Goal: Information Seeking & Learning: Check status

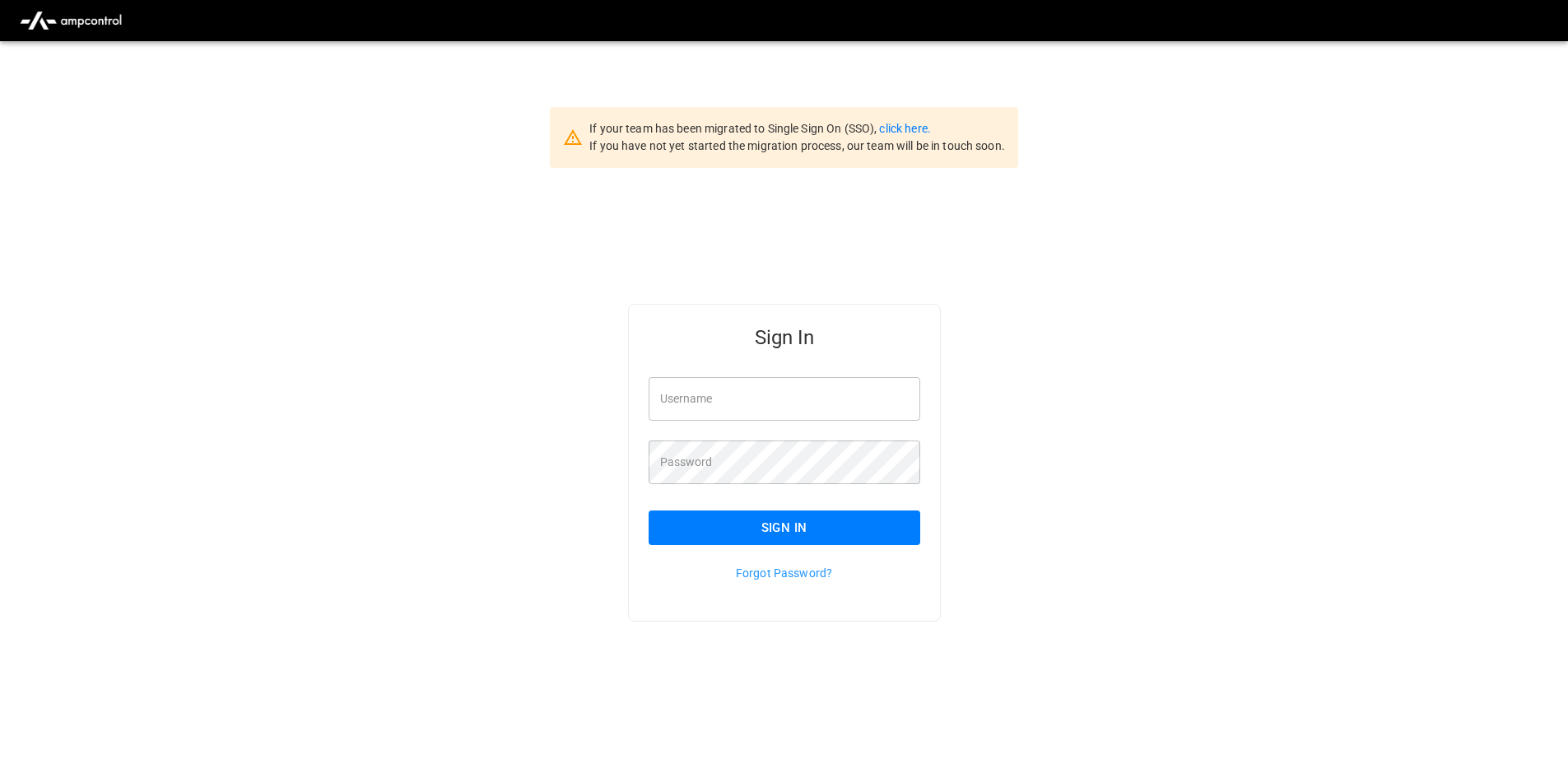
click at [915, 136] on div "If your team has been migrated to Single Sign On (SSO), click here. If you have…" at bounding box center [797, 137] width 416 height 34
click at [914, 131] on link "click here." at bounding box center [904, 129] width 51 height 13
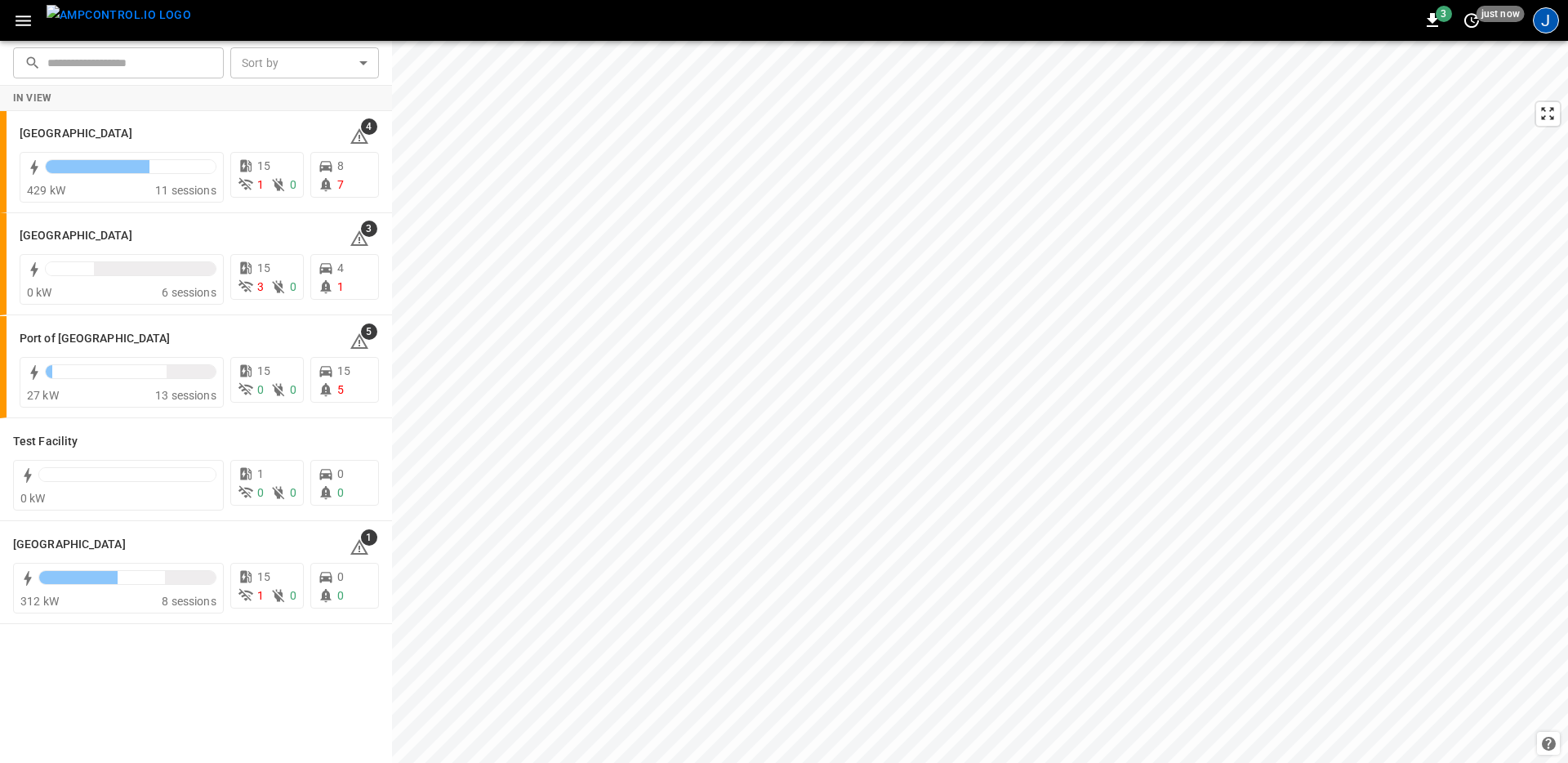
click at [1538, 23] on div "J" at bounding box center [1546, 20] width 26 height 26
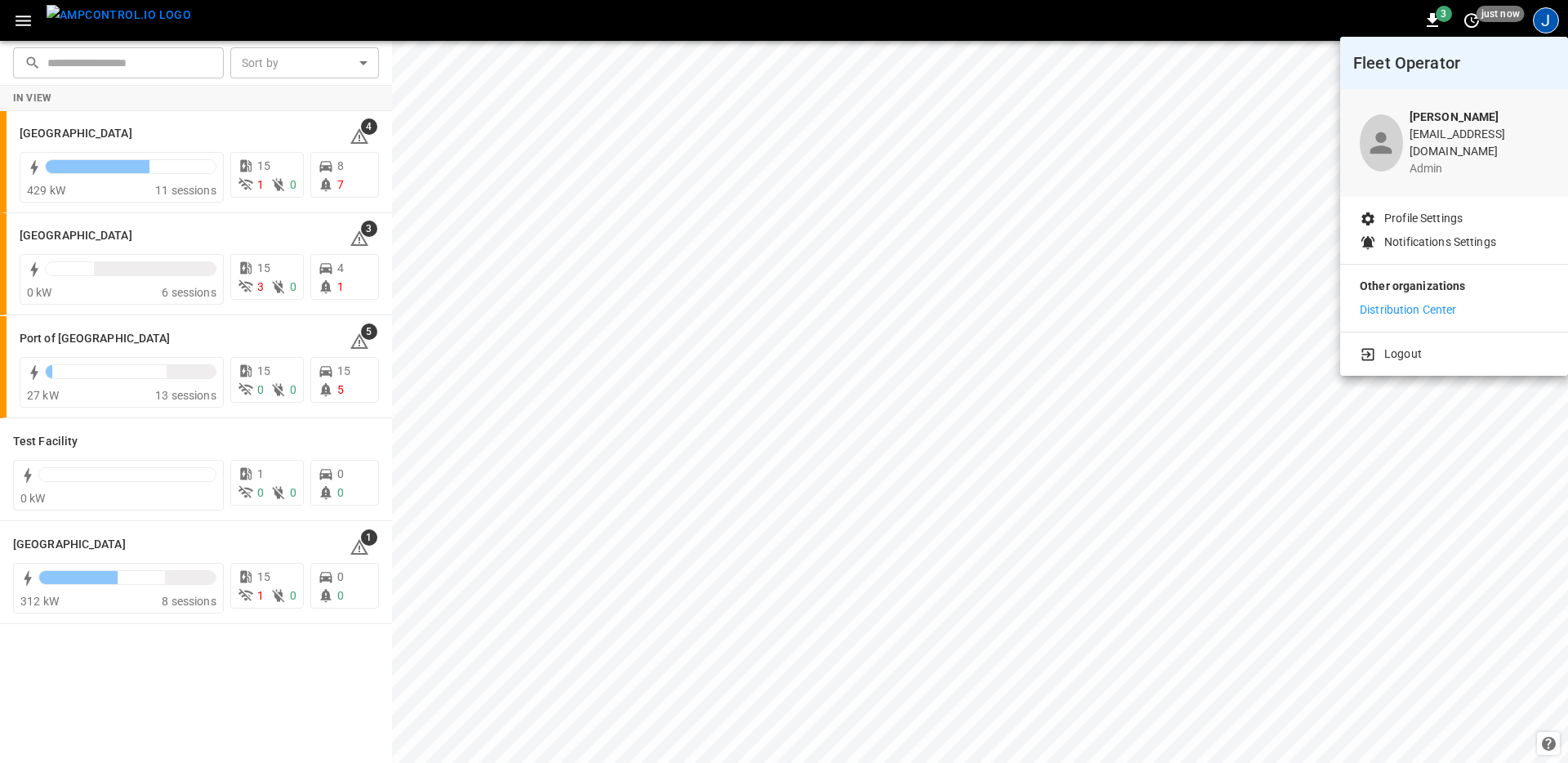
click at [206, 673] on div at bounding box center [784, 381] width 1568 height 763
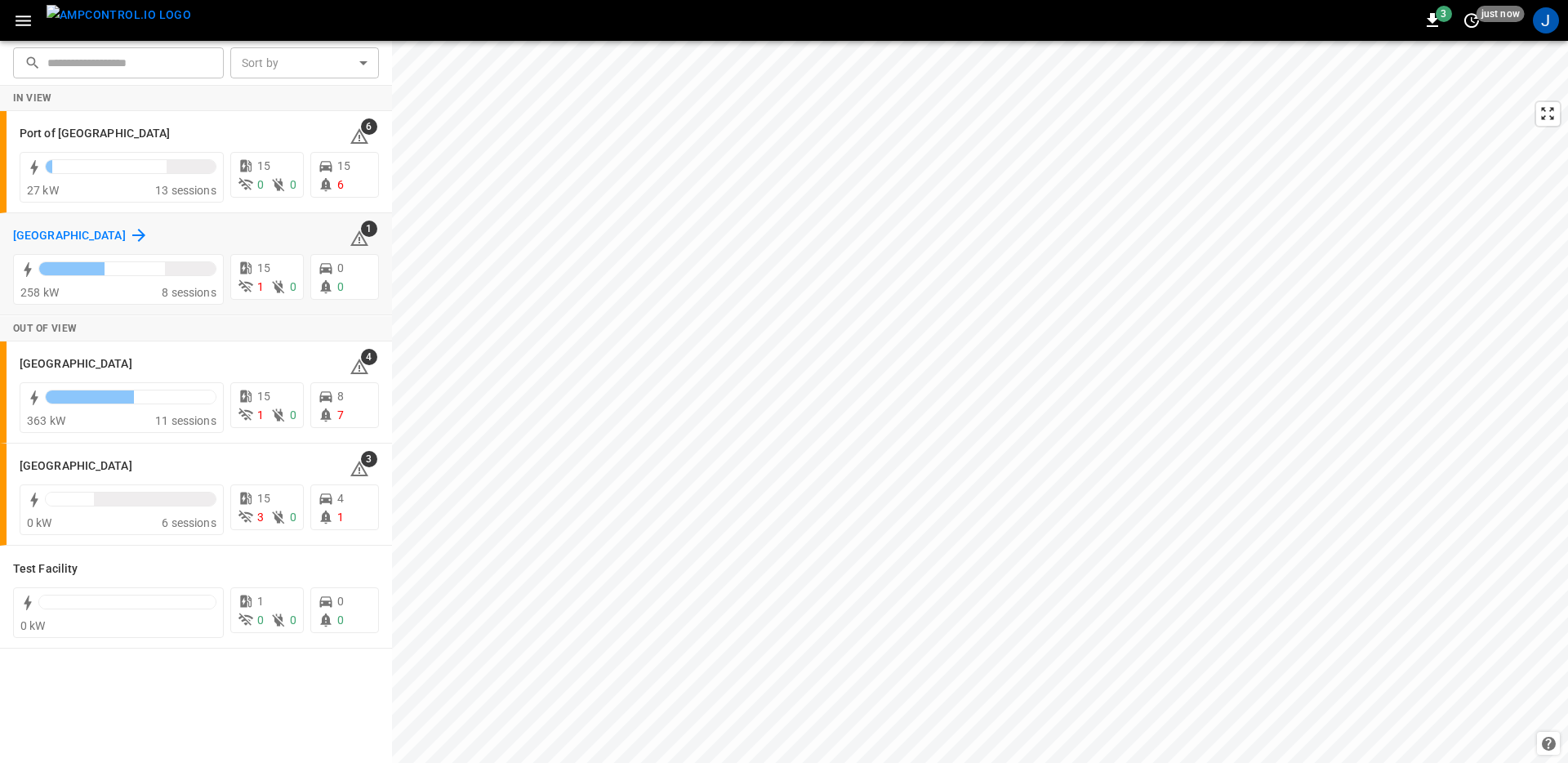
click at [129, 236] on icon at bounding box center [139, 235] width 20 height 20
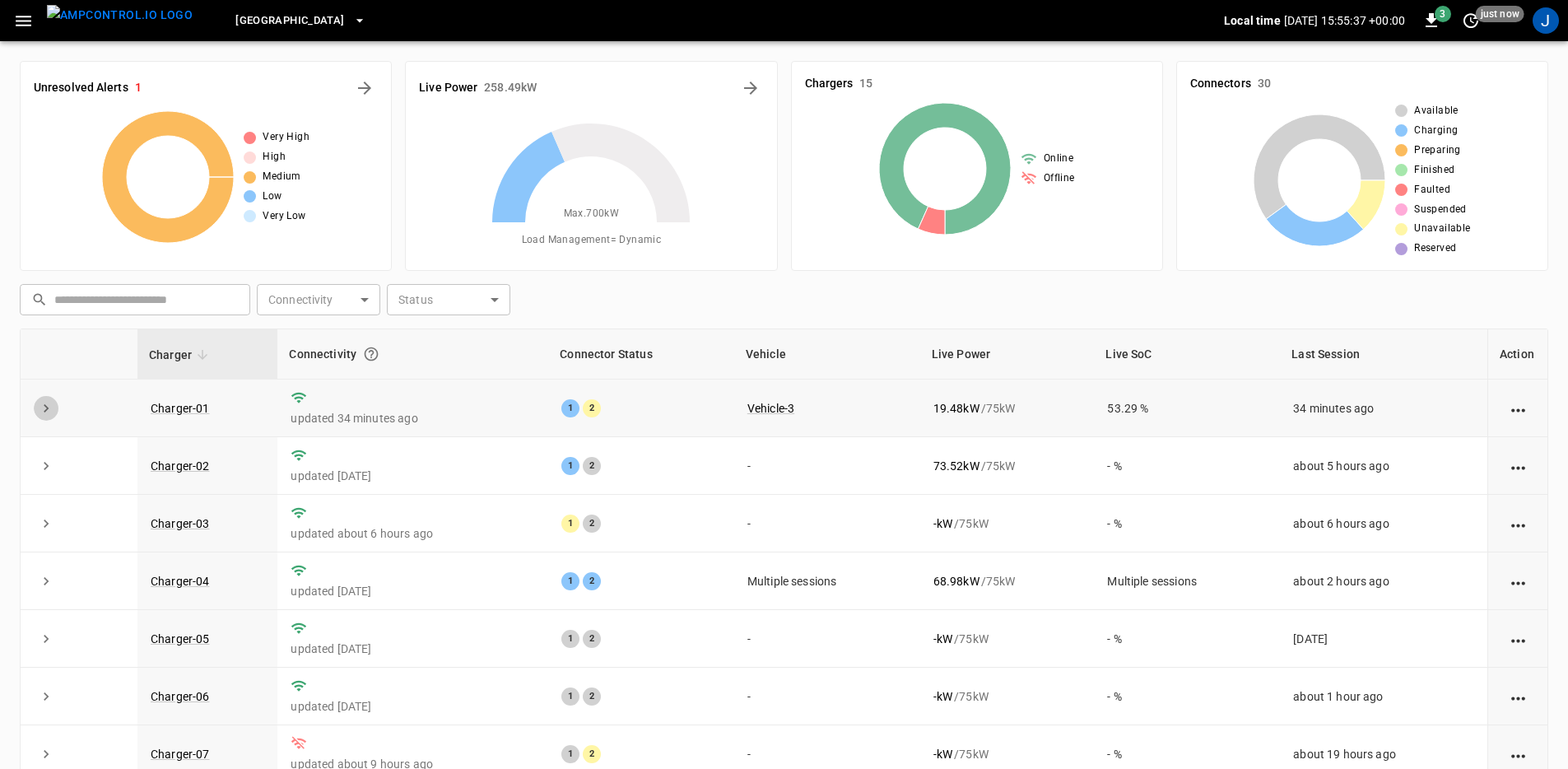
click at [41, 406] on icon "expand row" at bounding box center [46, 408] width 17 height 17
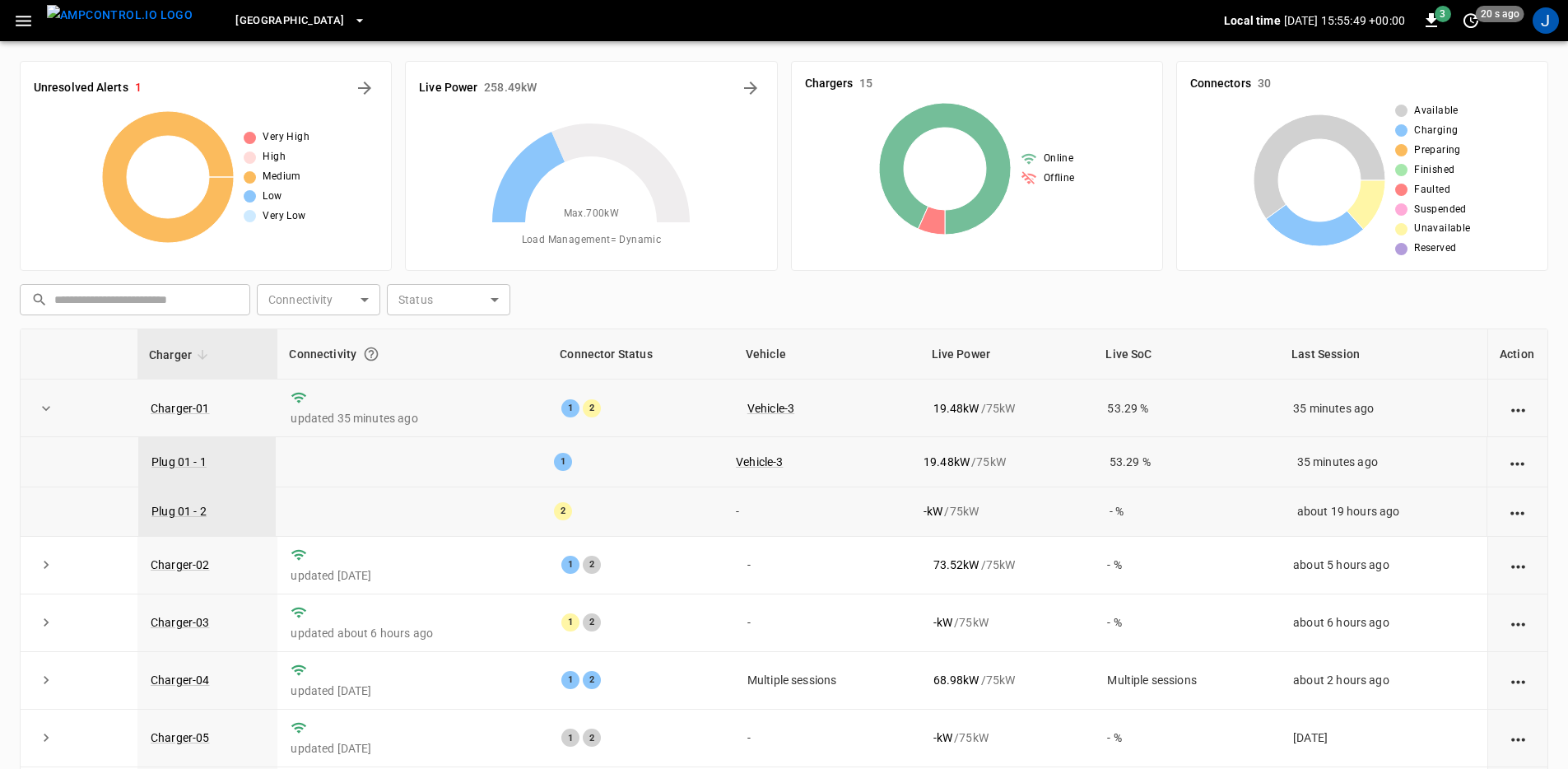
click at [827, 314] on div "​ ​ Connectivity ​ Connectivity Status ​ Status" at bounding box center [781, 295] width 1535 height 38
click at [751, 92] on icon "Energy Overview" at bounding box center [751, 88] width 13 height 13
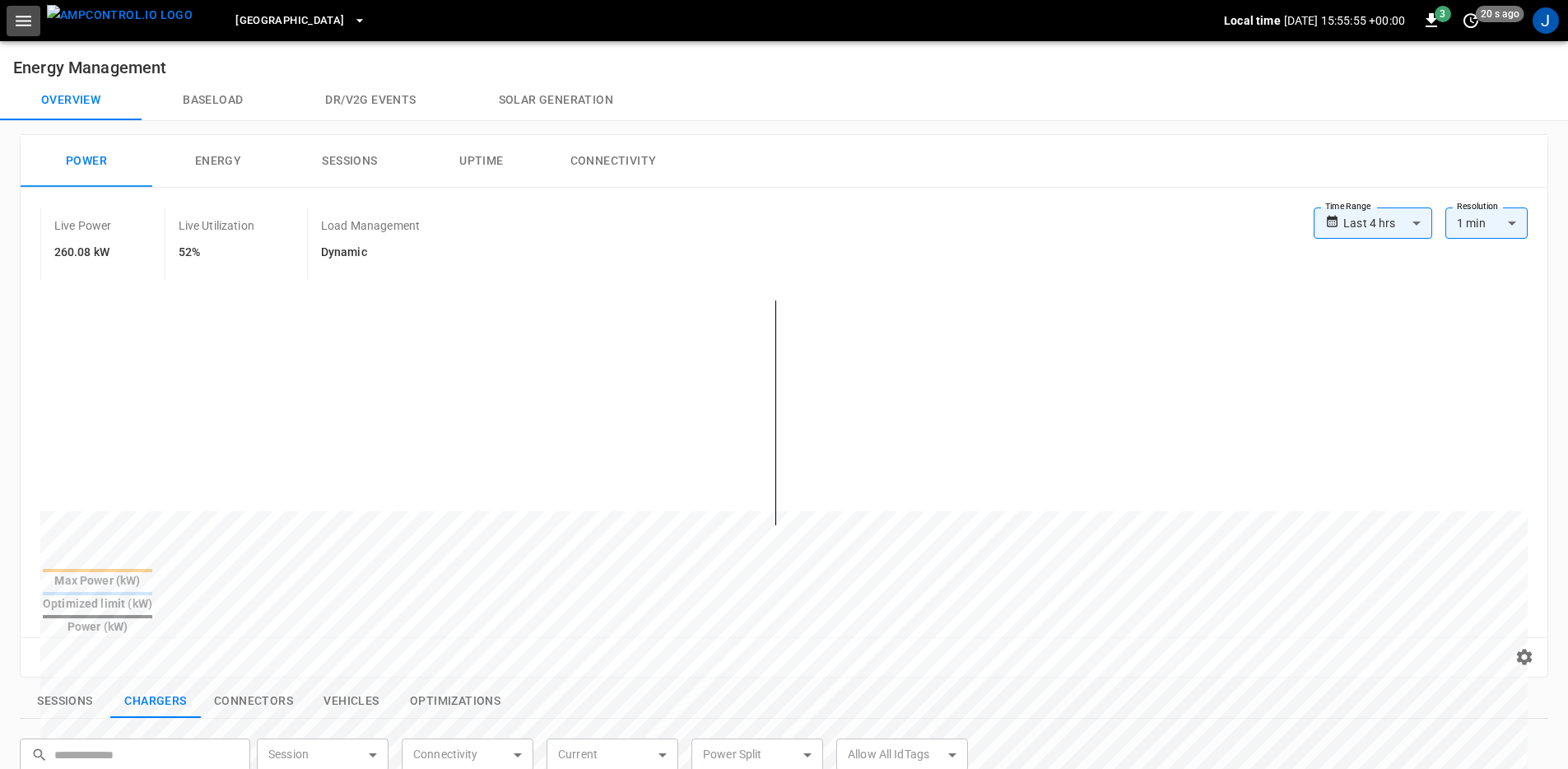
click at [26, 23] on icon "button" at bounding box center [23, 21] width 21 height 21
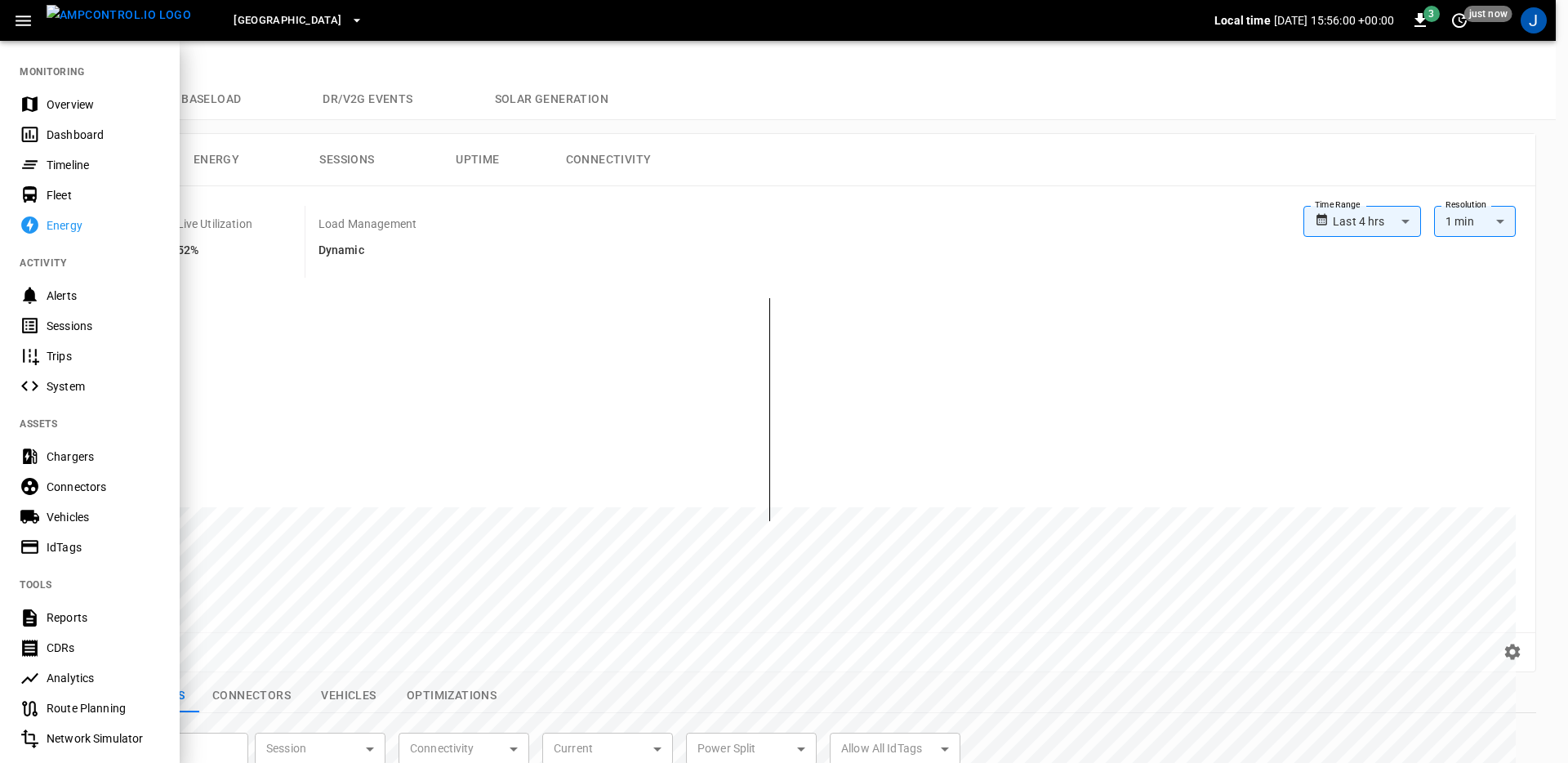
click at [554, 226] on div at bounding box center [784, 381] width 1568 height 763
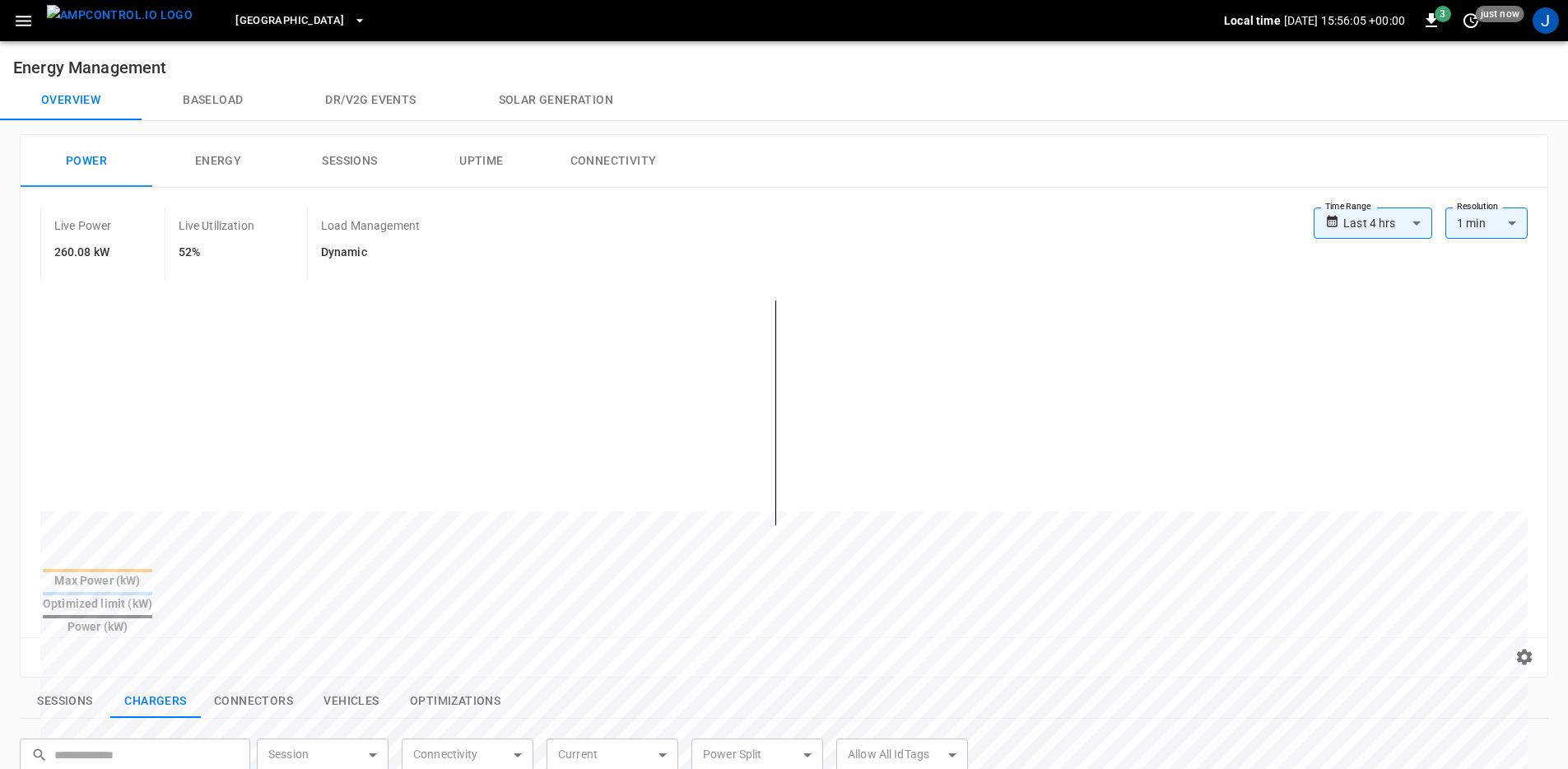
click at [1329, 232] on icon at bounding box center [1332, 222] width 14 height 25
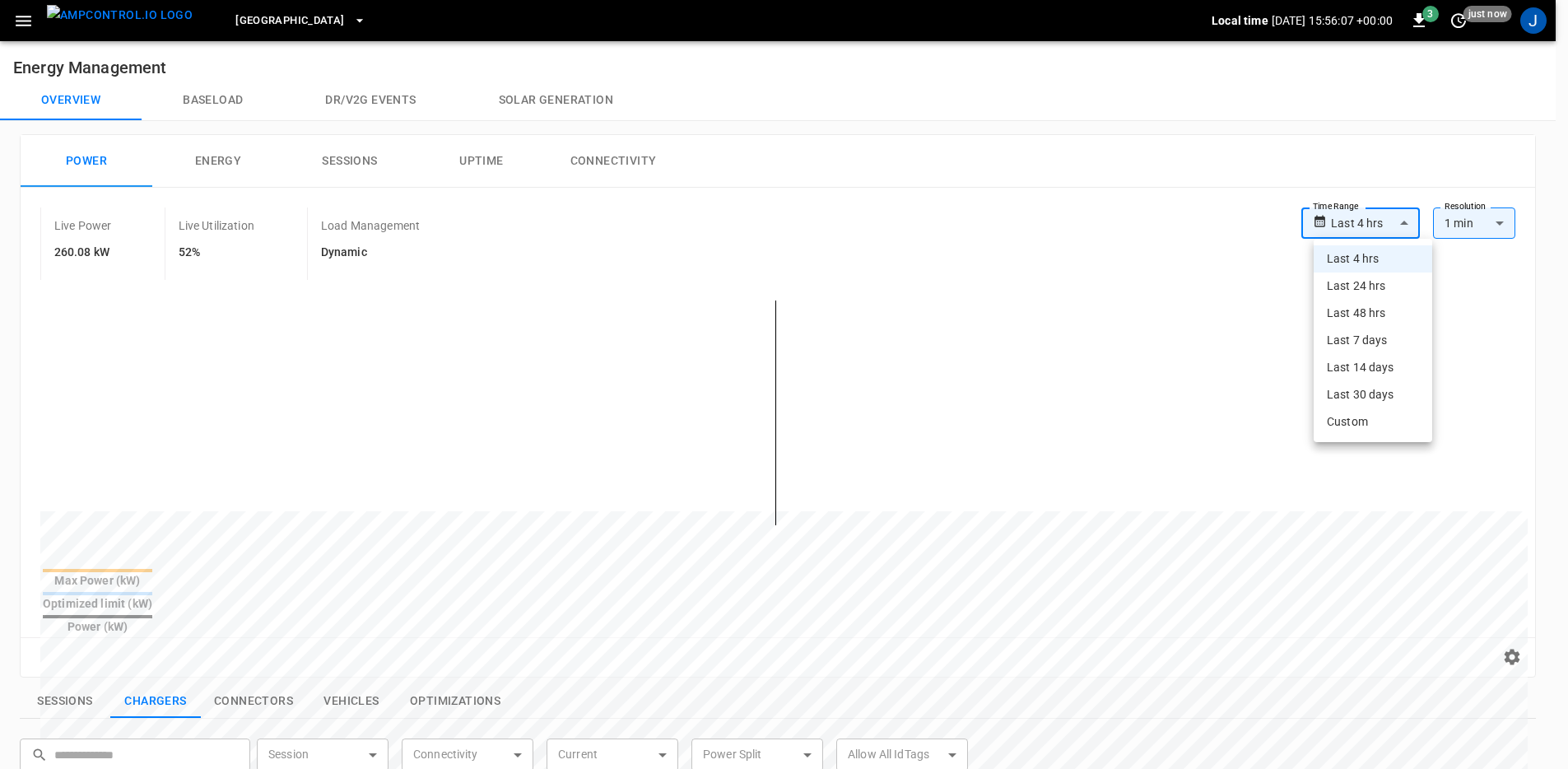
click at [1364, 219] on body "**********" at bounding box center [784, 690] width 1568 height 1380
click at [1378, 315] on li "Last 48 hrs" at bounding box center [1374, 313] width 119 height 27
type input "**********"
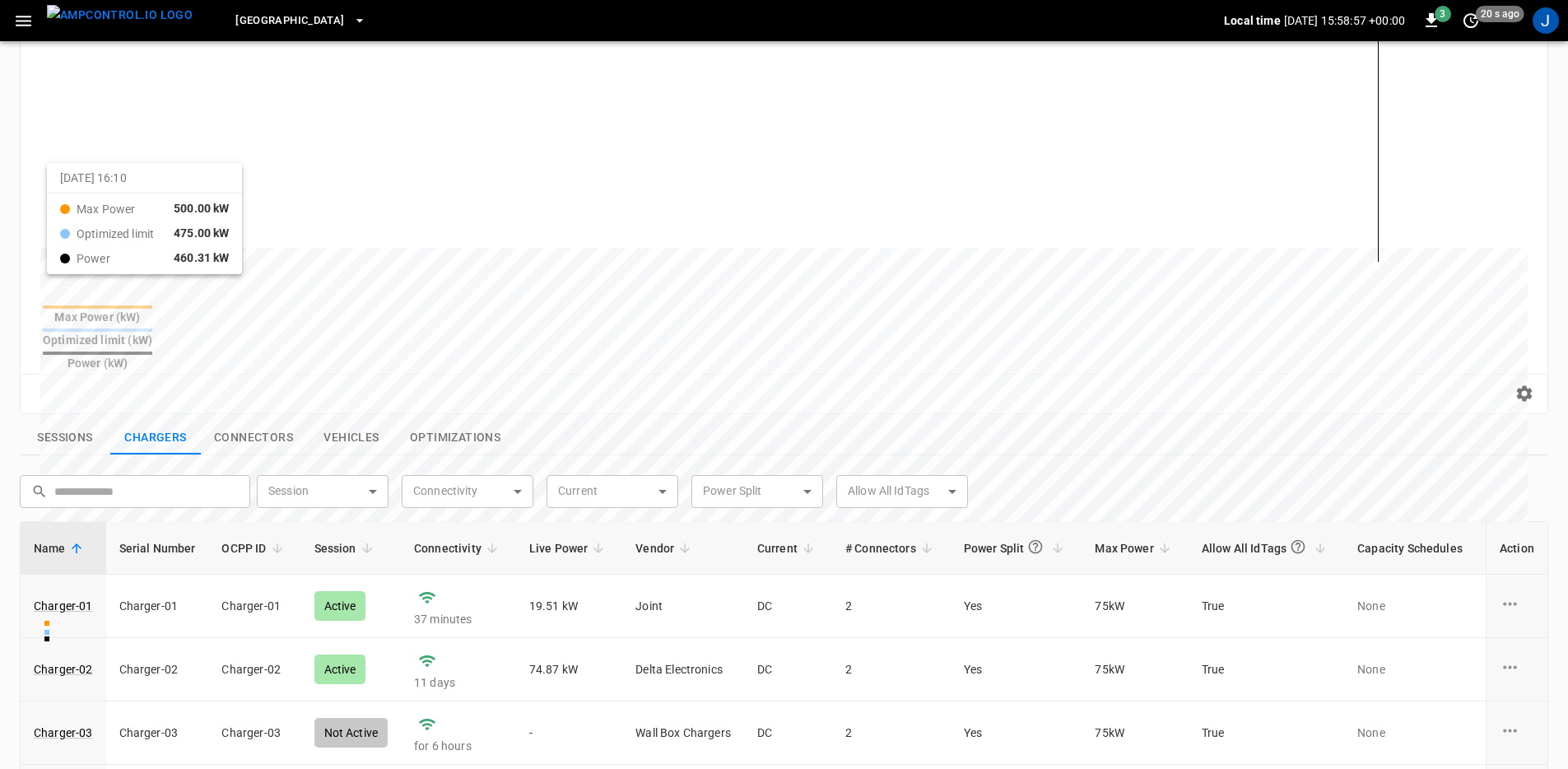
scroll to position [485, 0]
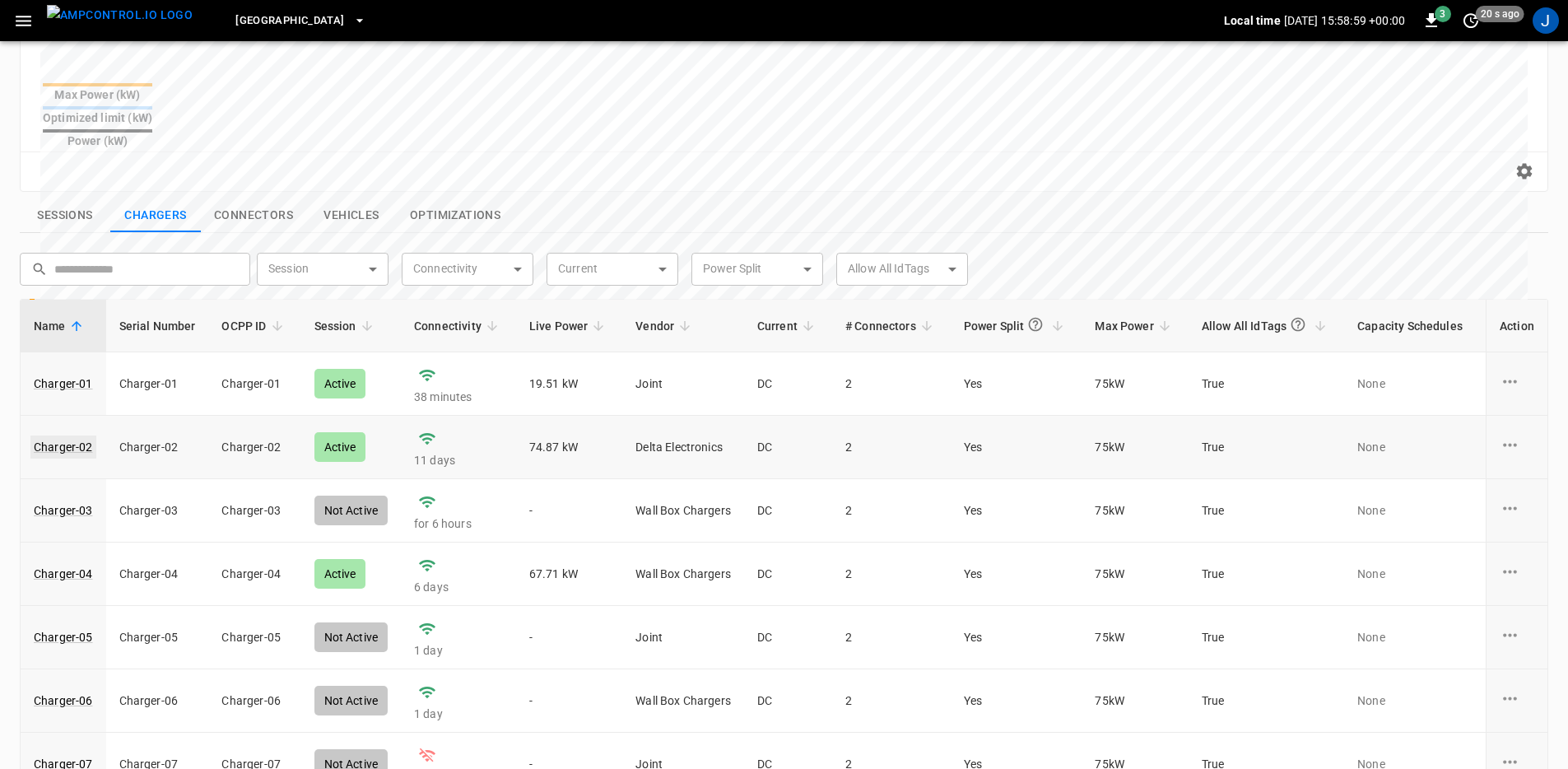
click at [79, 435] on link "Charger-02" at bounding box center [63, 447] width 66 height 23
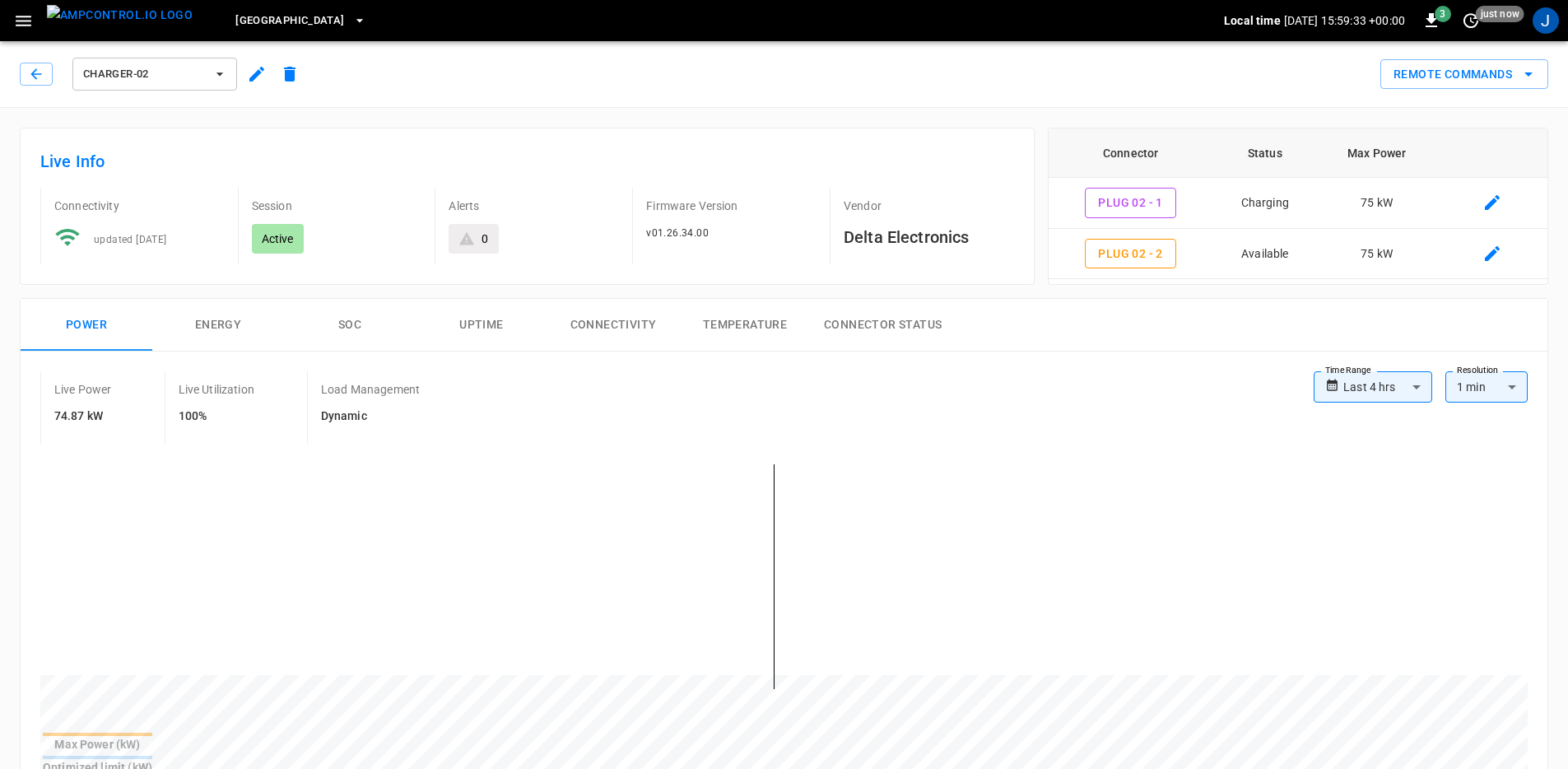
click at [649, 377] on div "Live Power 74.87 kW Live Utilization 100% Load Management Dynamic" at bounding box center [676, 408] width 1273 height 73
click at [157, 79] on span "Charger-02" at bounding box center [144, 74] width 122 height 19
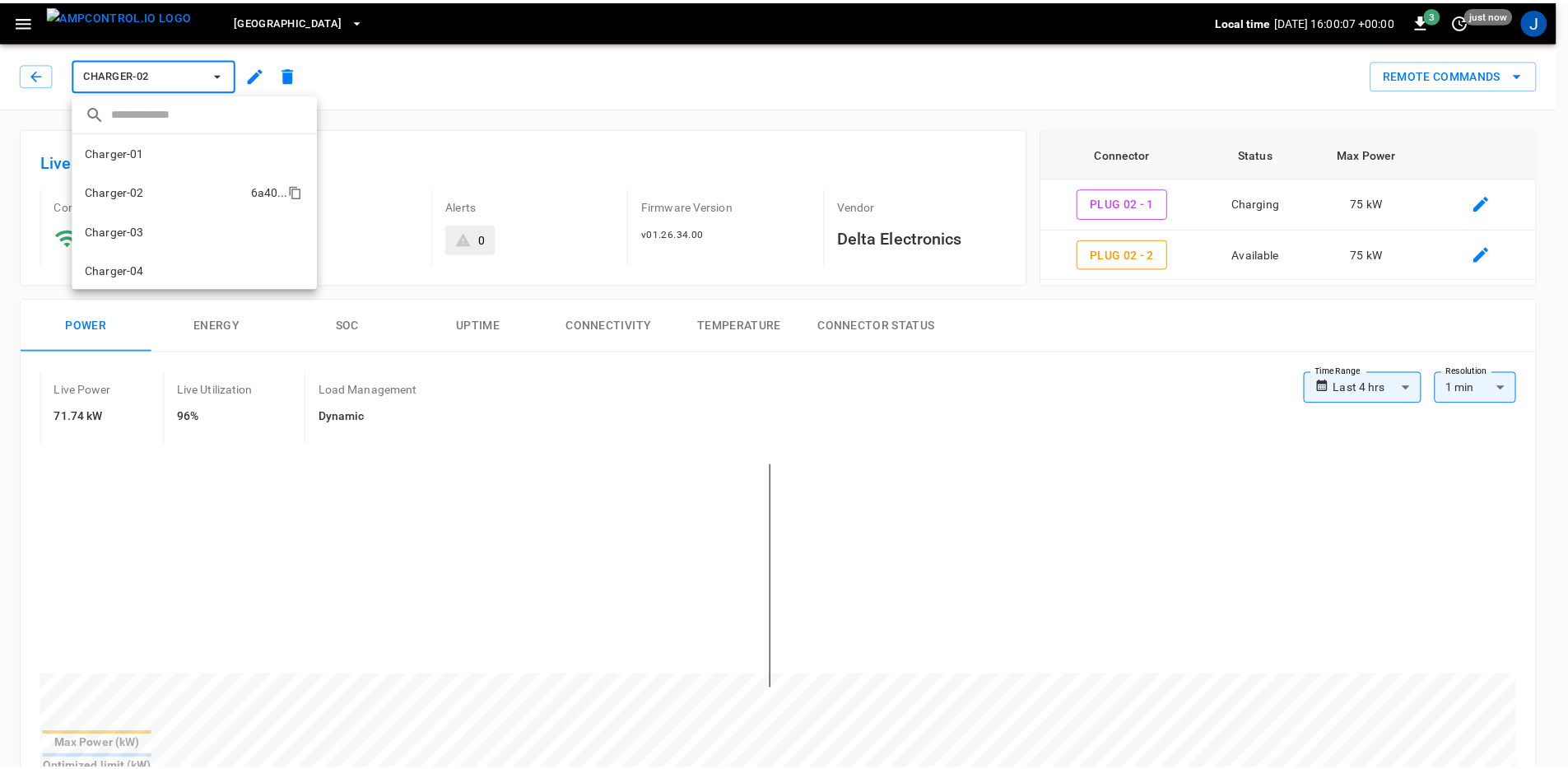
scroll to position [28, 0]
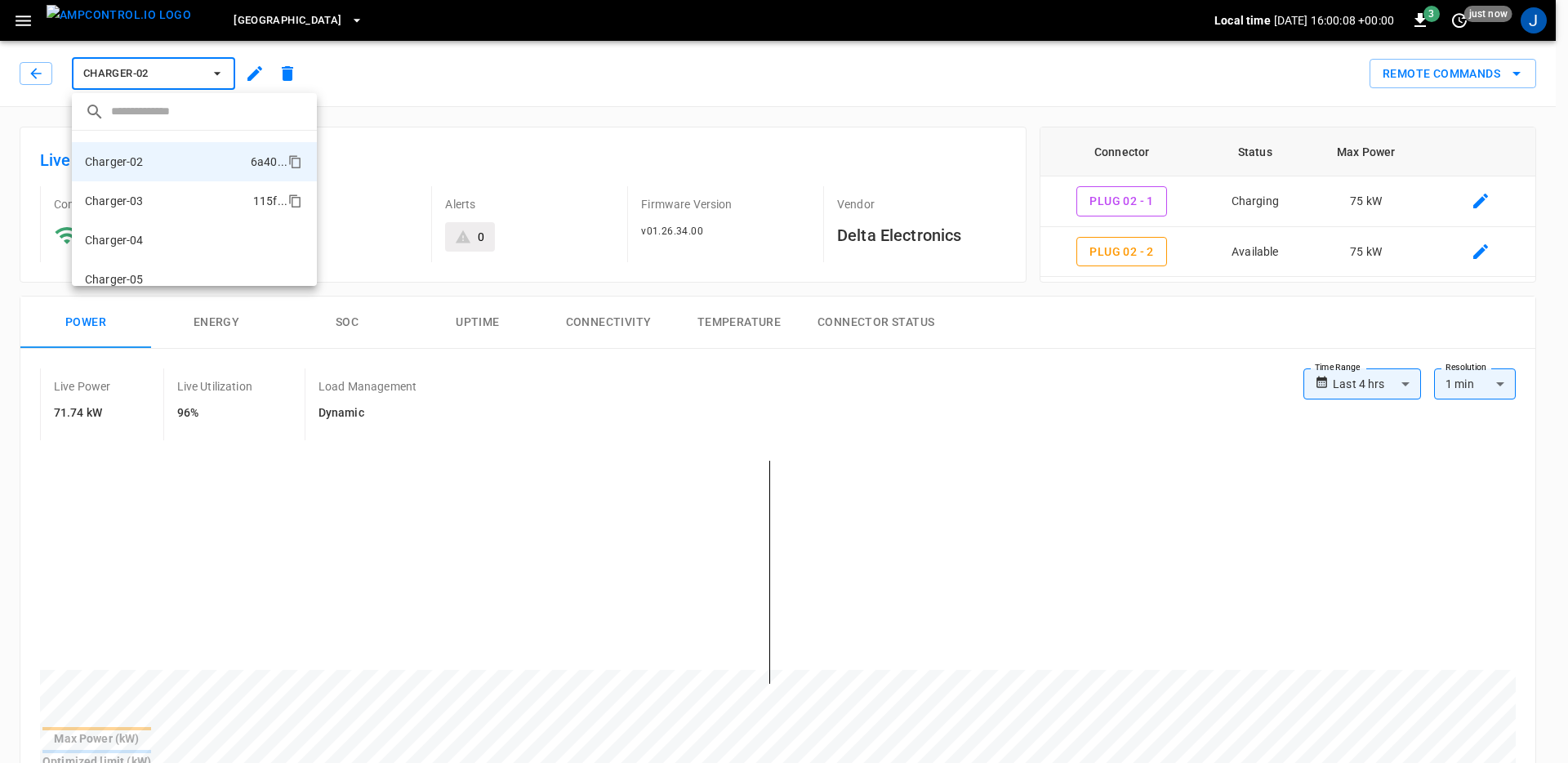
click at [158, 203] on li "Charger-03 115f ..." at bounding box center [194, 200] width 245 height 39
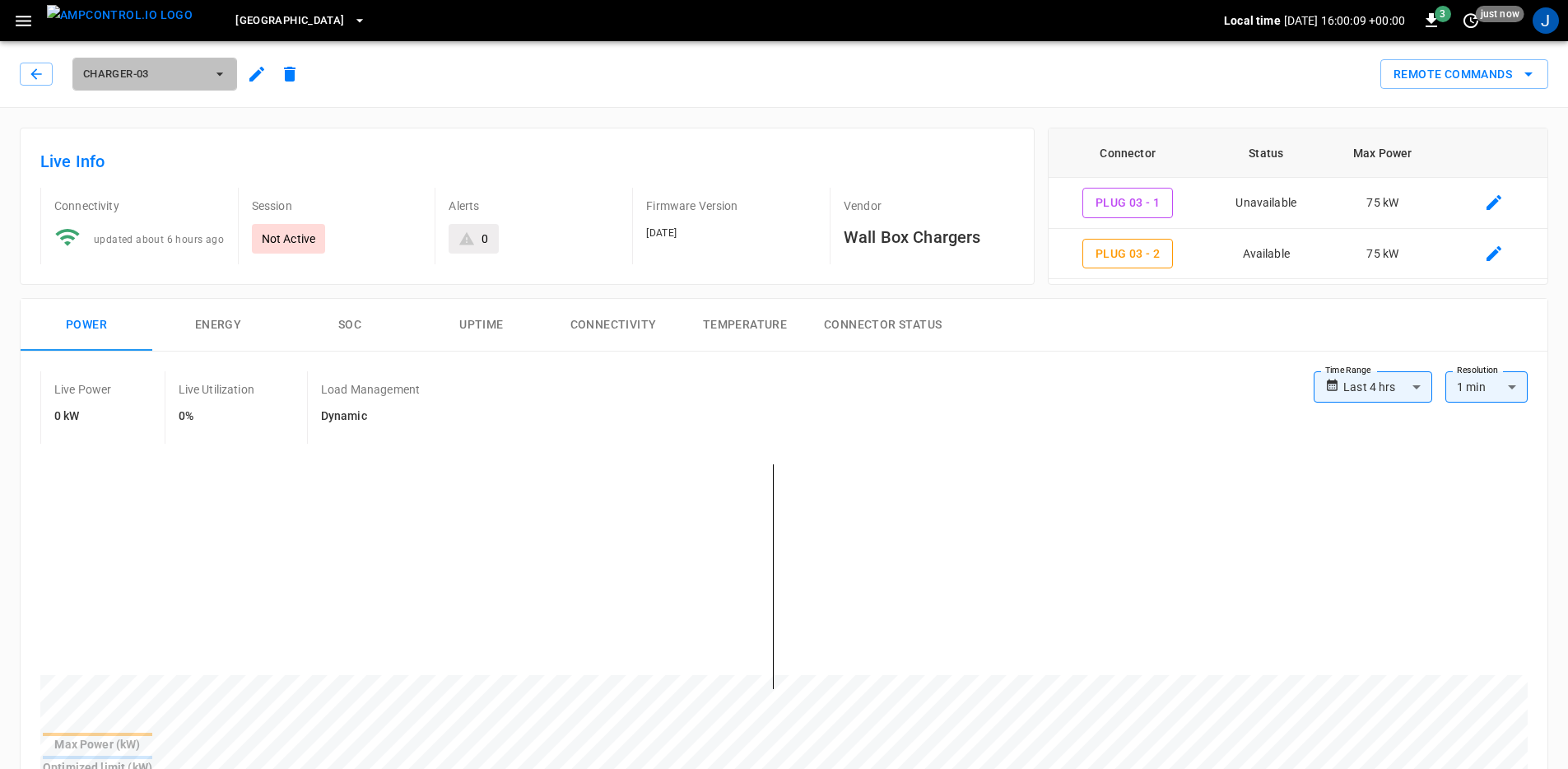
click at [171, 70] on span "Charger-03" at bounding box center [144, 74] width 122 height 19
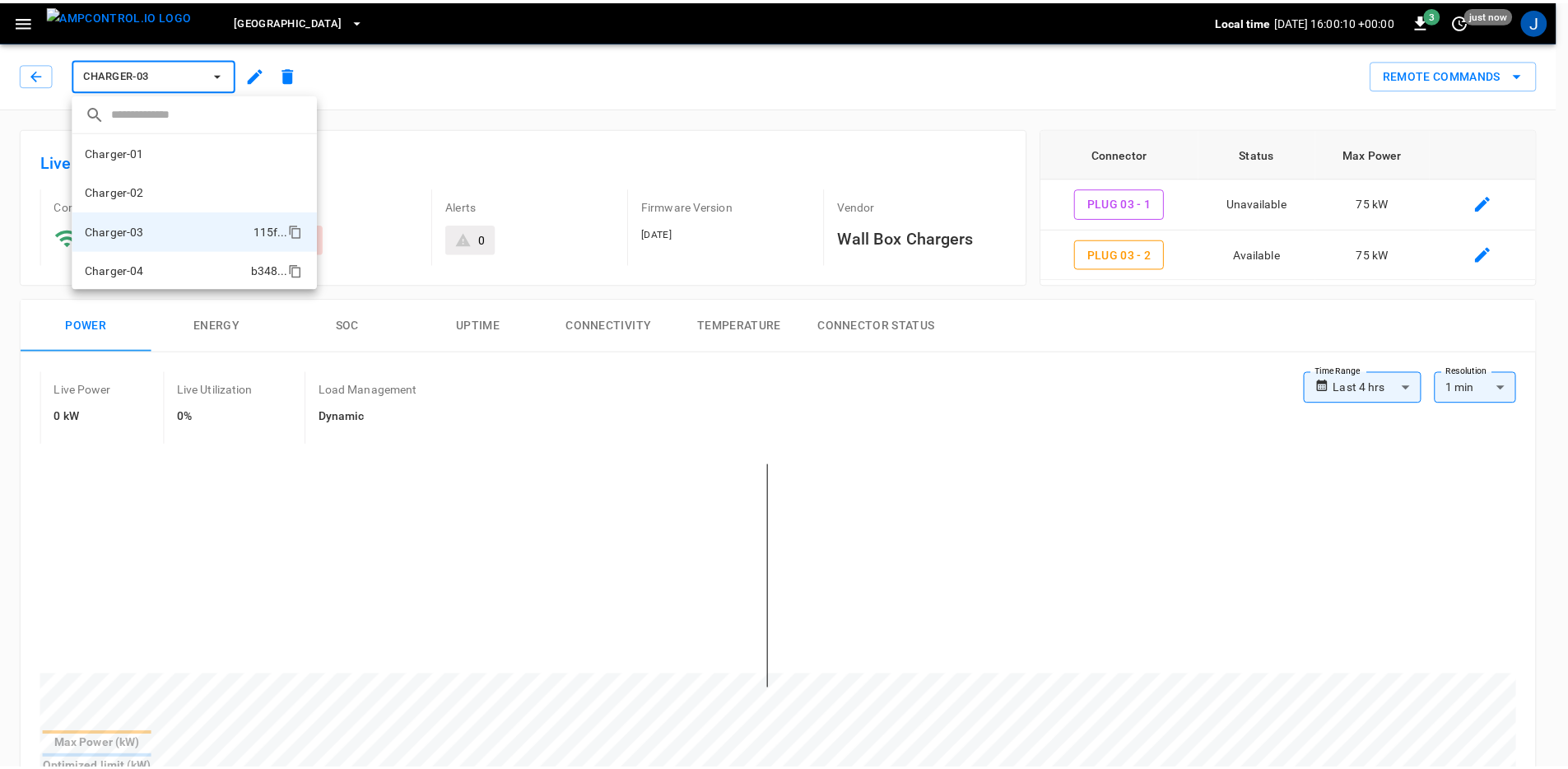
scroll to position [68, 0]
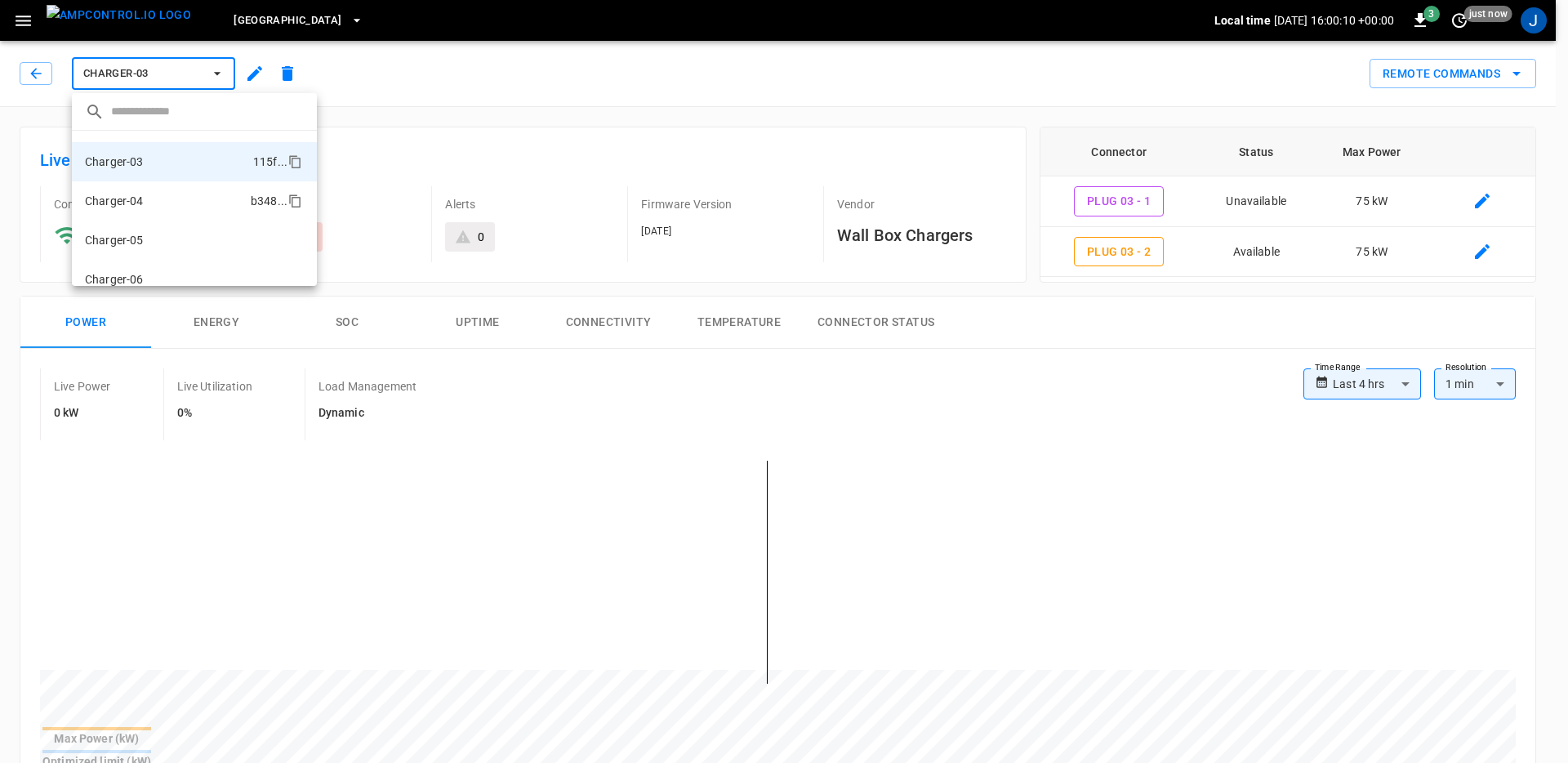
click at [161, 218] on li "Charger-04 b348 ..." at bounding box center [194, 200] width 245 height 39
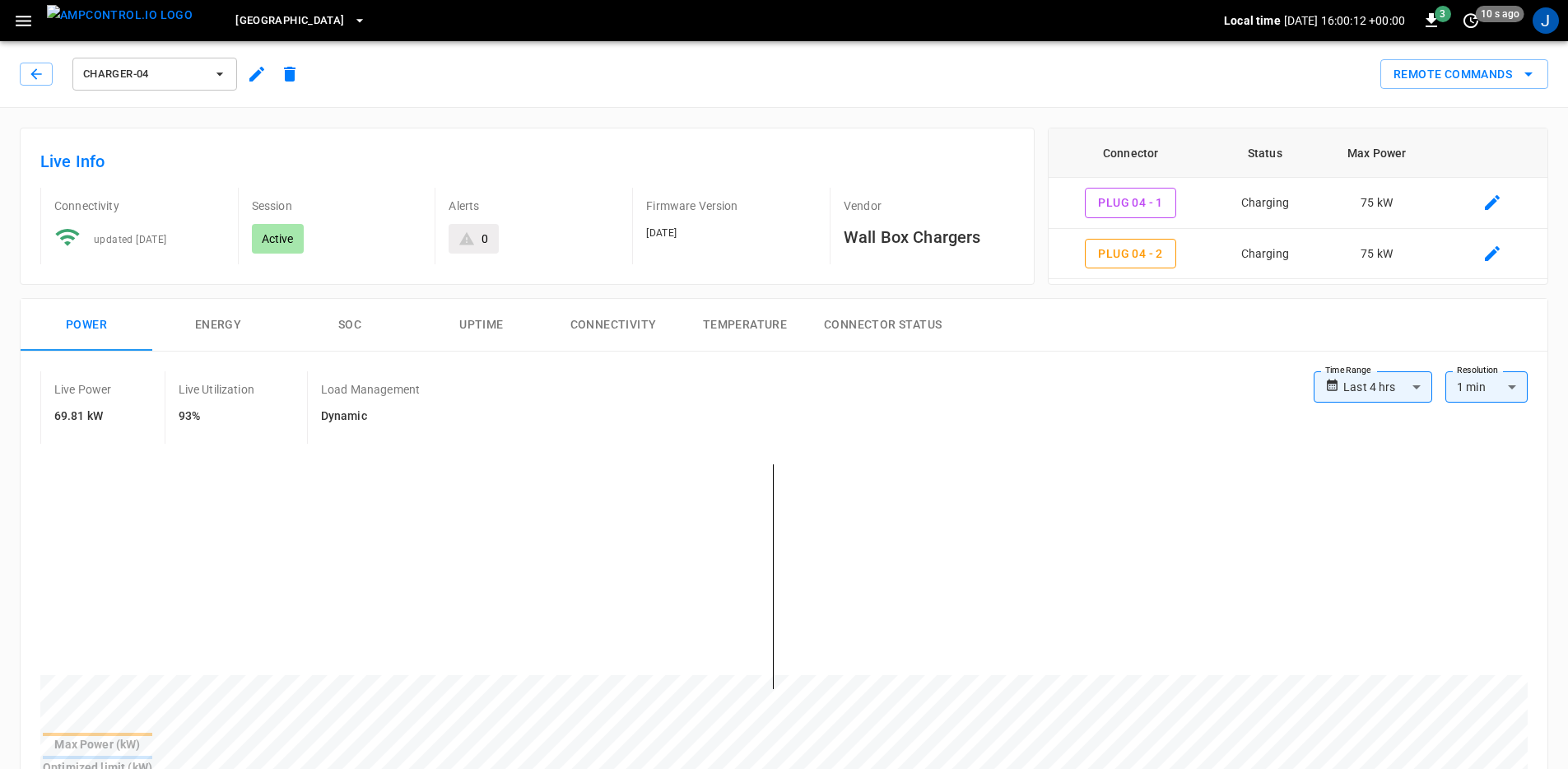
click at [198, 80] on span "Charger-04" at bounding box center [144, 74] width 122 height 19
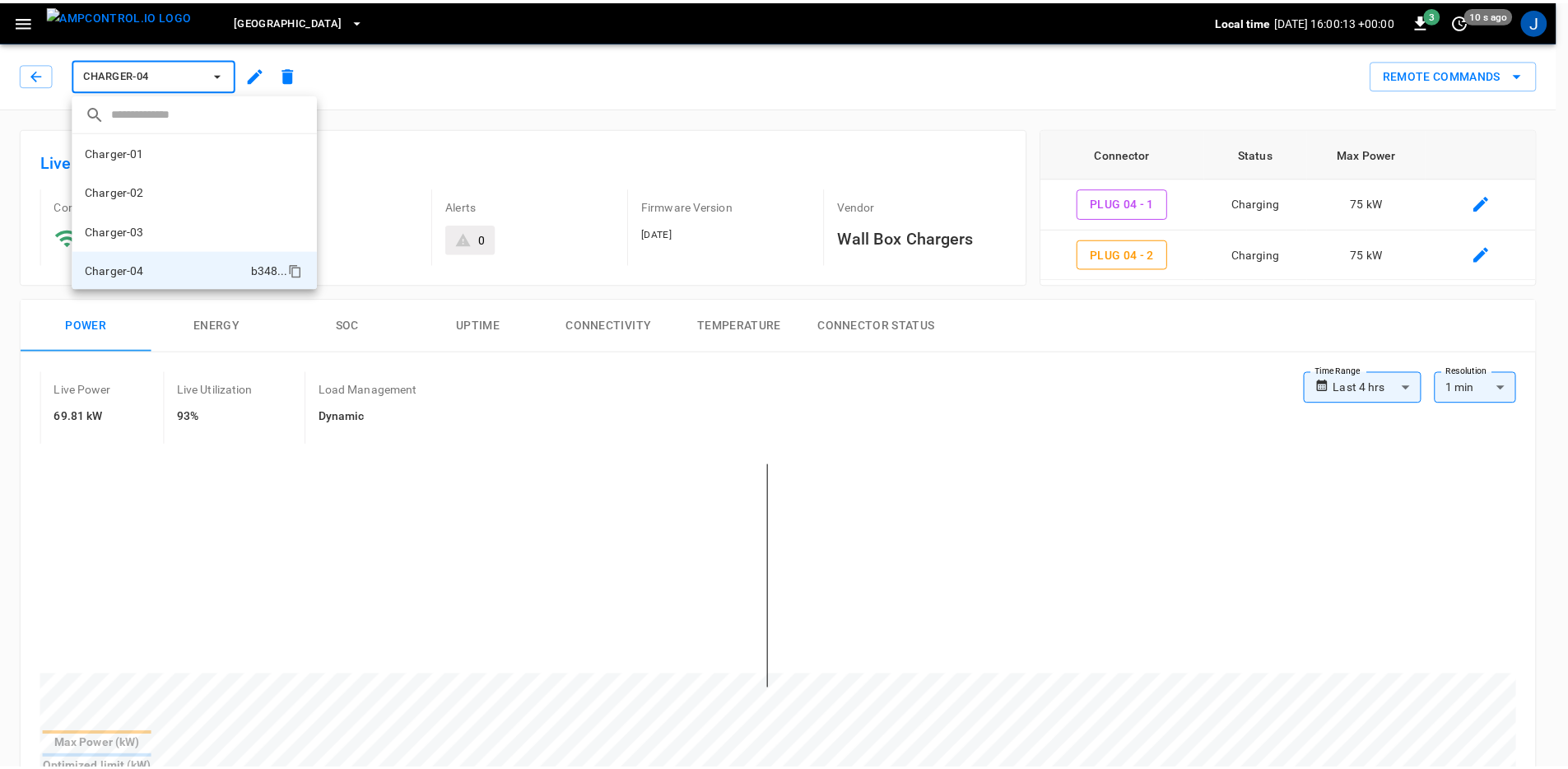
scroll to position [107, 0]
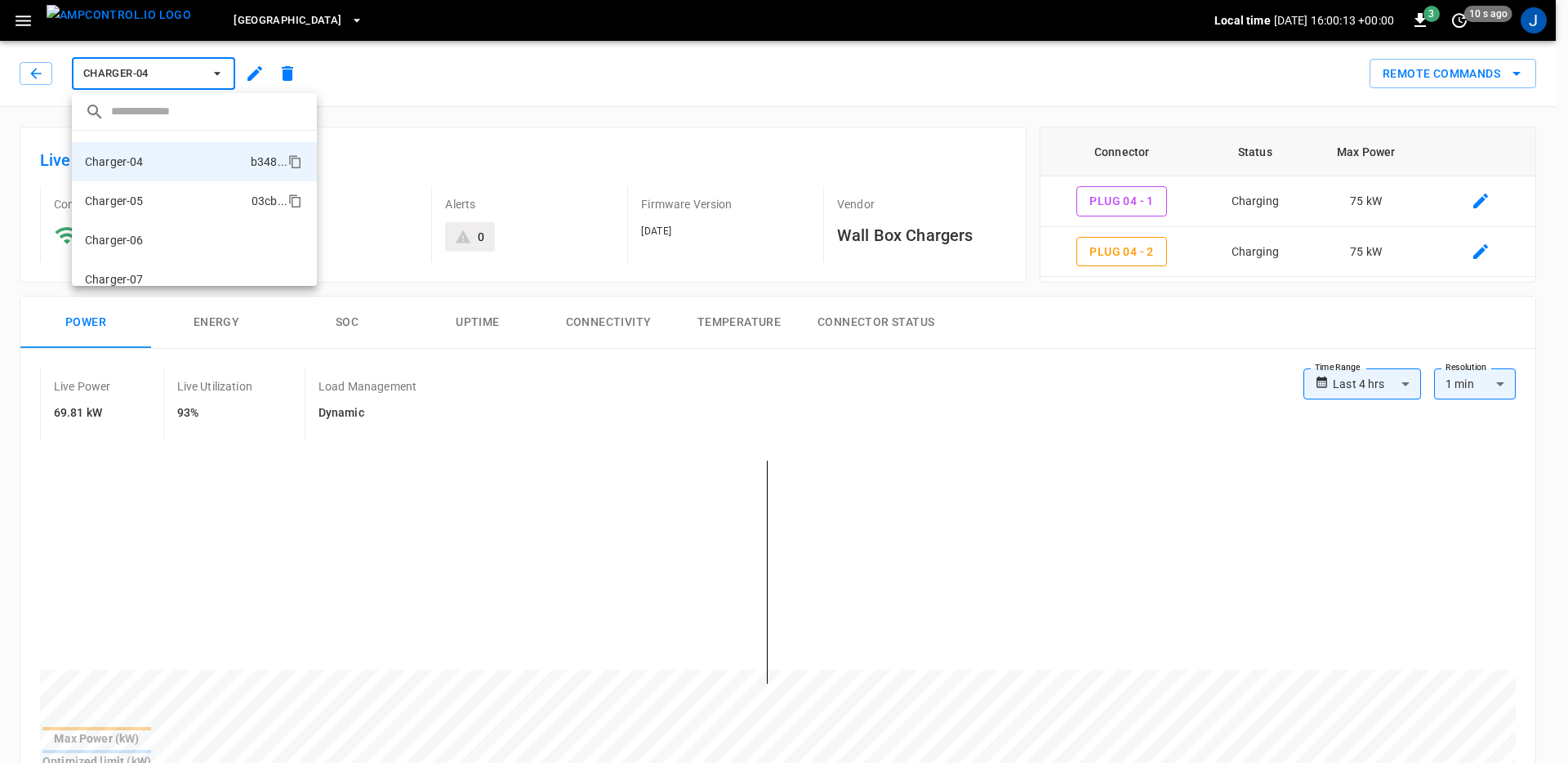
click at [163, 210] on li "Charger-05 03cb ..." at bounding box center [194, 200] width 245 height 39
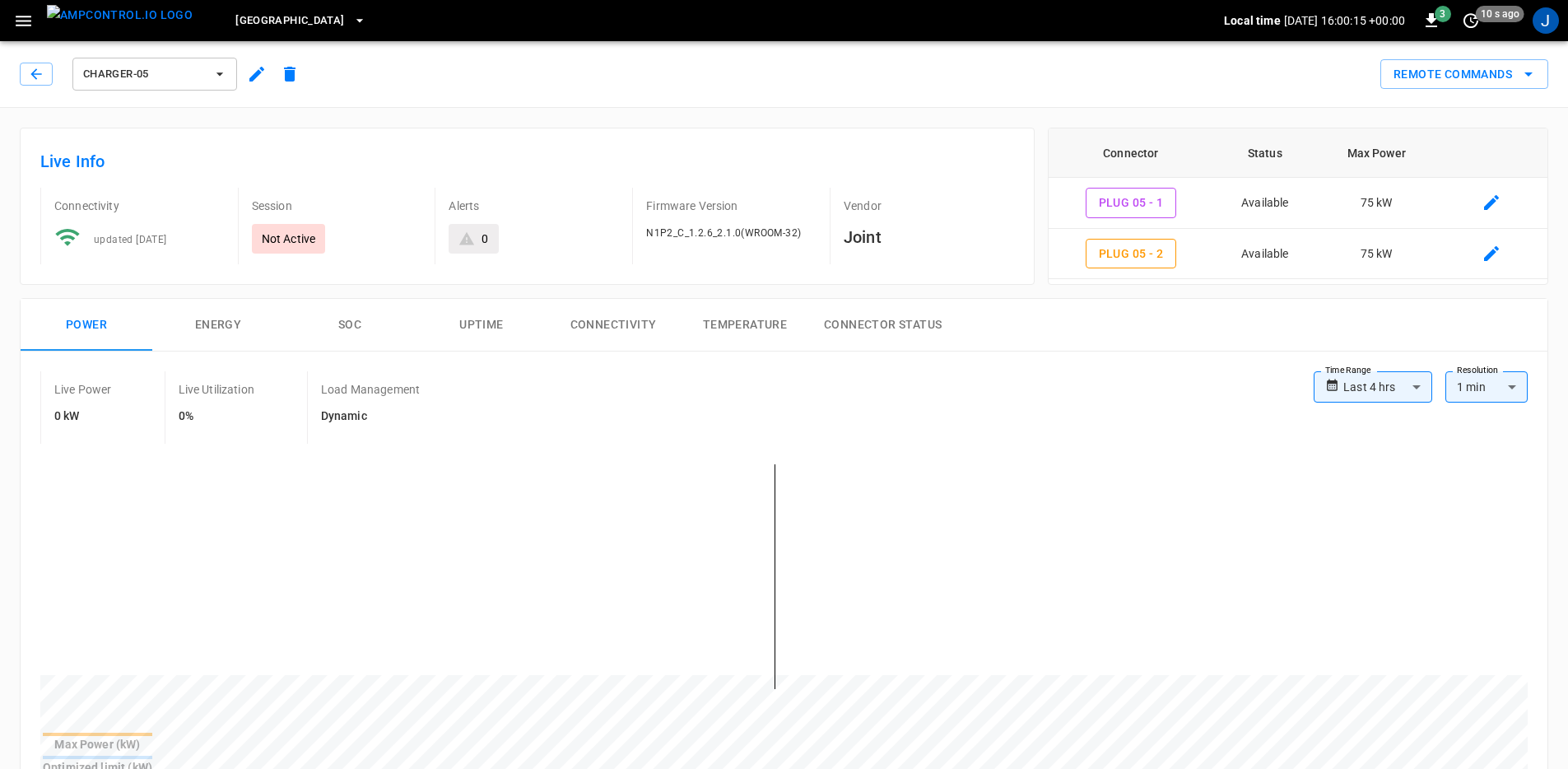
click at [187, 67] on span "Charger-05" at bounding box center [144, 74] width 122 height 19
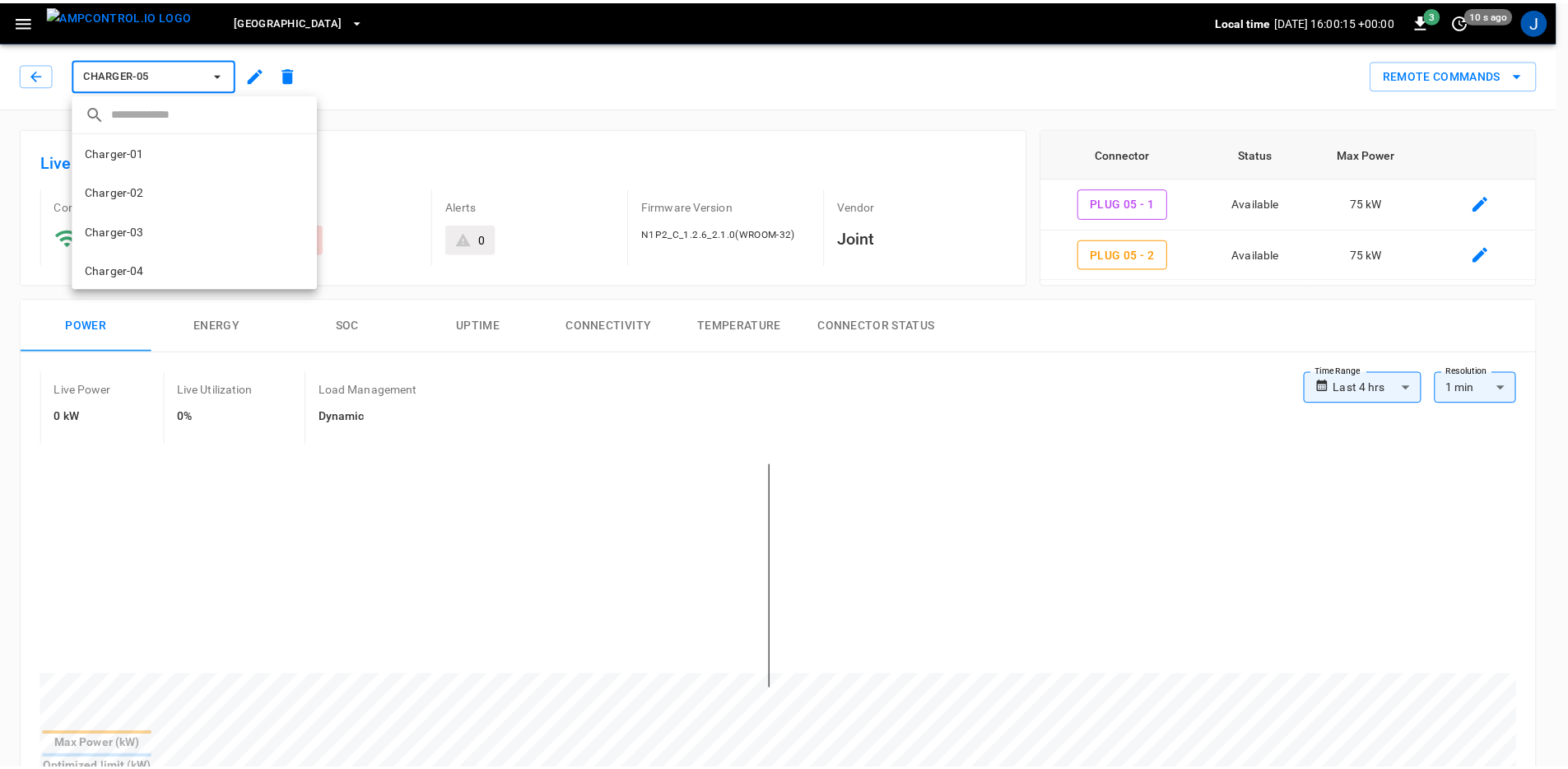
scroll to position [146, 0]
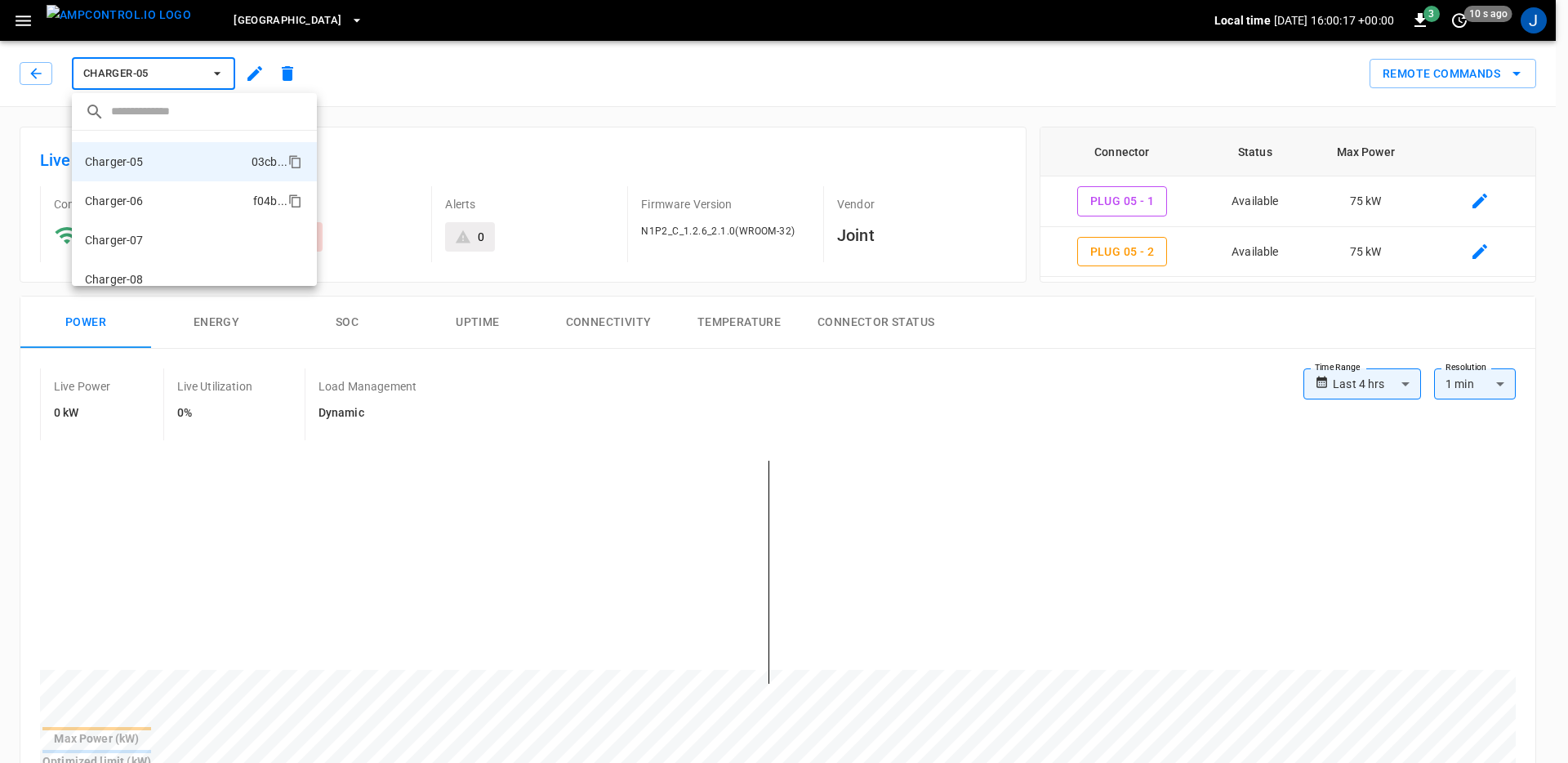
click at [170, 198] on li "Charger-06 f04b ..." at bounding box center [194, 200] width 245 height 39
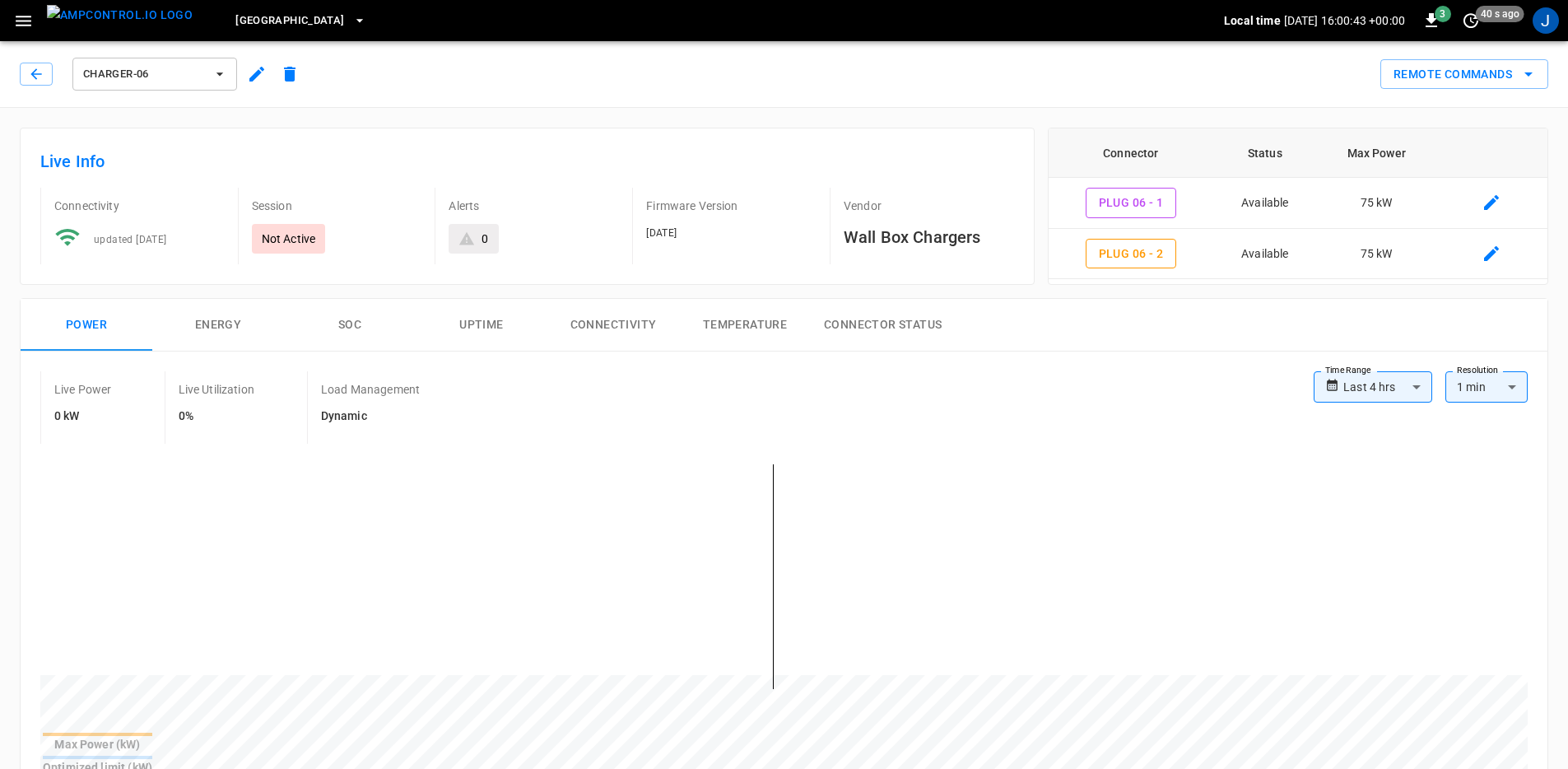
click at [201, 74] on span "Charger-06" at bounding box center [144, 74] width 122 height 19
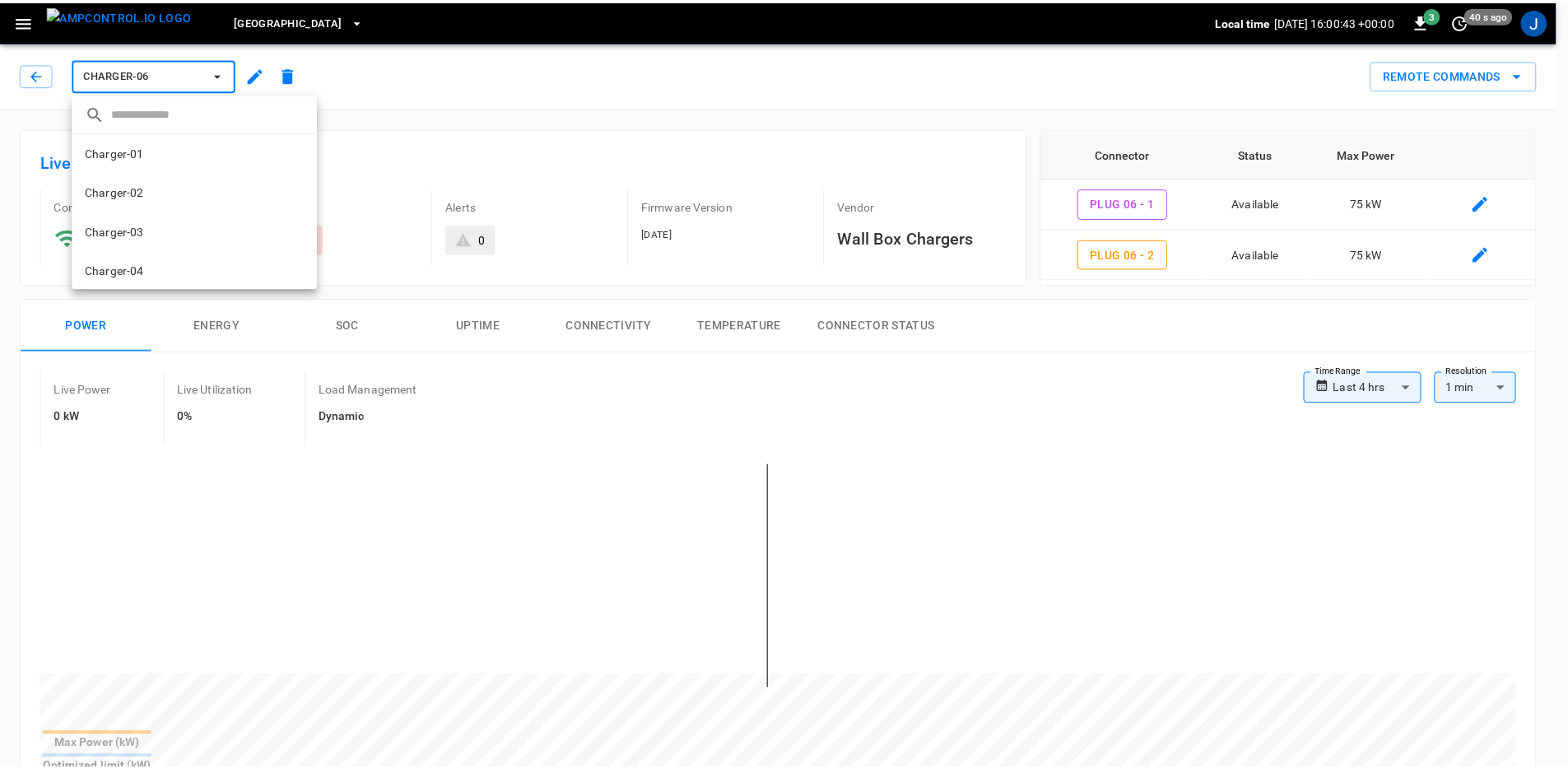
scroll to position [186, 0]
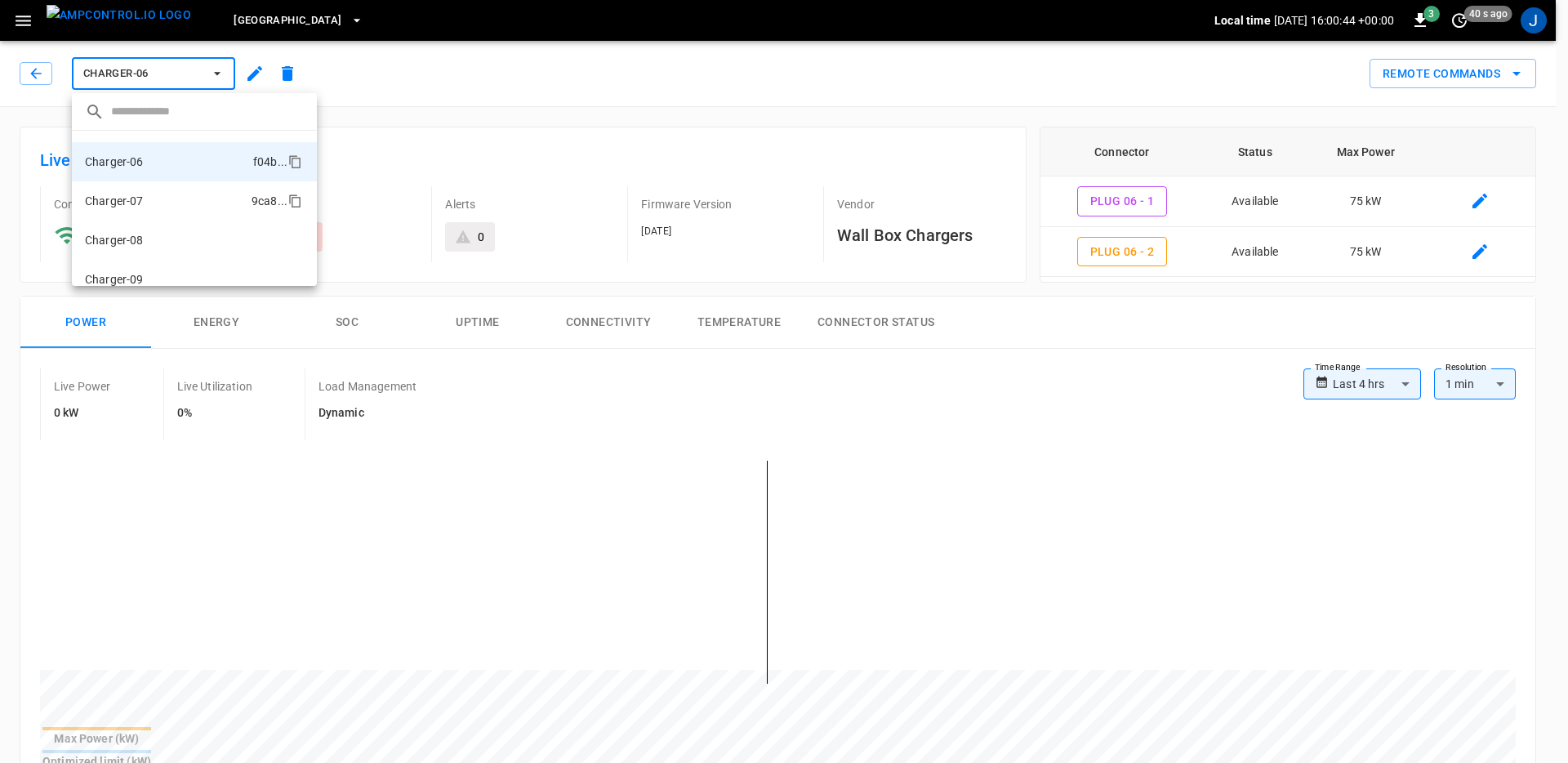
click at [196, 199] on li "Charger-07 9ca8 ..." at bounding box center [194, 200] width 245 height 39
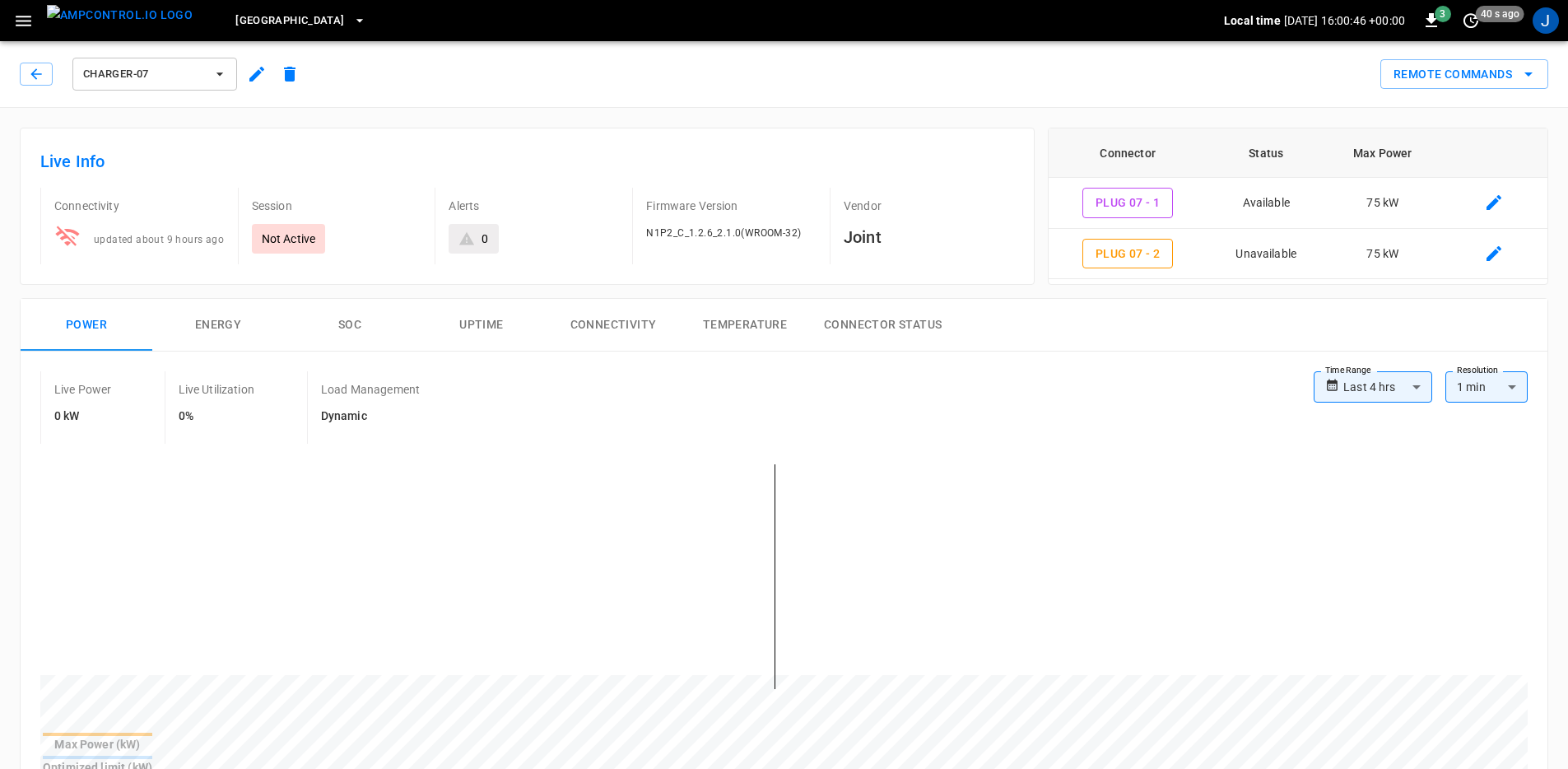
click at [198, 74] on span "Charger-07" at bounding box center [144, 74] width 122 height 19
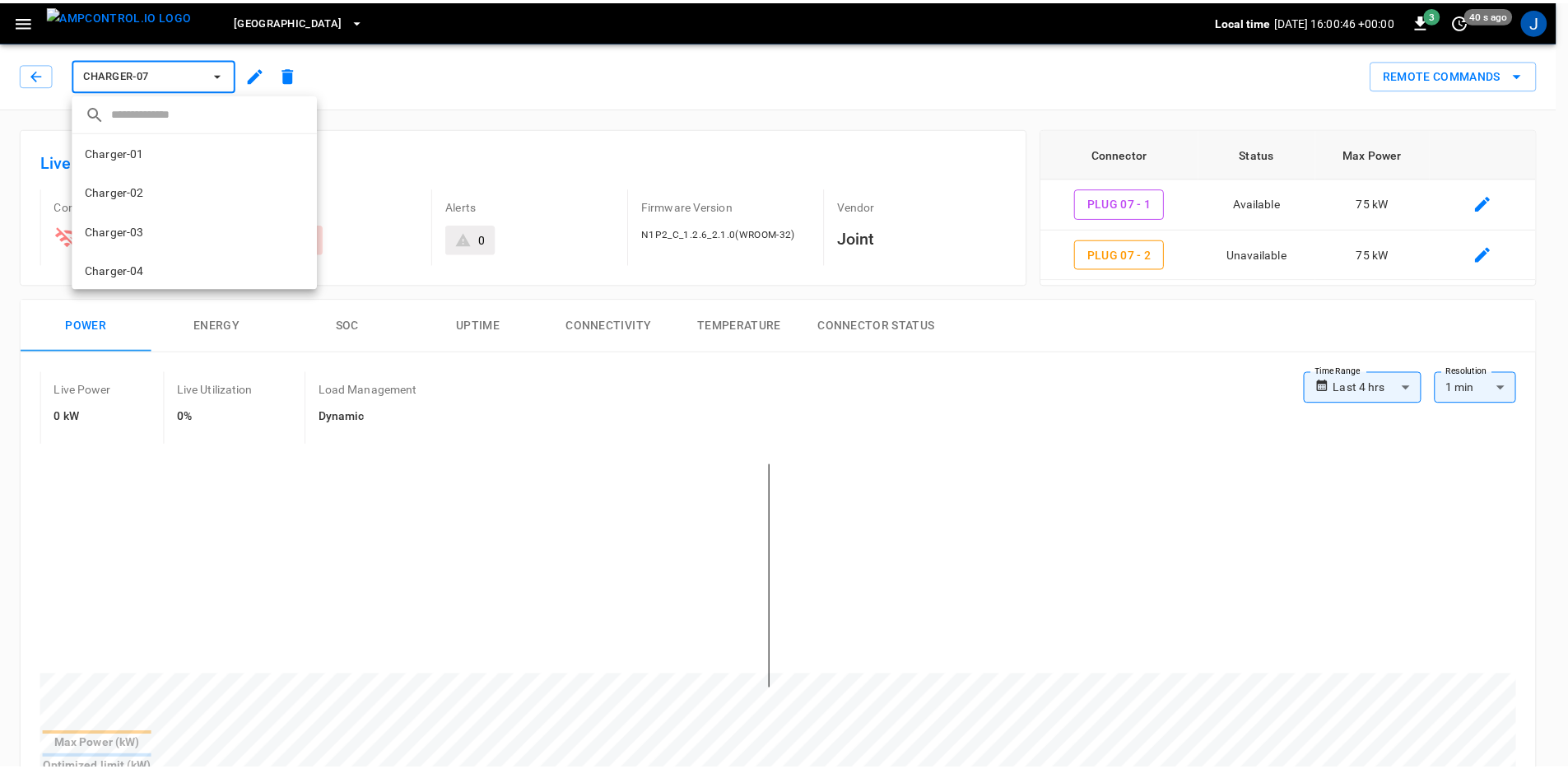
scroll to position [225, 0]
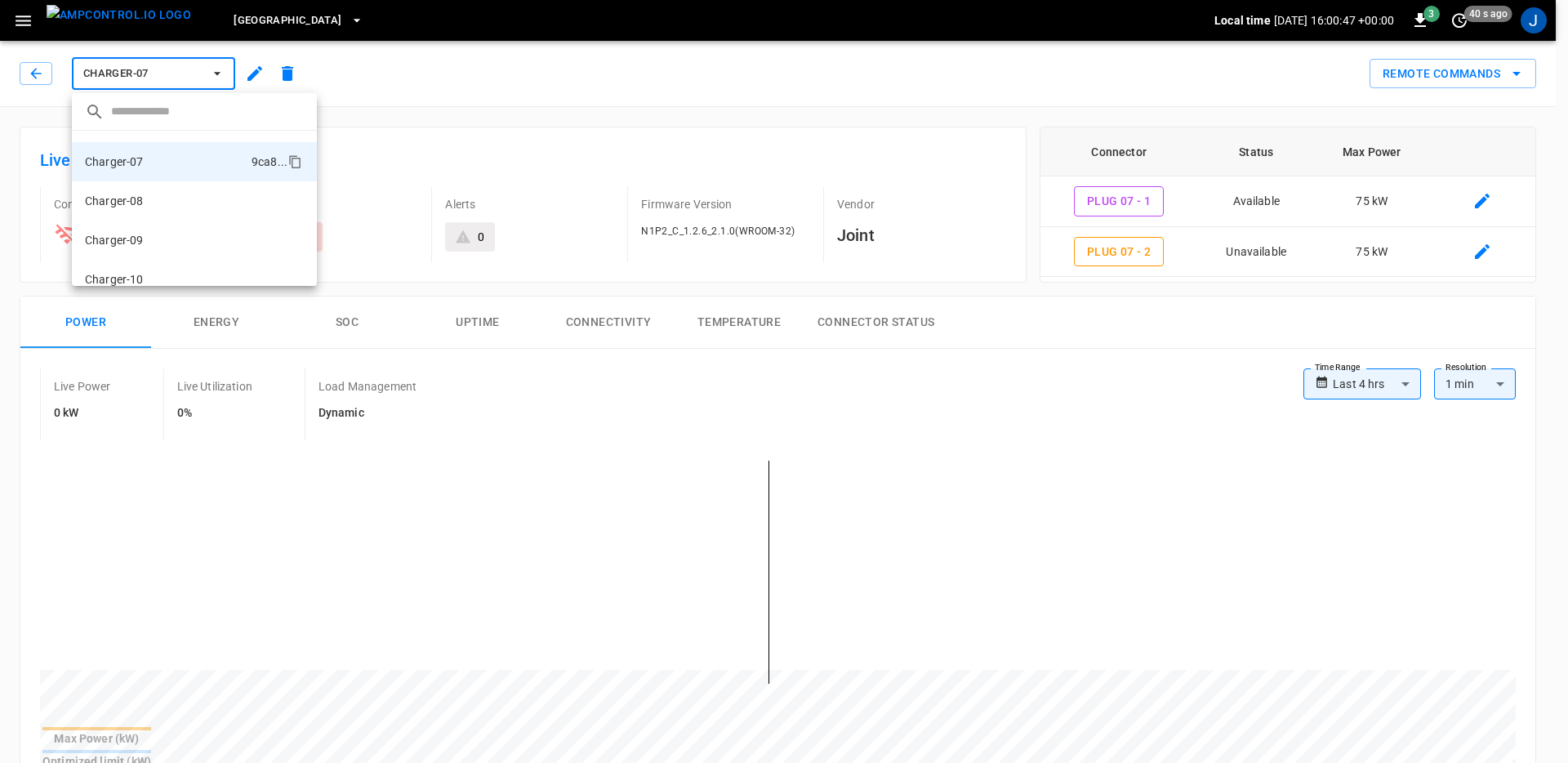
drag, startPoint x: 189, startPoint y: 212, endPoint x: 194, endPoint y: 230, distance: 18.7
click at [189, 212] on li "Charger-08 841b ..." at bounding box center [194, 200] width 245 height 39
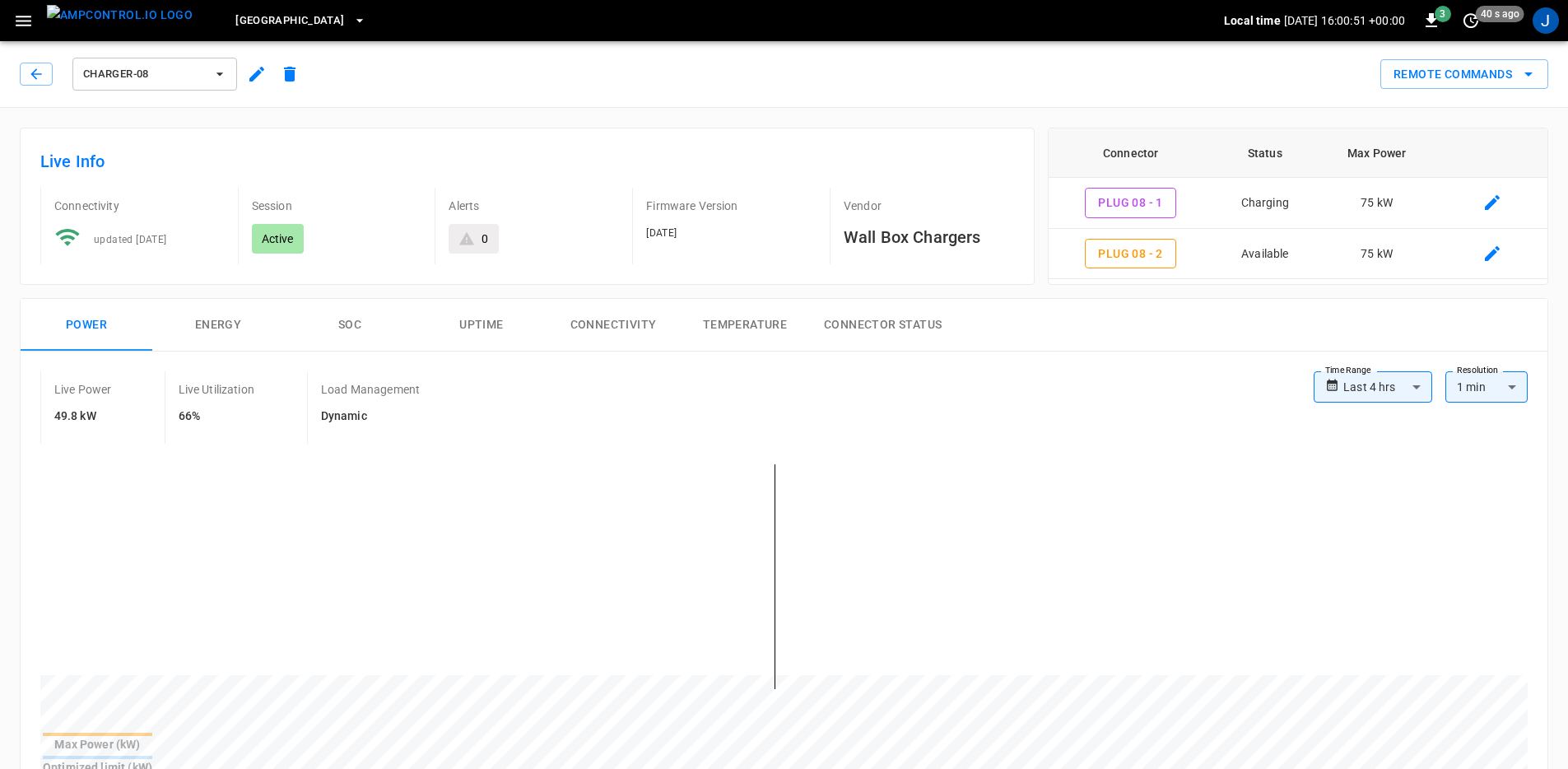
click at [813, 411] on div "Live Power 49.8 kW Live Utilization 66% Load Management Dynamic" at bounding box center [676, 408] width 1273 height 73
click at [1471, 78] on button "Remote Commands" at bounding box center [1464, 74] width 168 height 30
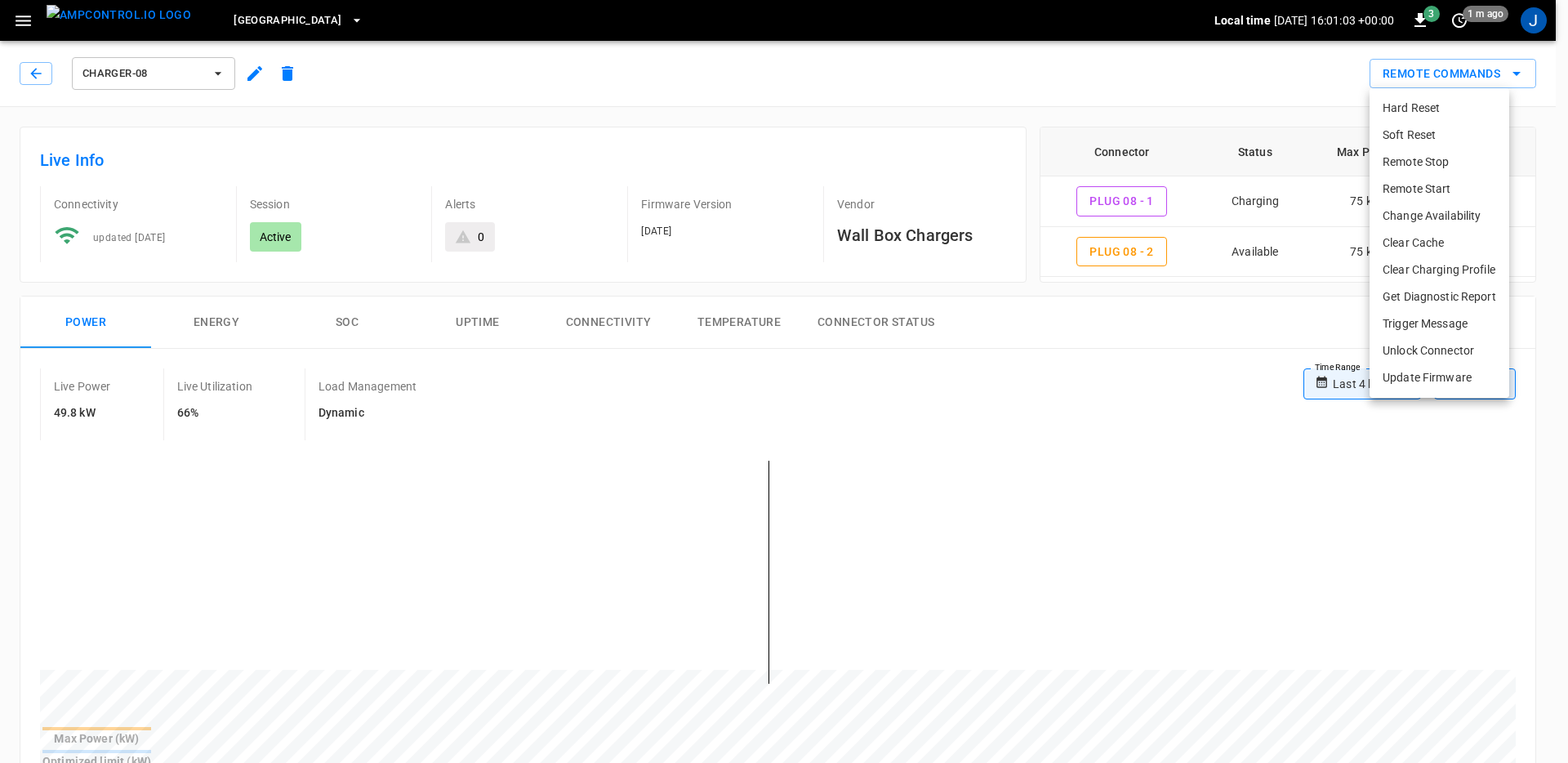
click at [1042, 465] on div at bounding box center [784, 381] width 1568 height 763
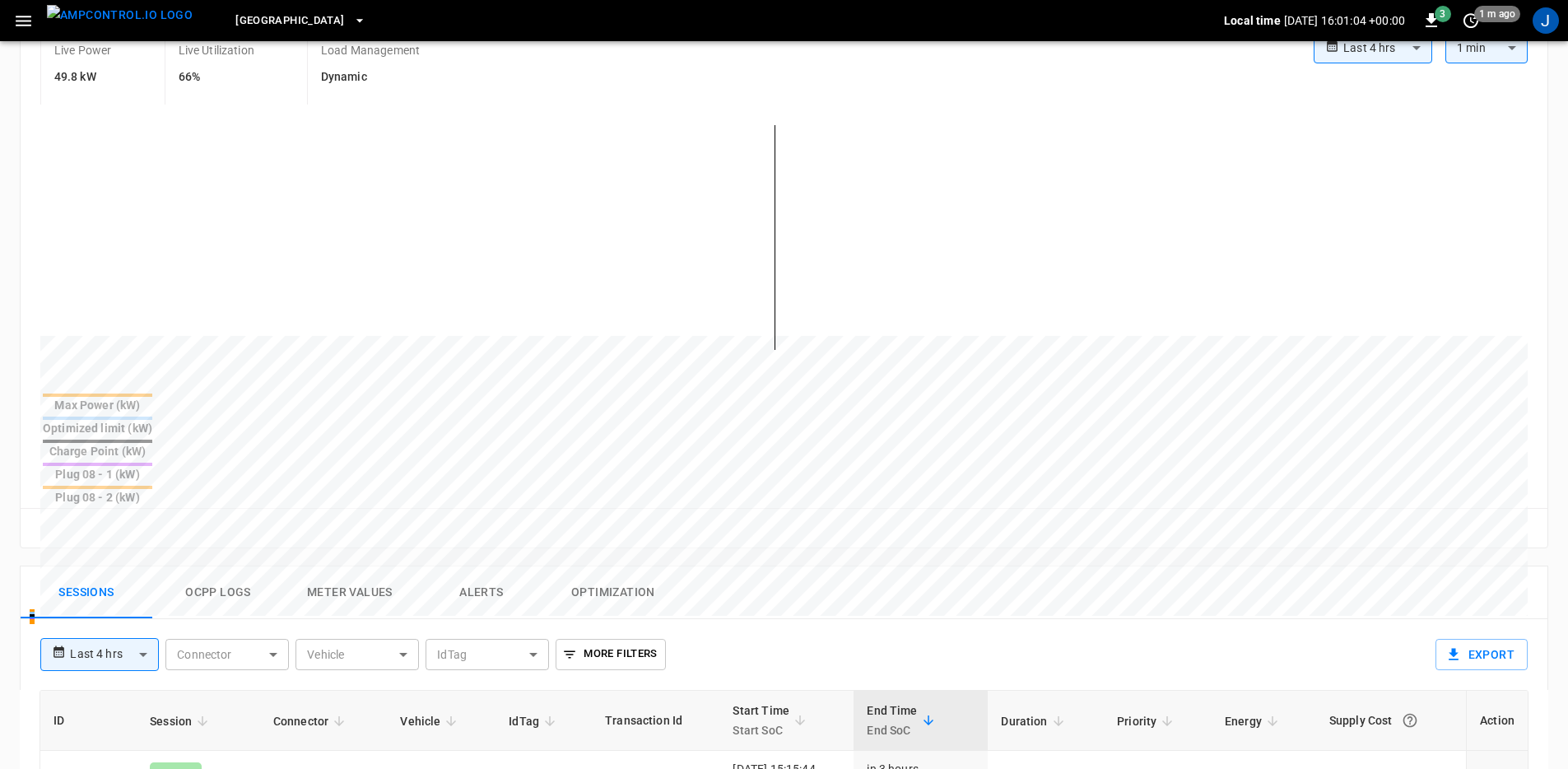
scroll to position [439, 0]
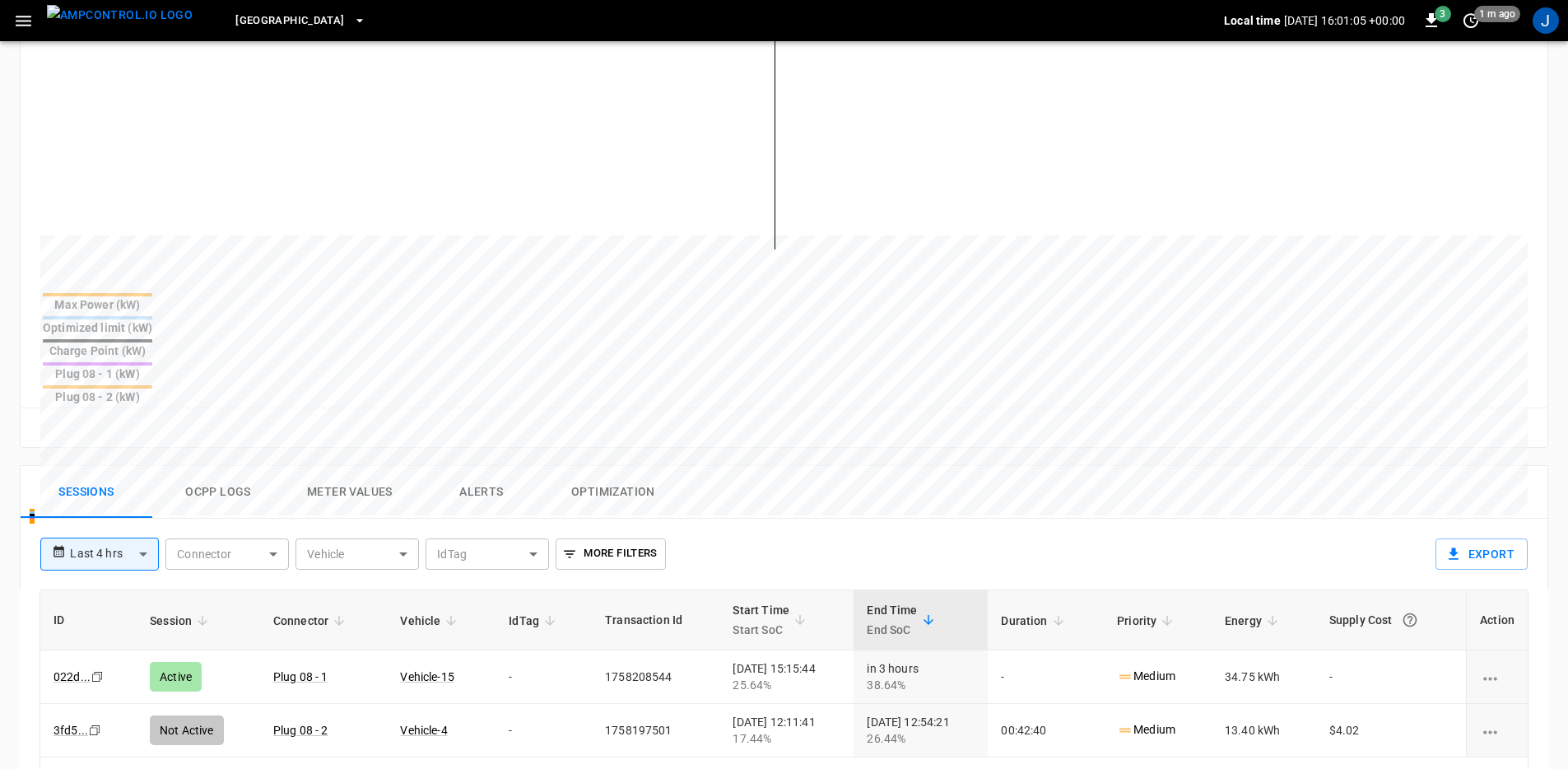
click at [242, 466] on button "Ocpp logs" at bounding box center [218, 492] width 131 height 53
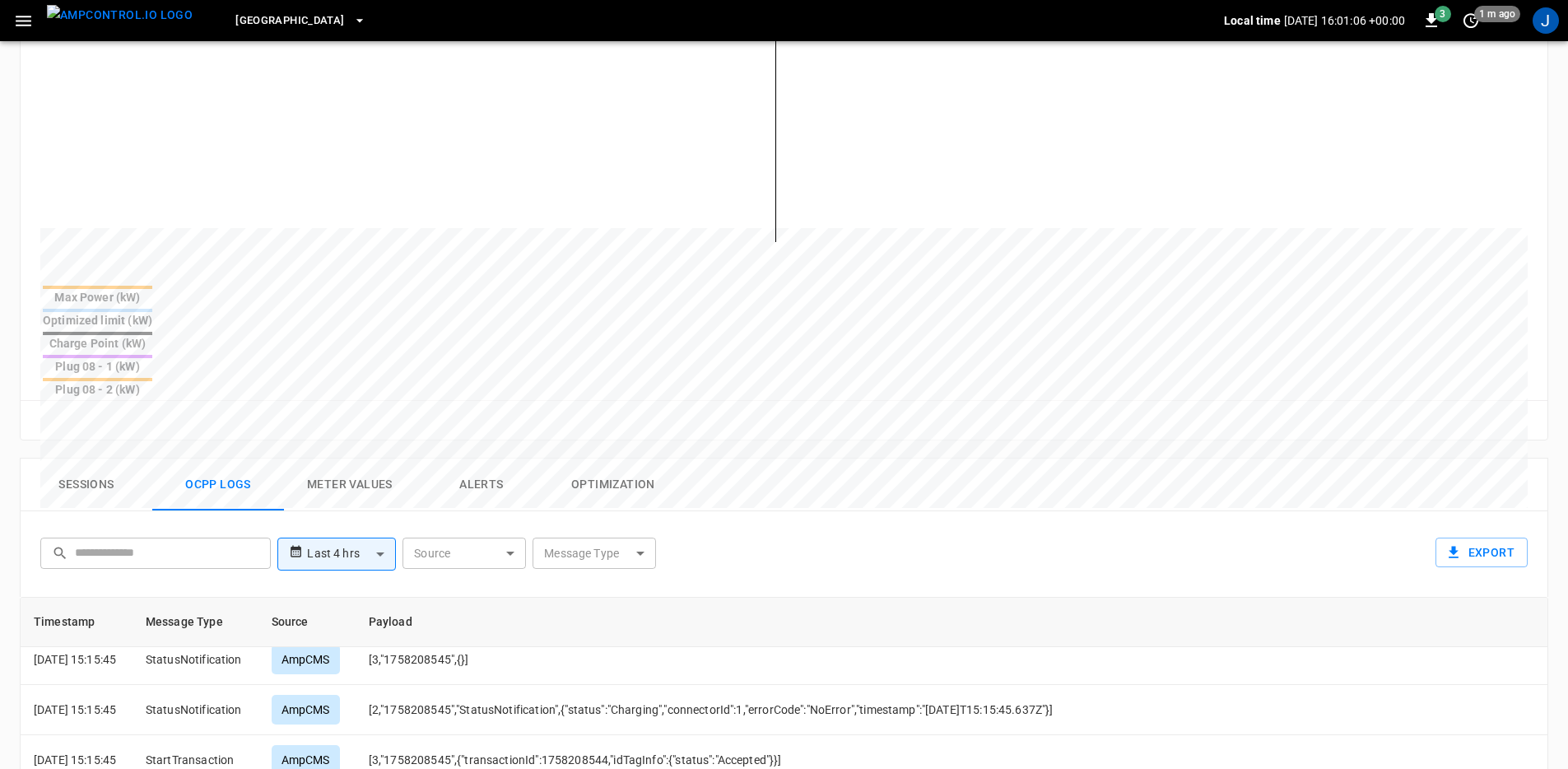
scroll to position [369, 0]
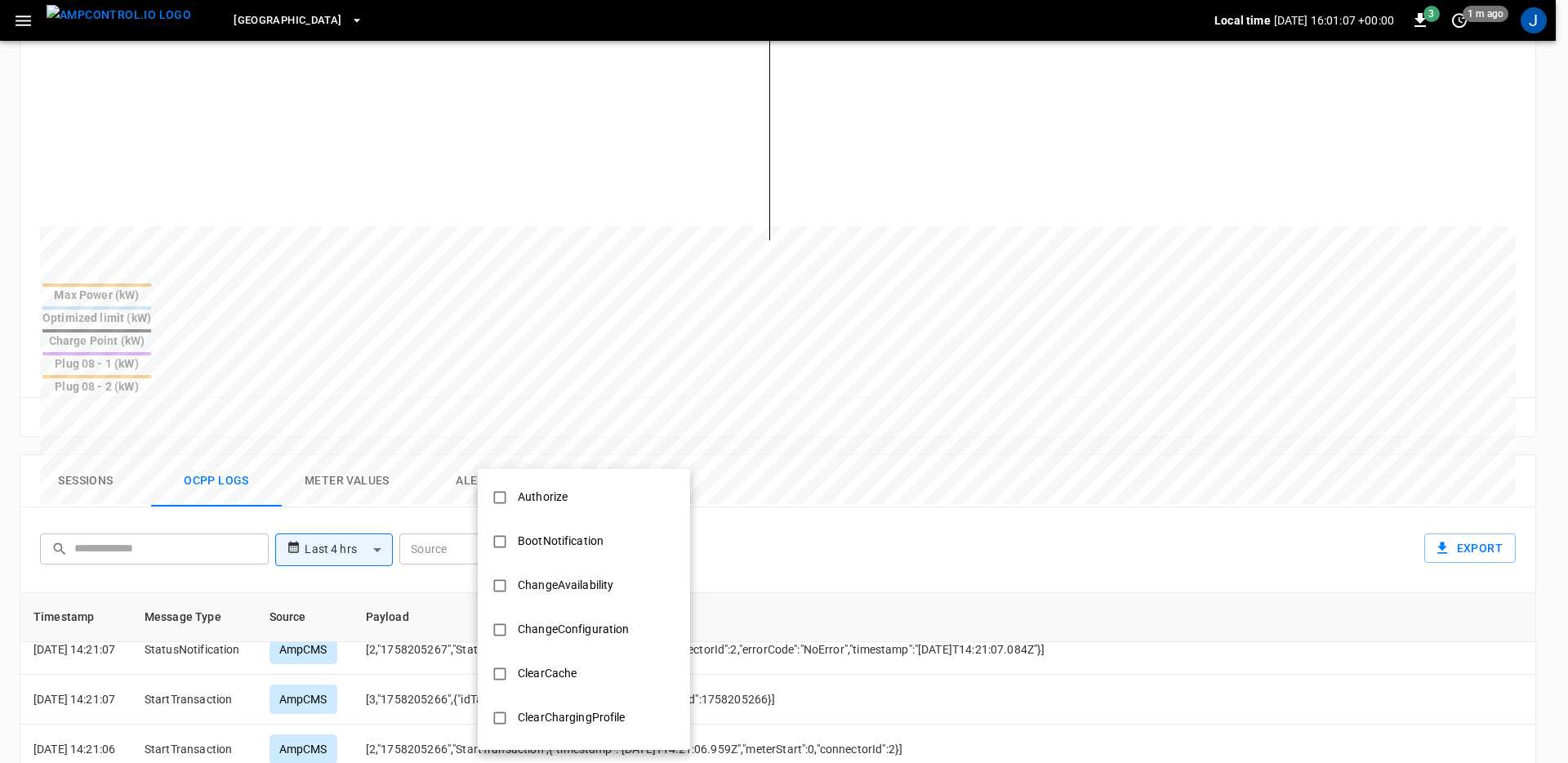
click at [617, 485] on body "**********" at bounding box center [784, 373] width 1568 height 1633
click at [151, 477] on div at bounding box center [784, 381] width 1568 height 763
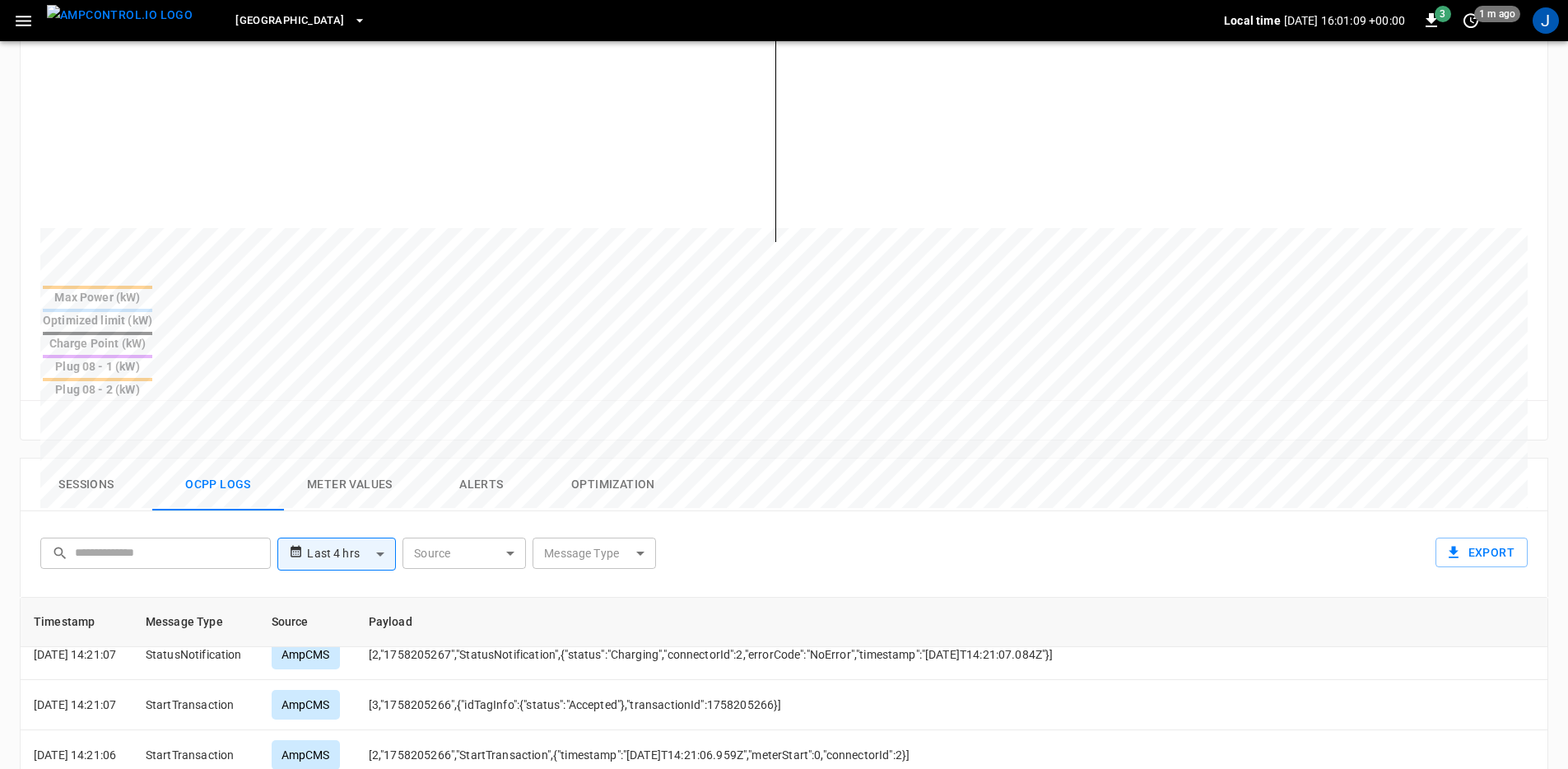
click at [866, 524] on div "**********" at bounding box center [780, 550] width 1494 height 53
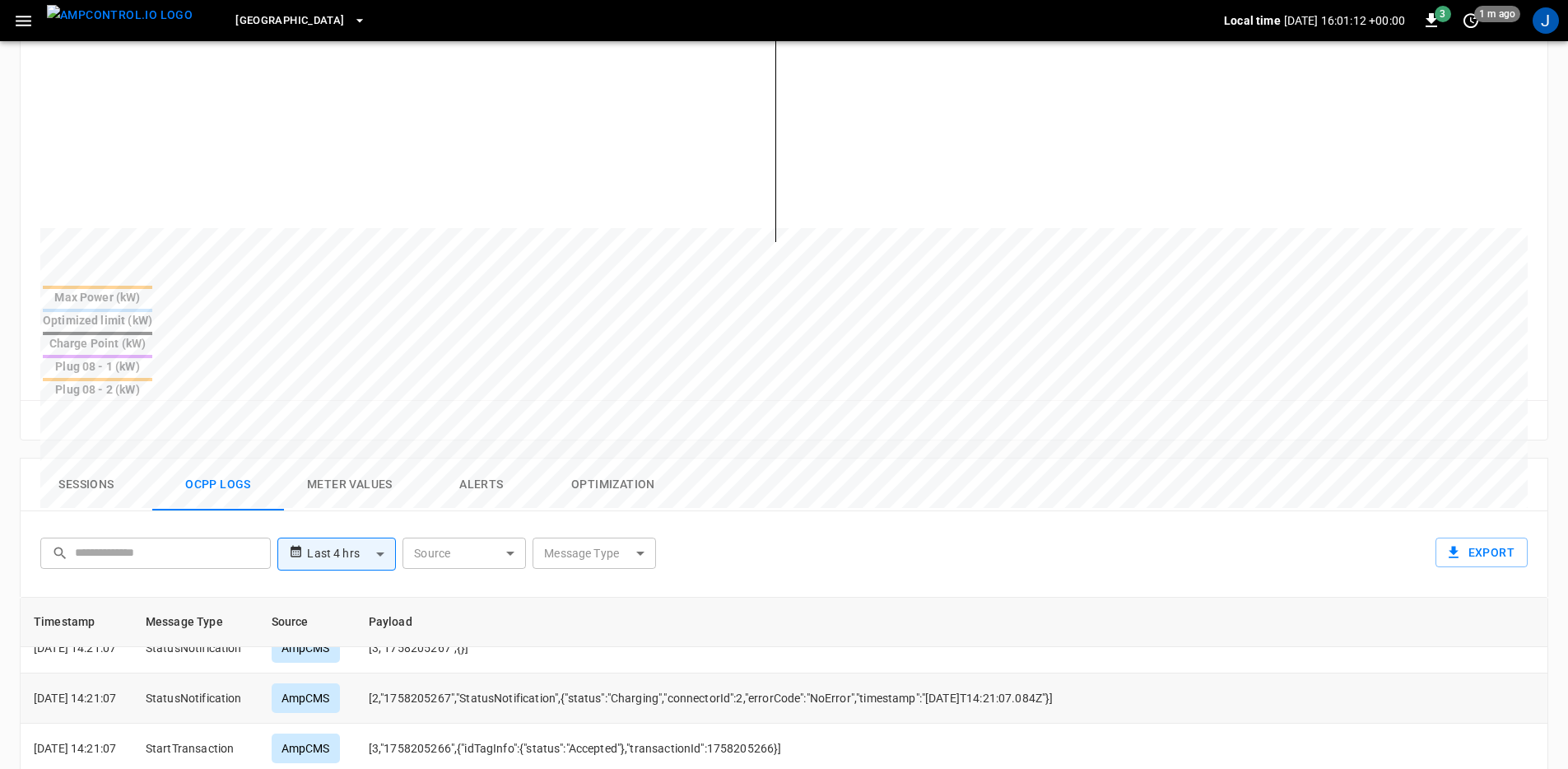
scroll to position [305, 0]
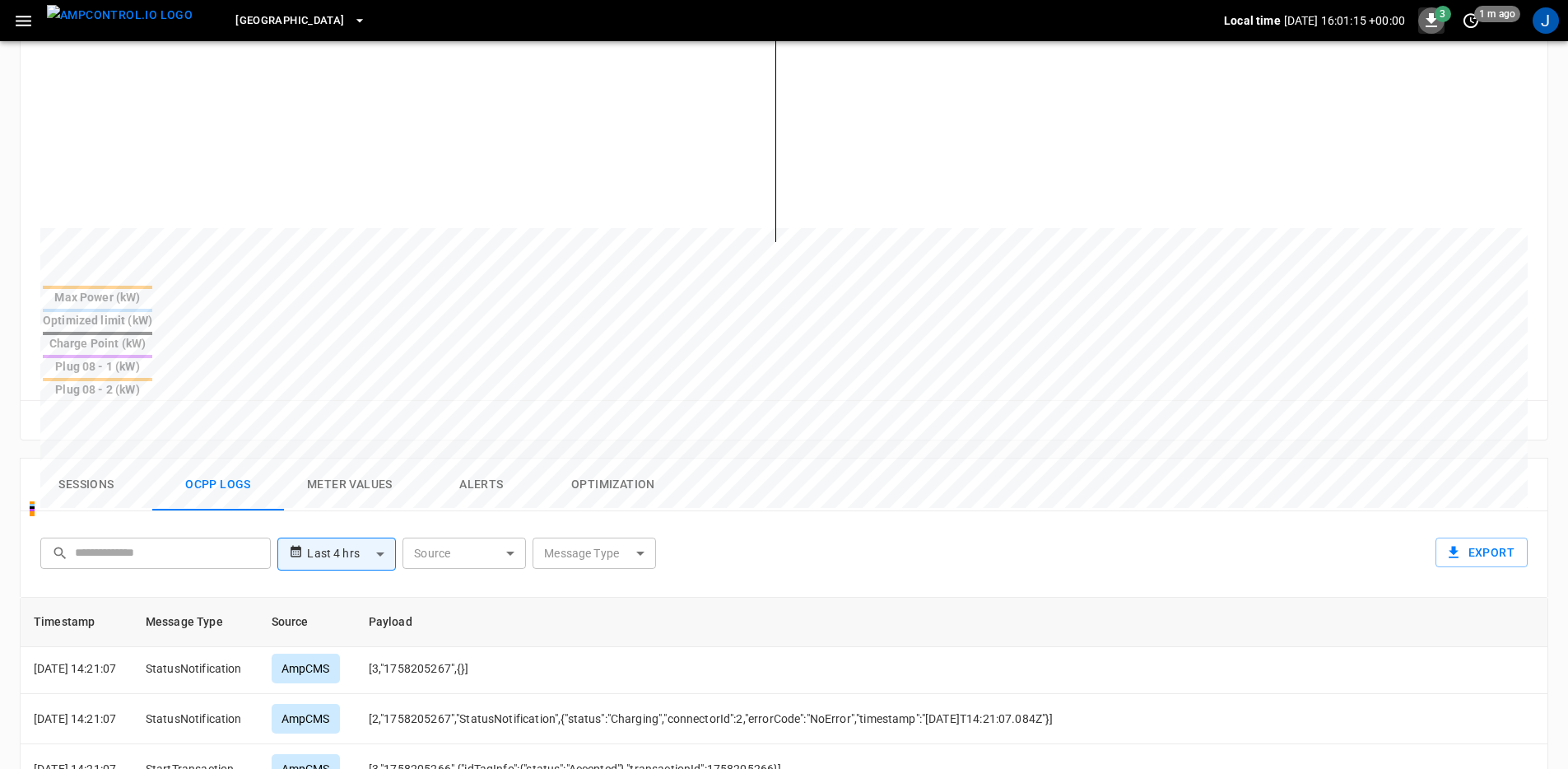
click at [1426, 25] on icon "button" at bounding box center [1432, 20] width 12 height 14
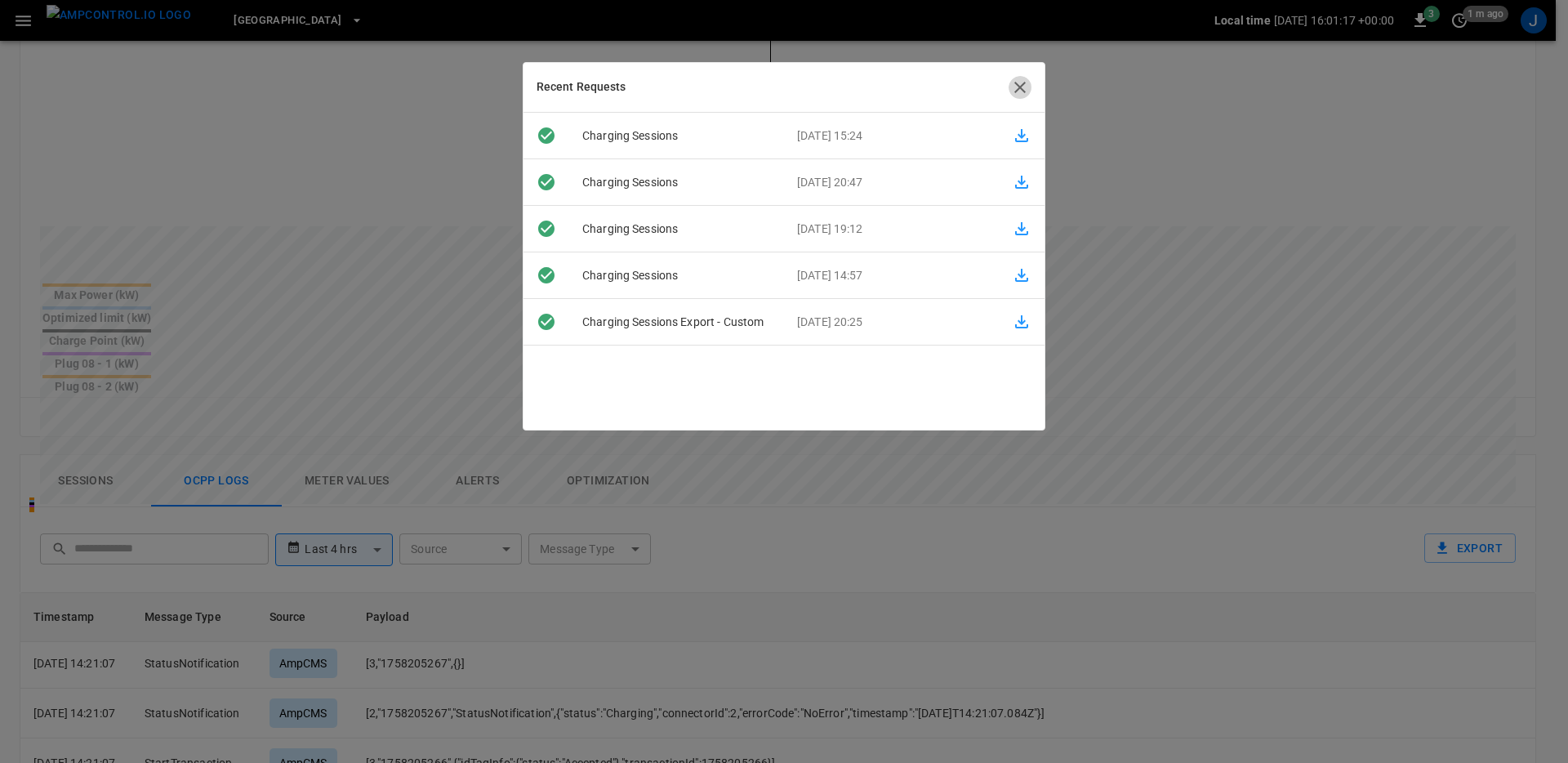
click at [1017, 84] on icon "button" at bounding box center [1020, 87] width 12 height 12
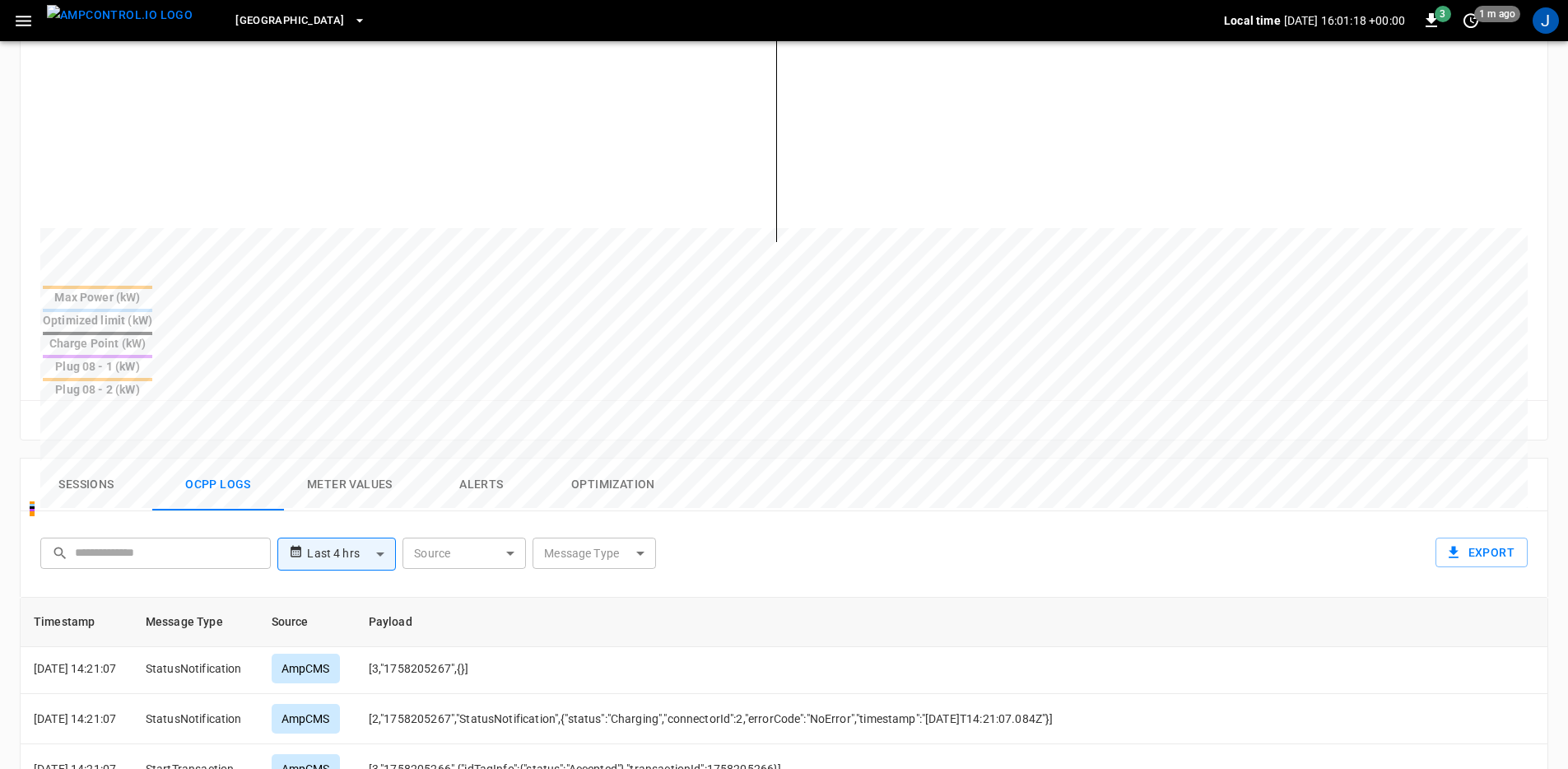
click at [1255, 511] on div "**********" at bounding box center [784, 554] width 1529 height 85
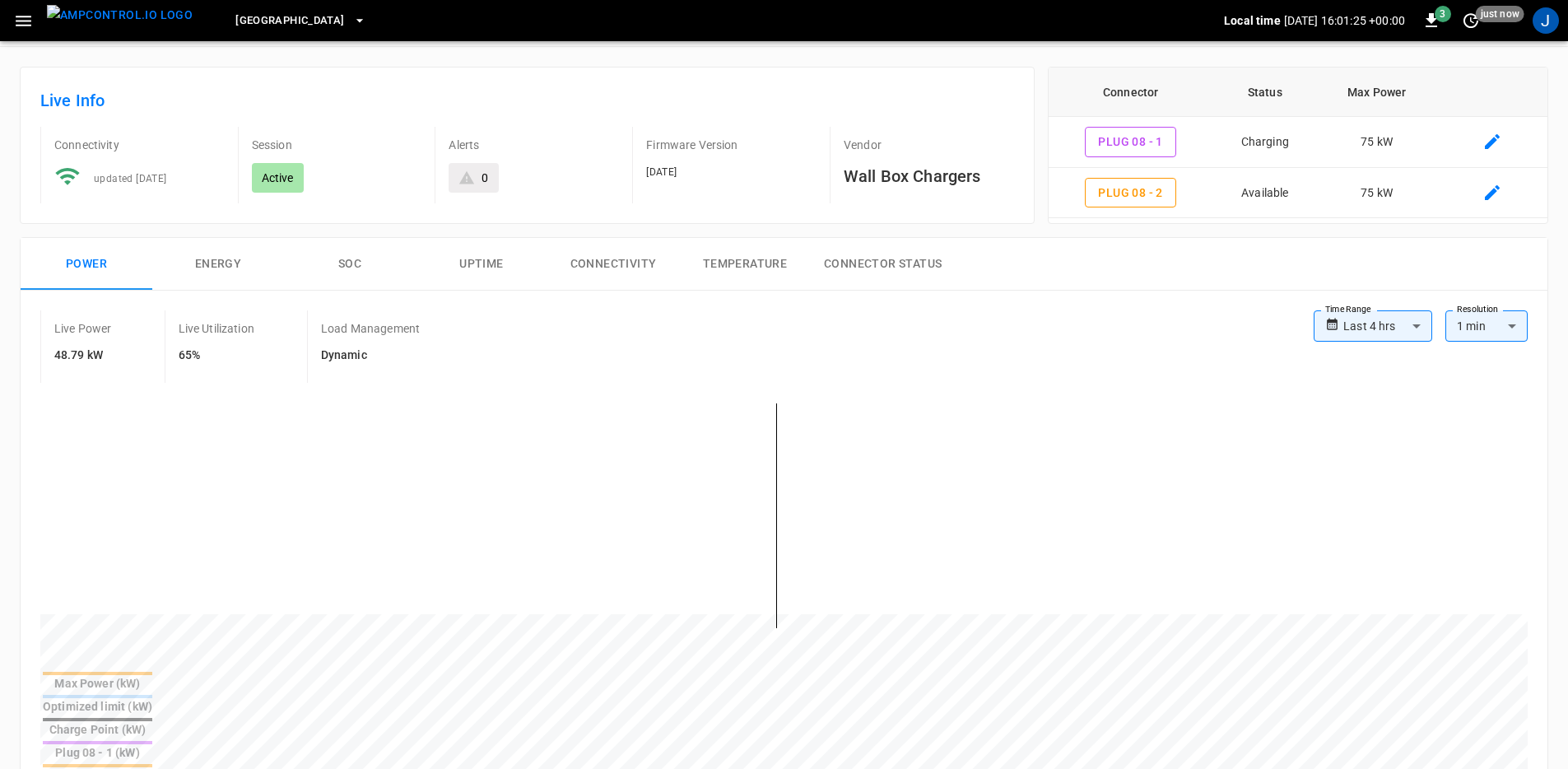
scroll to position [0, 0]
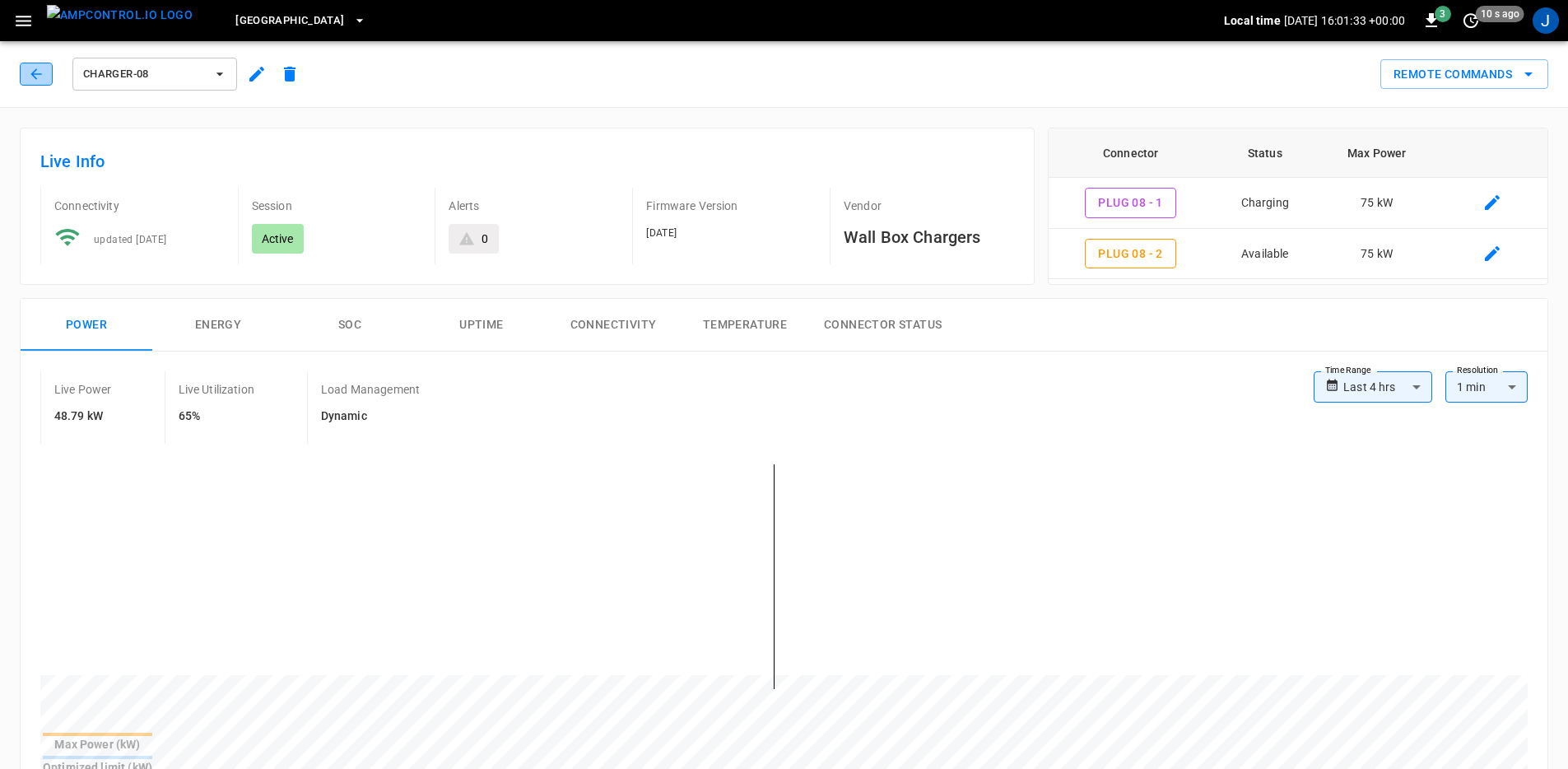
click at [38, 74] on icon "button" at bounding box center [35, 74] width 11 height 11
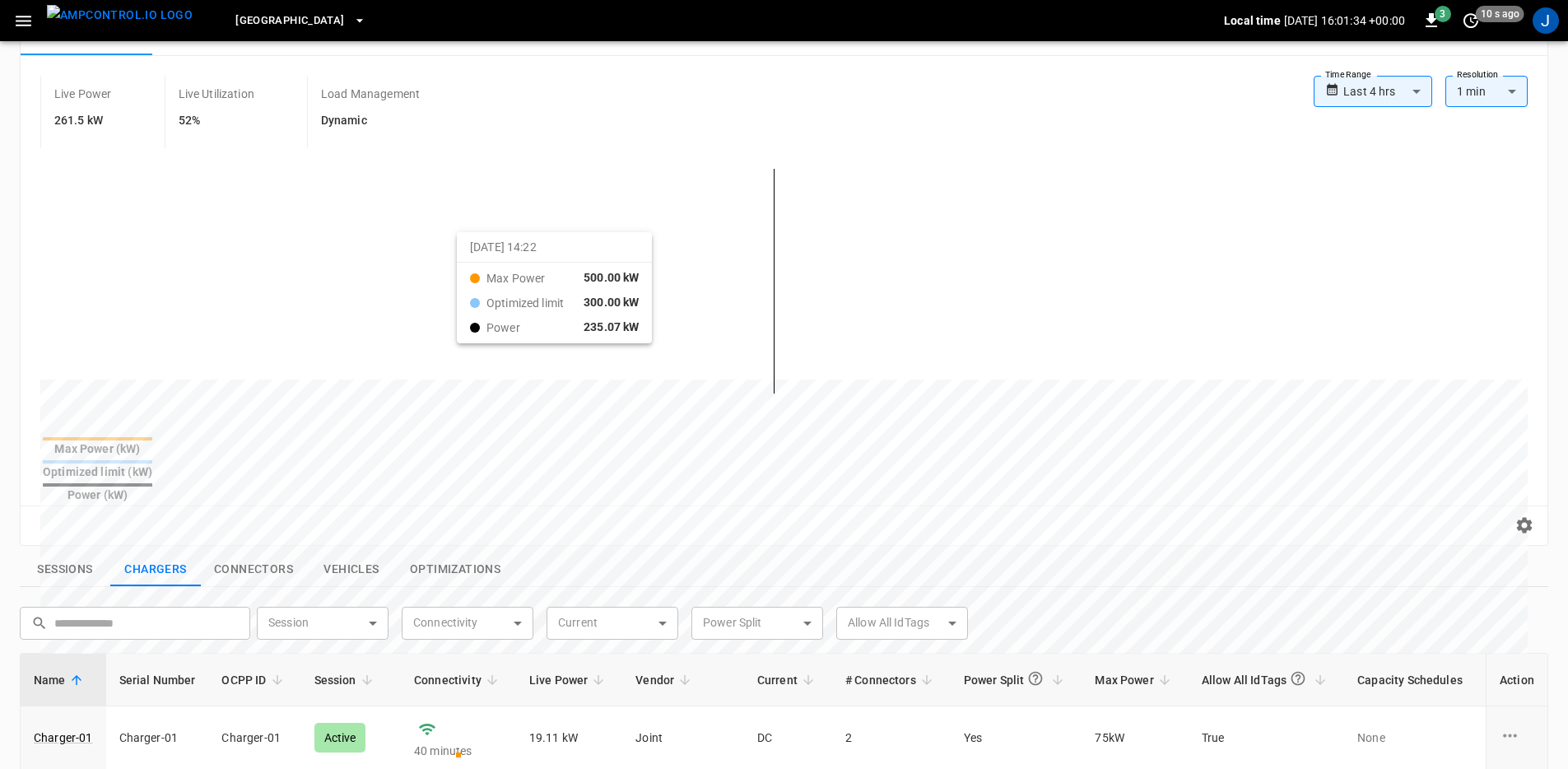
scroll to position [125, 0]
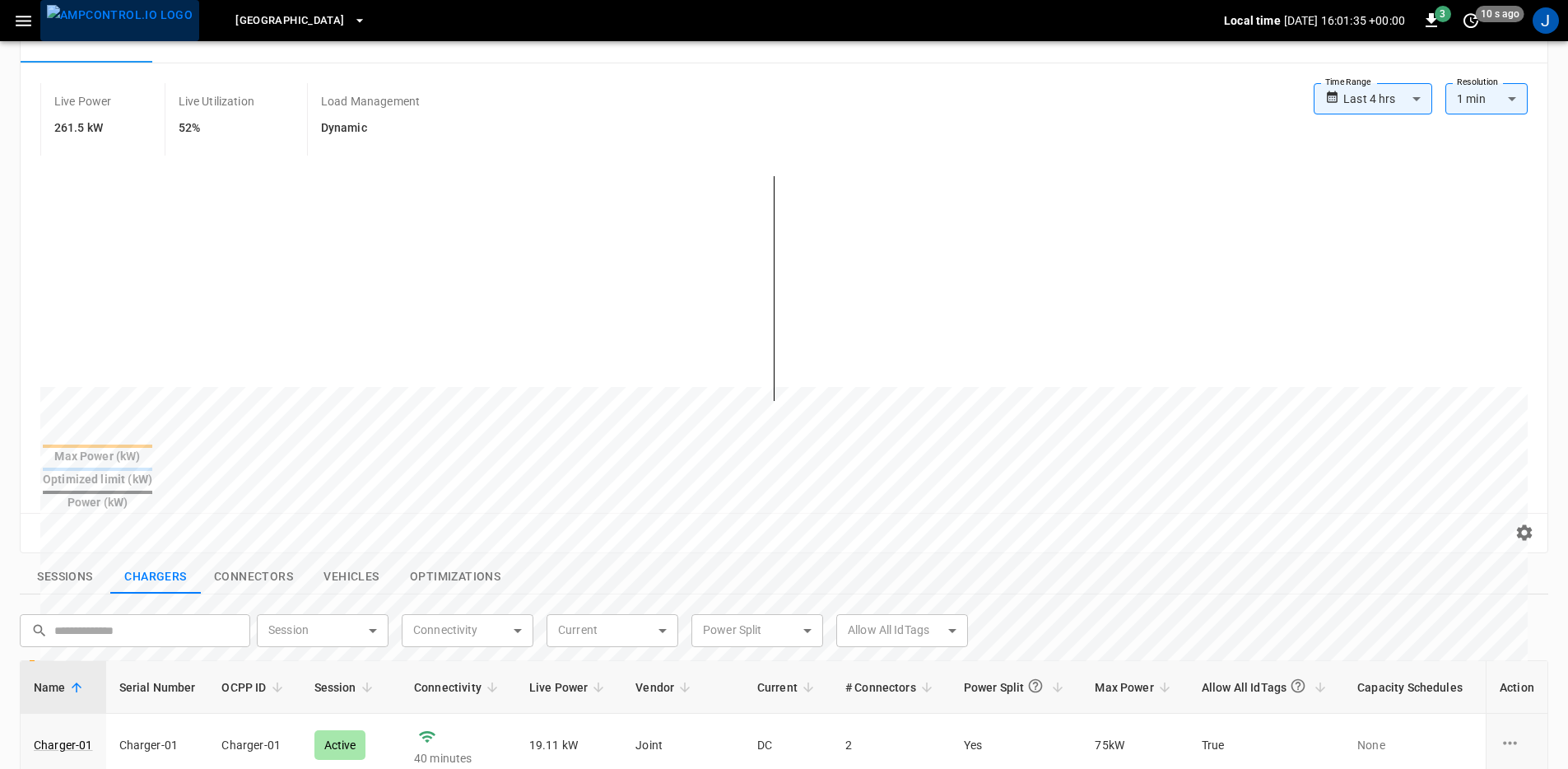
click at [126, 20] on img "menu" at bounding box center [120, 15] width 146 height 21
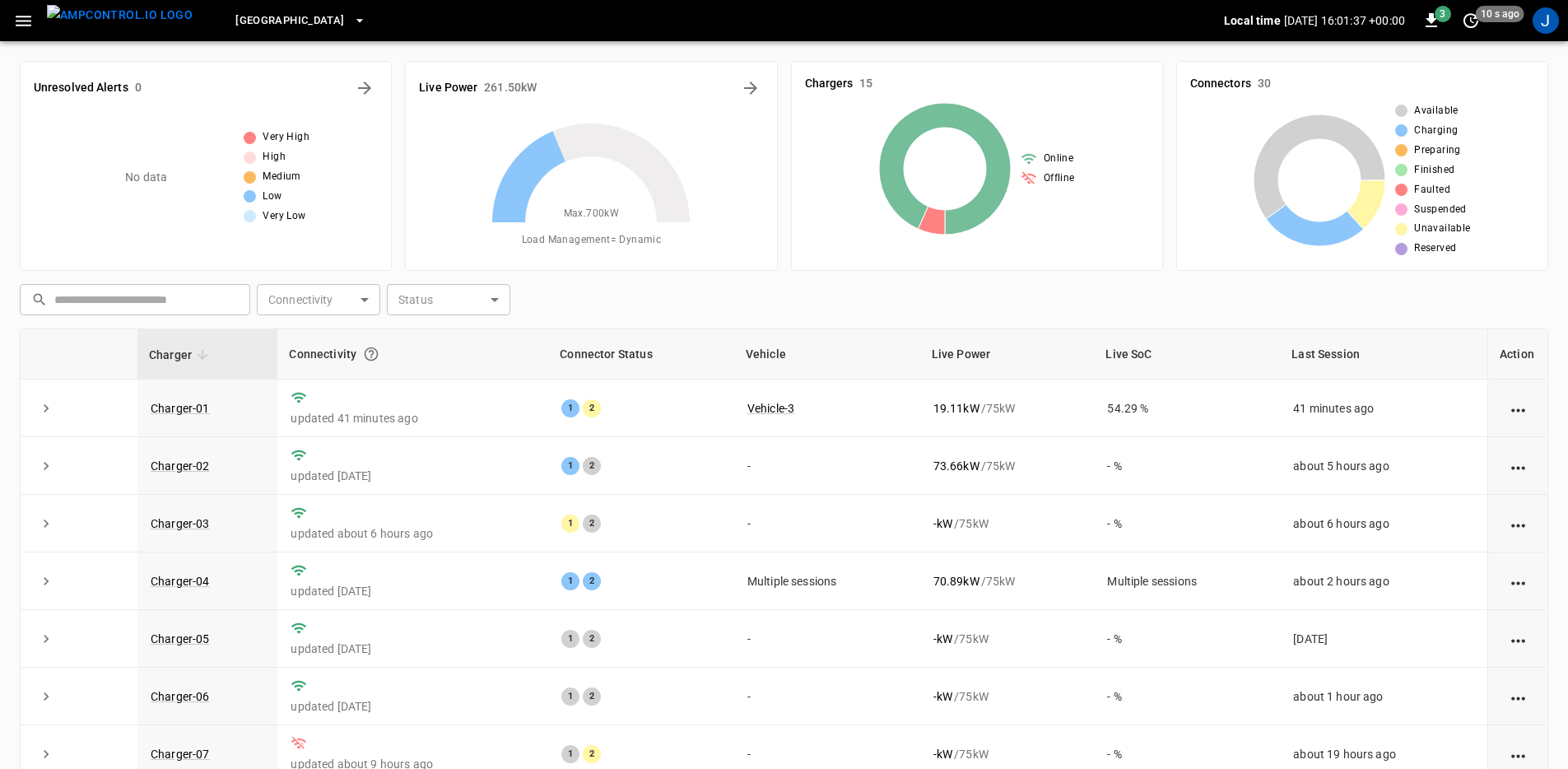
click at [19, 28] on icon "button" at bounding box center [23, 21] width 21 height 21
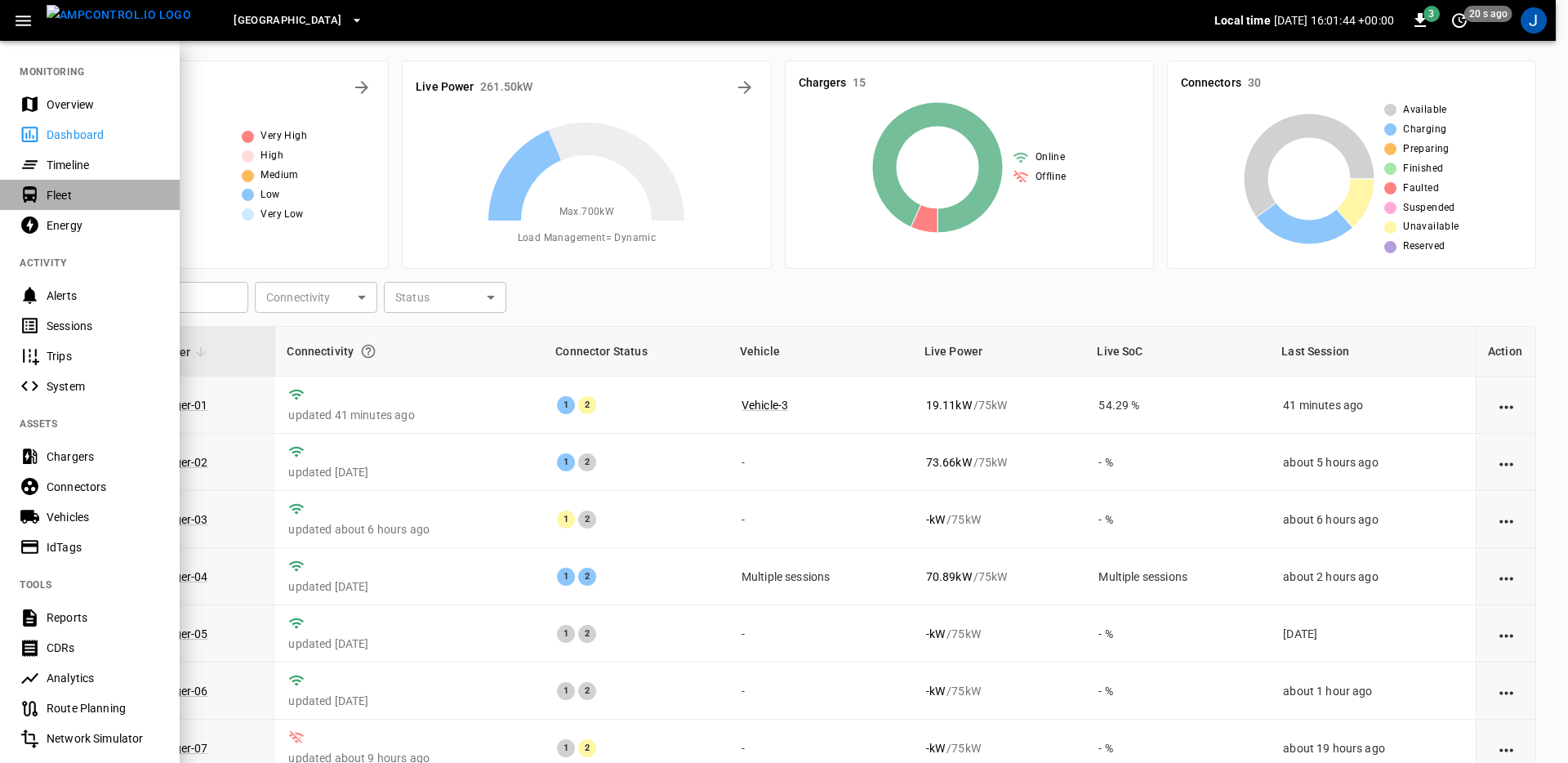
click at [77, 188] on div "Fleet" at bounding box center [103, 195] width 114 height 17
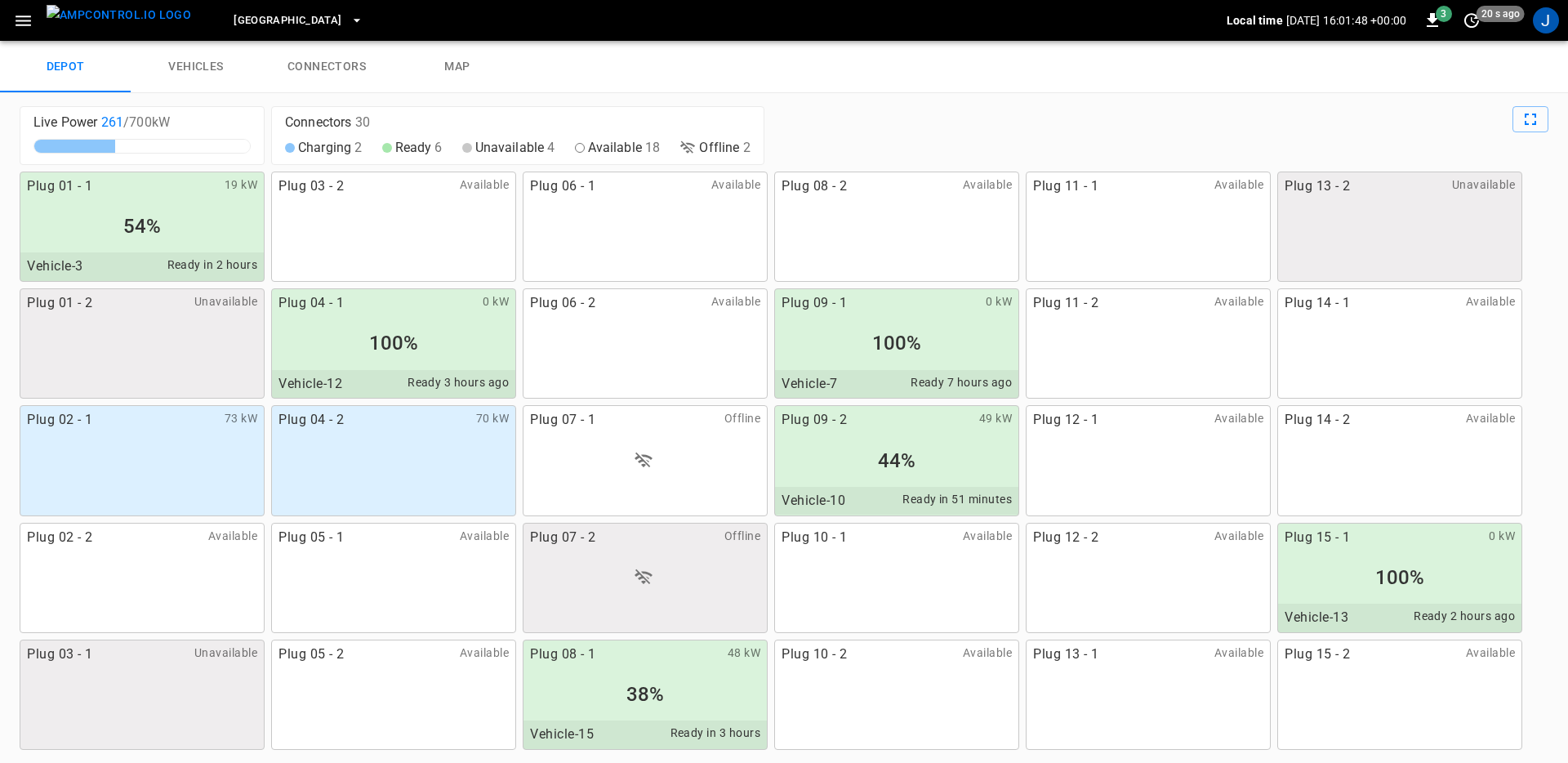
click at [998, 110] on div at bounding box center [1159, 135] width 777 height 59
click at [1513, 116] on button "Full Screen" at bounding box center [1530, 119] width 36 height 26
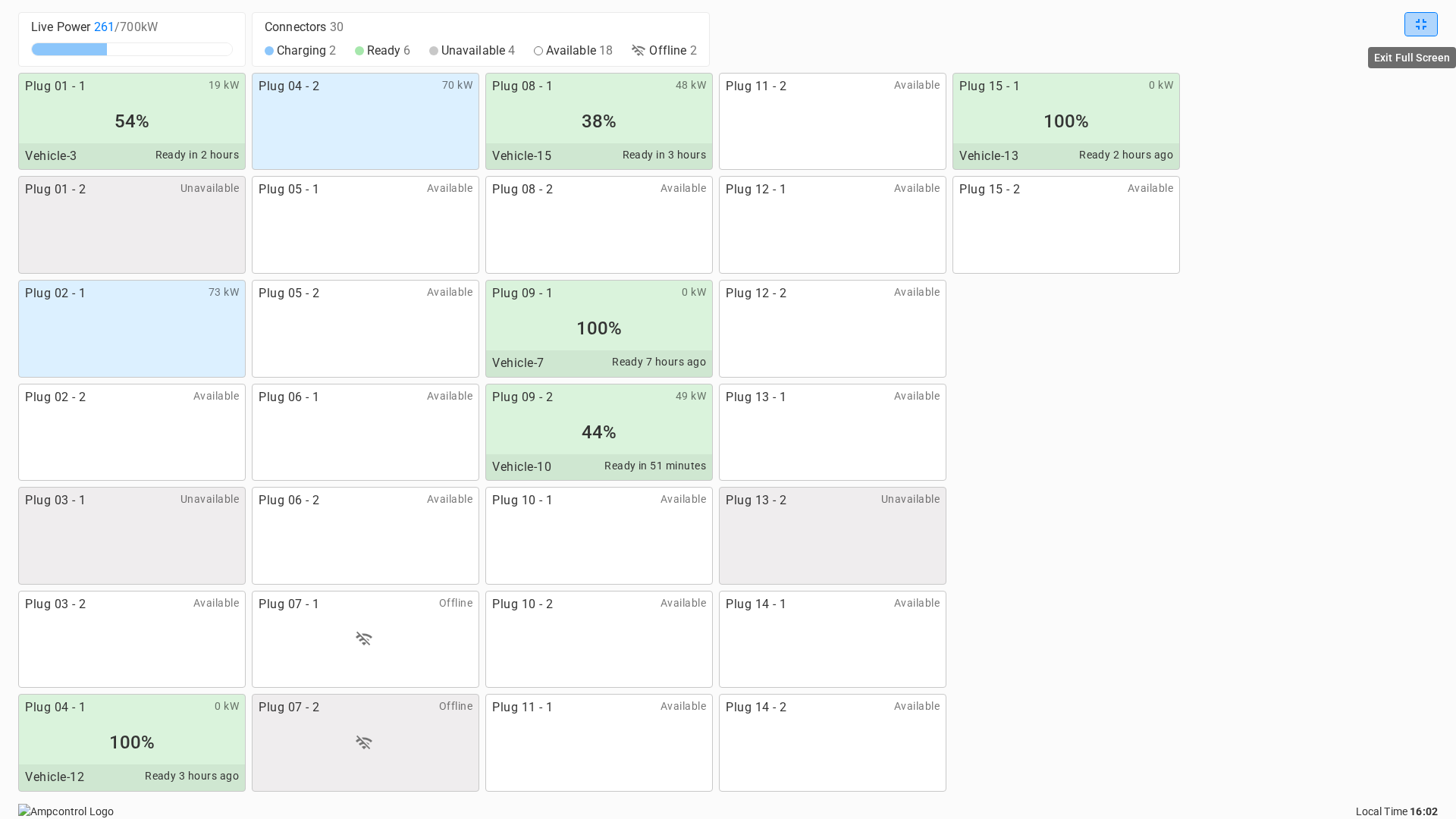
click at [1421, 31] on icon "Exit Full Screen" at bounding box center [1421, 25] width 19 height 19
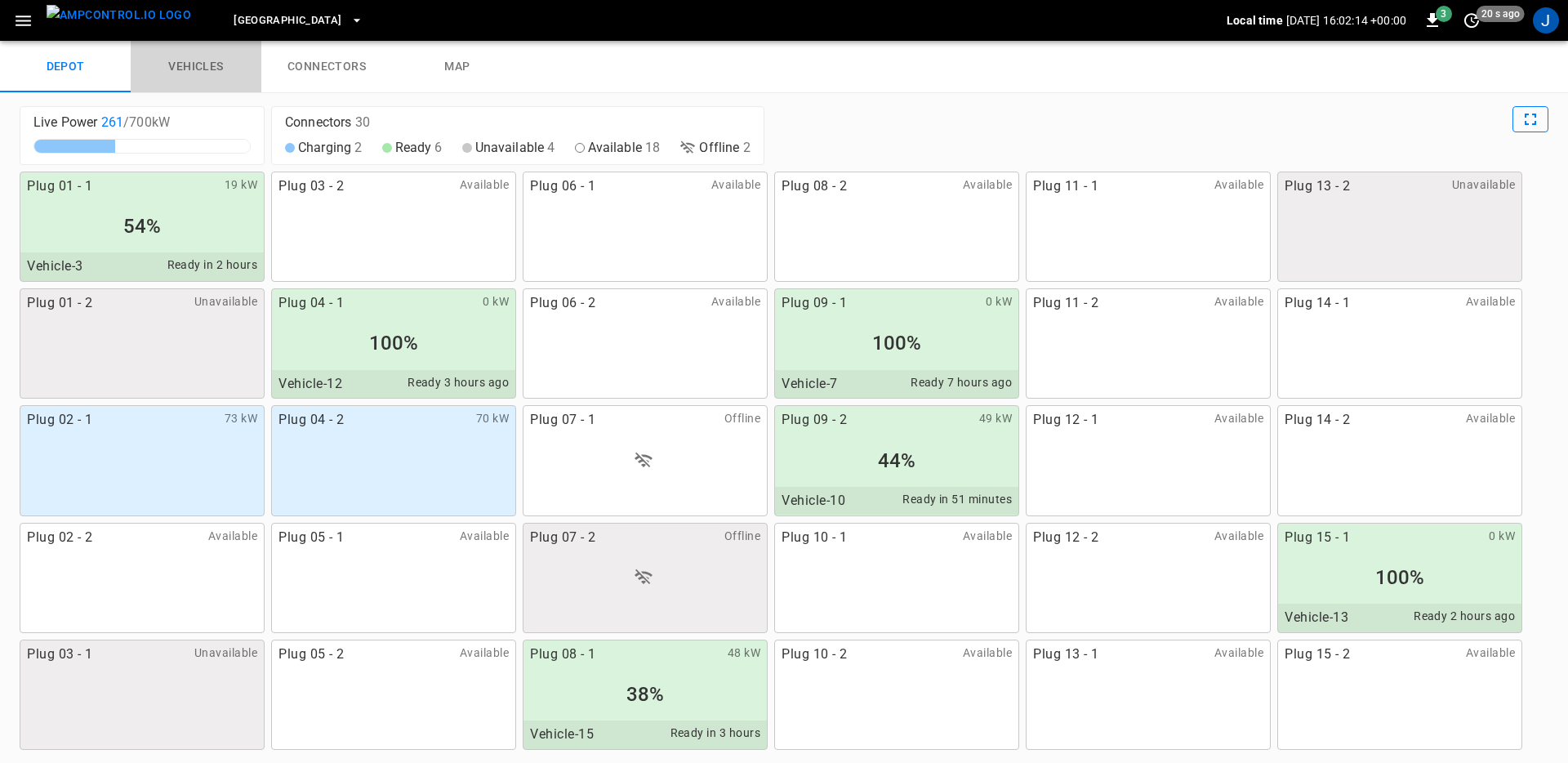
click at [202, 78] on link "vehicles" at bounding box center [195, 66] width 130 height 52
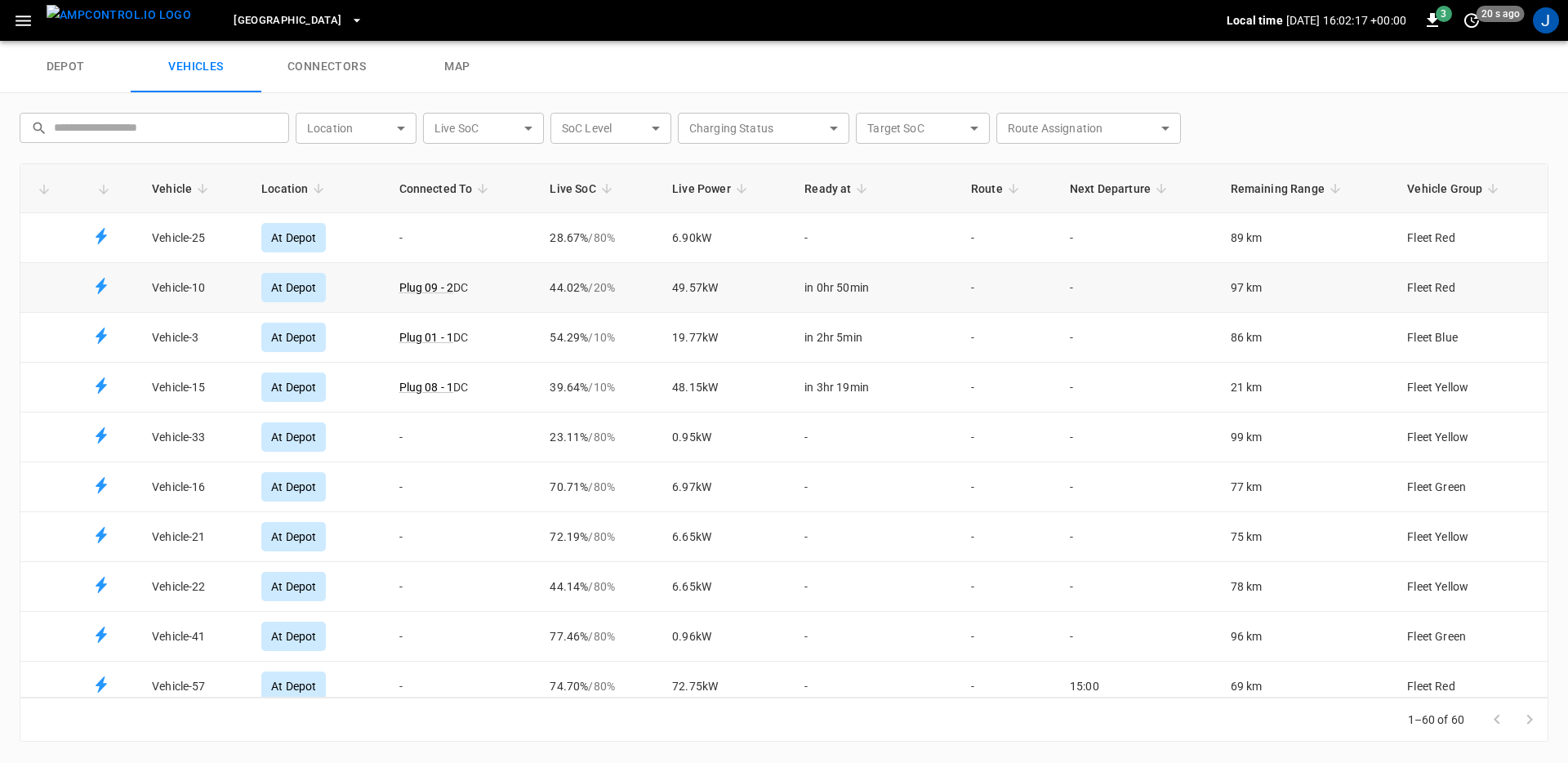
click at [528, 287] on td "Plug 09 - 2 DC" at bounding box center [462, 288] width 151 height 50
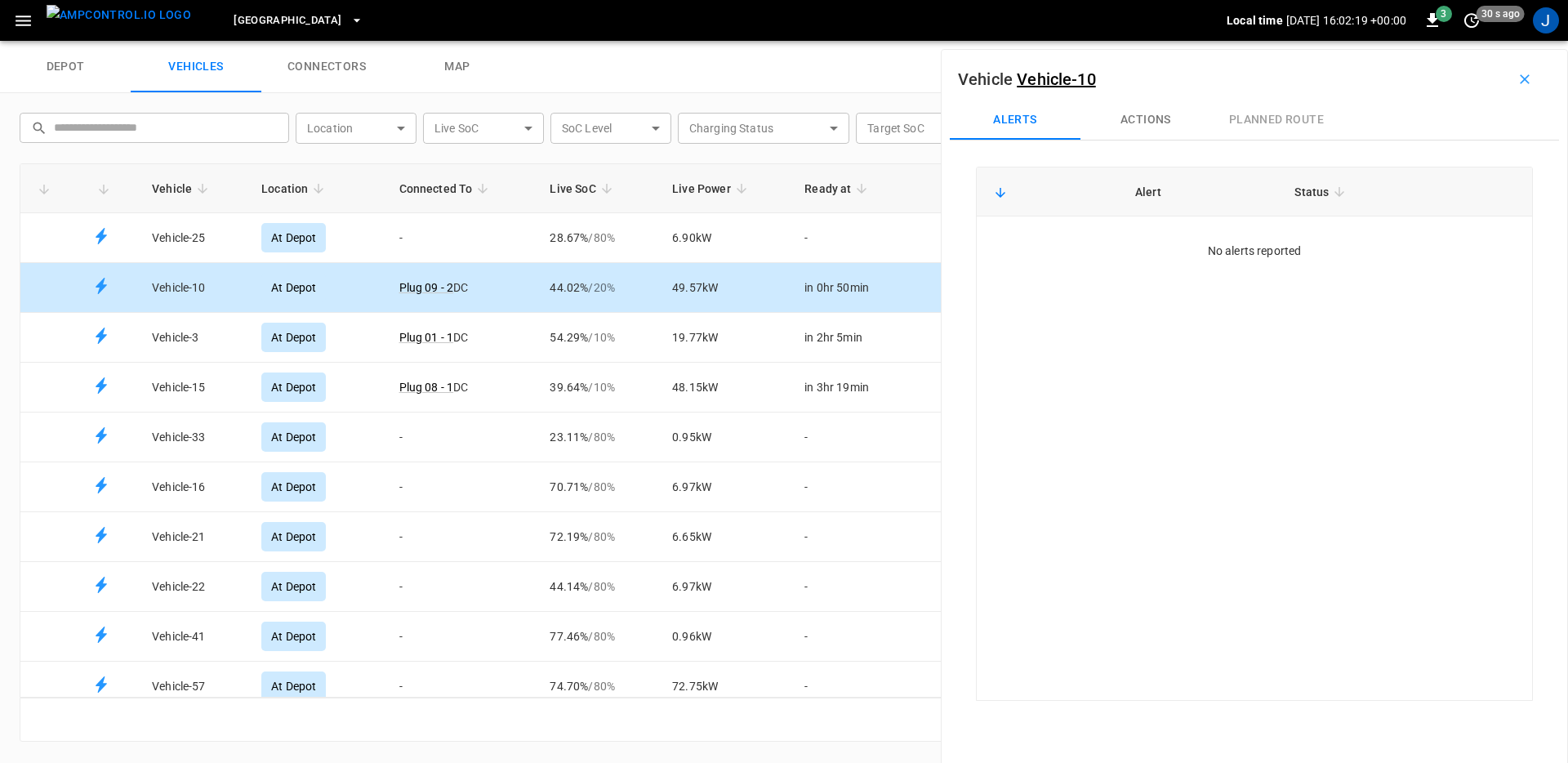
click at [1151, 115] on button "Actions" at bounding box center [1145, 120] width 130 height 39
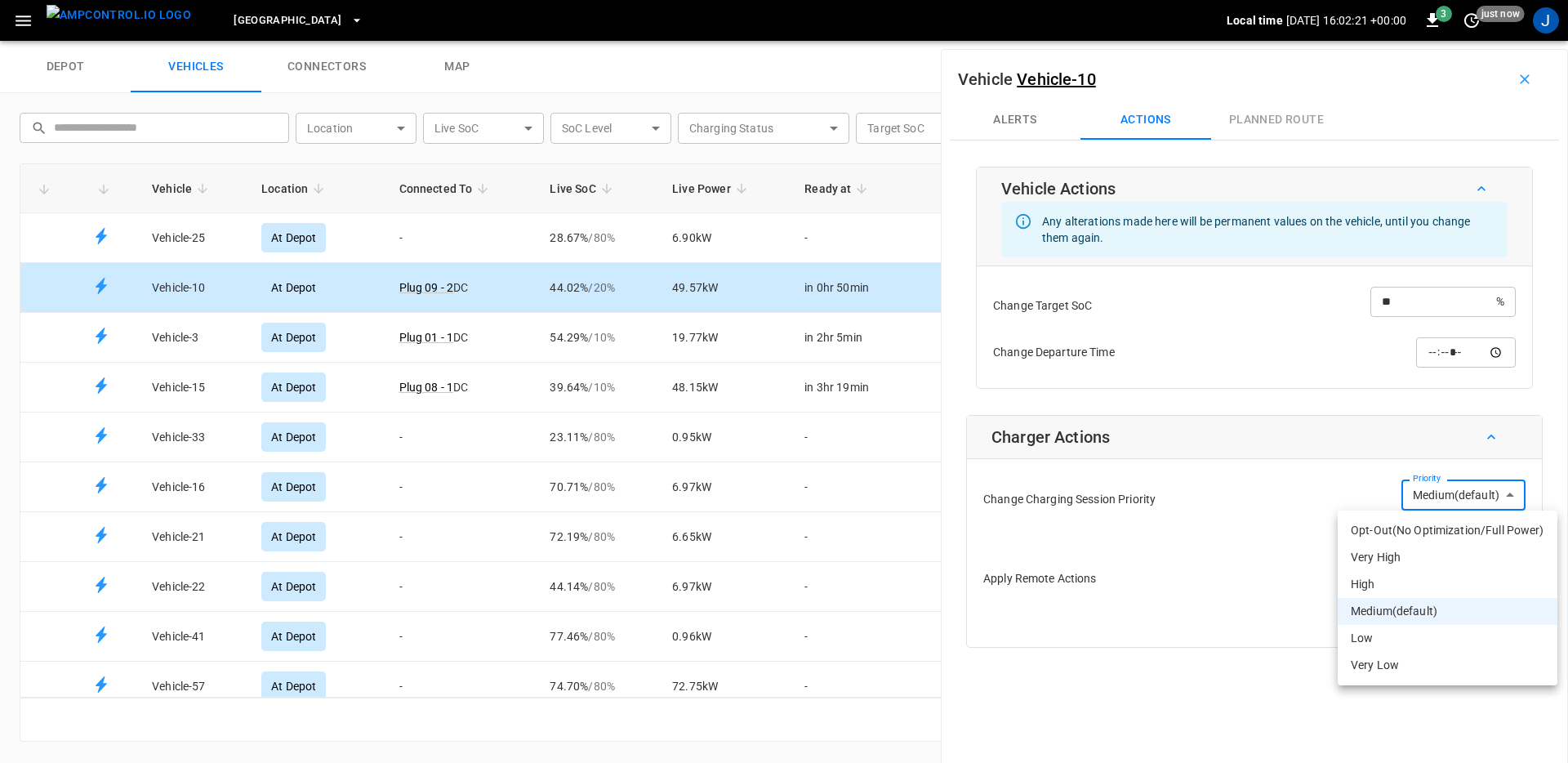
click at [1463, 41] on body "[GEOGRAPHIC_DATA] South Local time [DATE] 16:02:21 +00:00 3 just now J depot ve…" at bounding box center [784, 20] width 1568 height 41
click at [1200, 569] on div at bounding box center [784, 381] width 1568 height 763
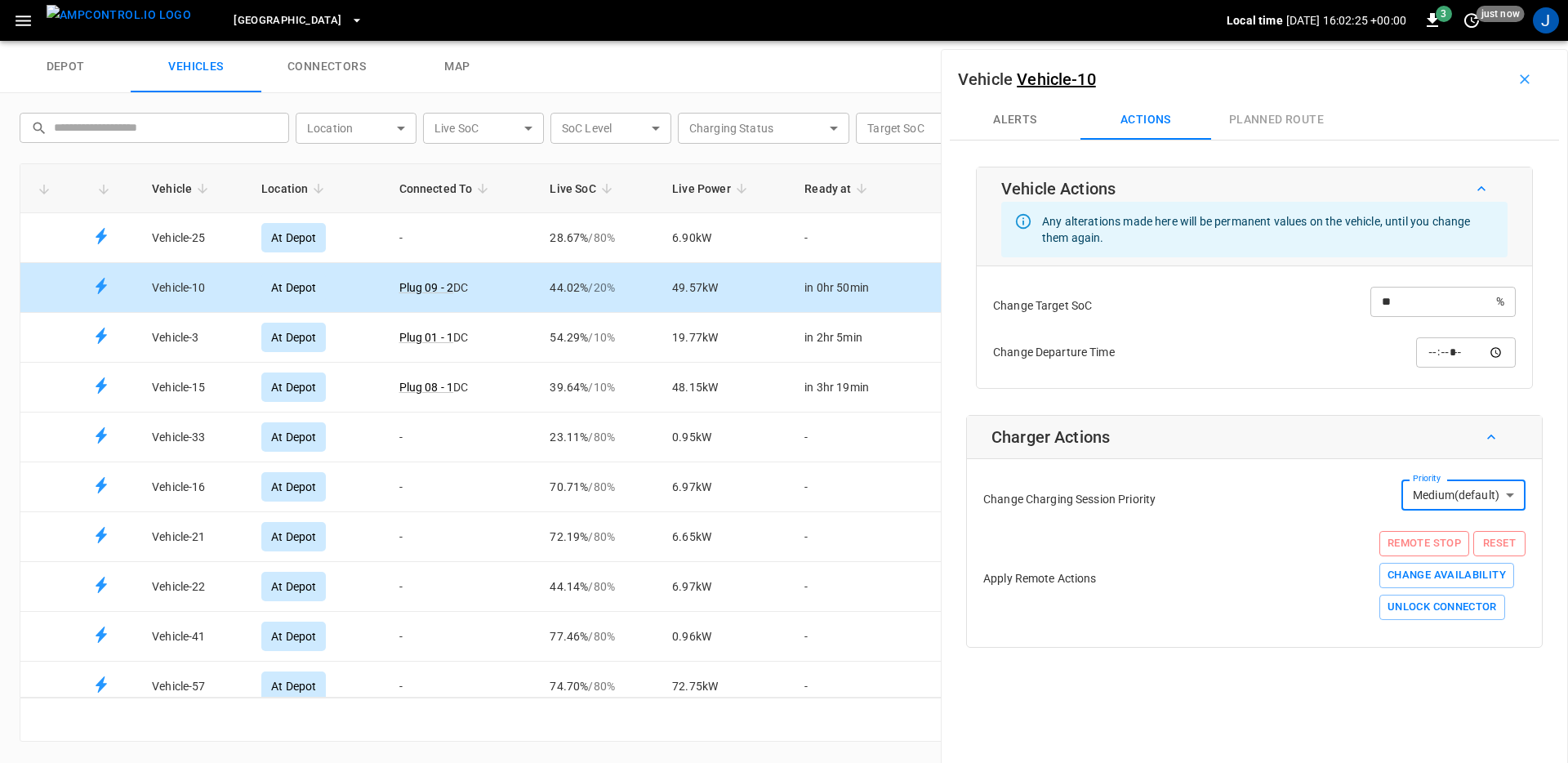
click at [1435, 309] on input "**" at bounding box center [1433, 301] width 125 height 30
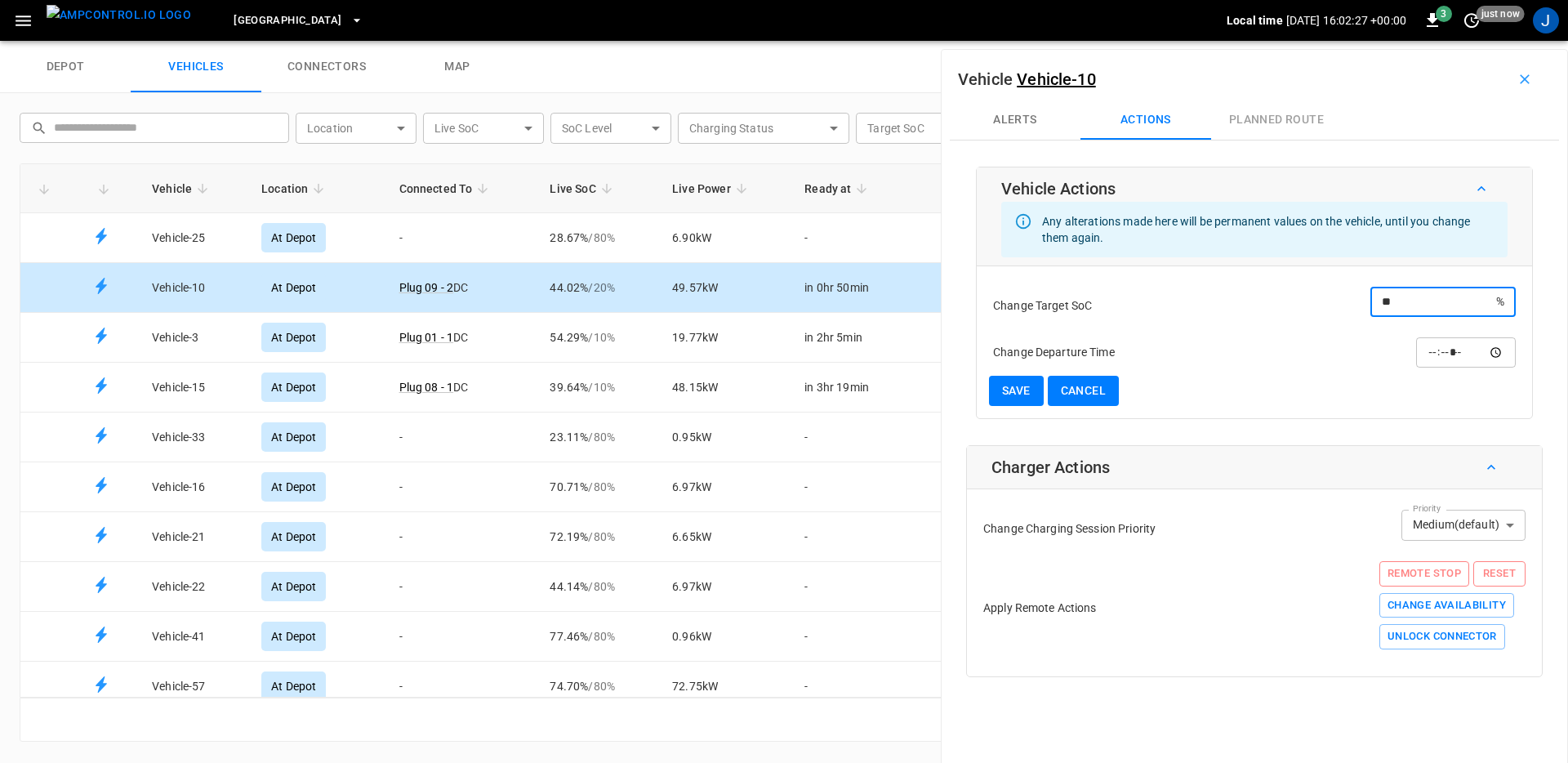
click at [1152, 345] on div "Change Departure Time ​" at bounding box center [1254, 352] width 522 height 38
click at [1092, 395] on button "Cancel" at bounding box center [1084, 390] width 71 height 30
type input "**"
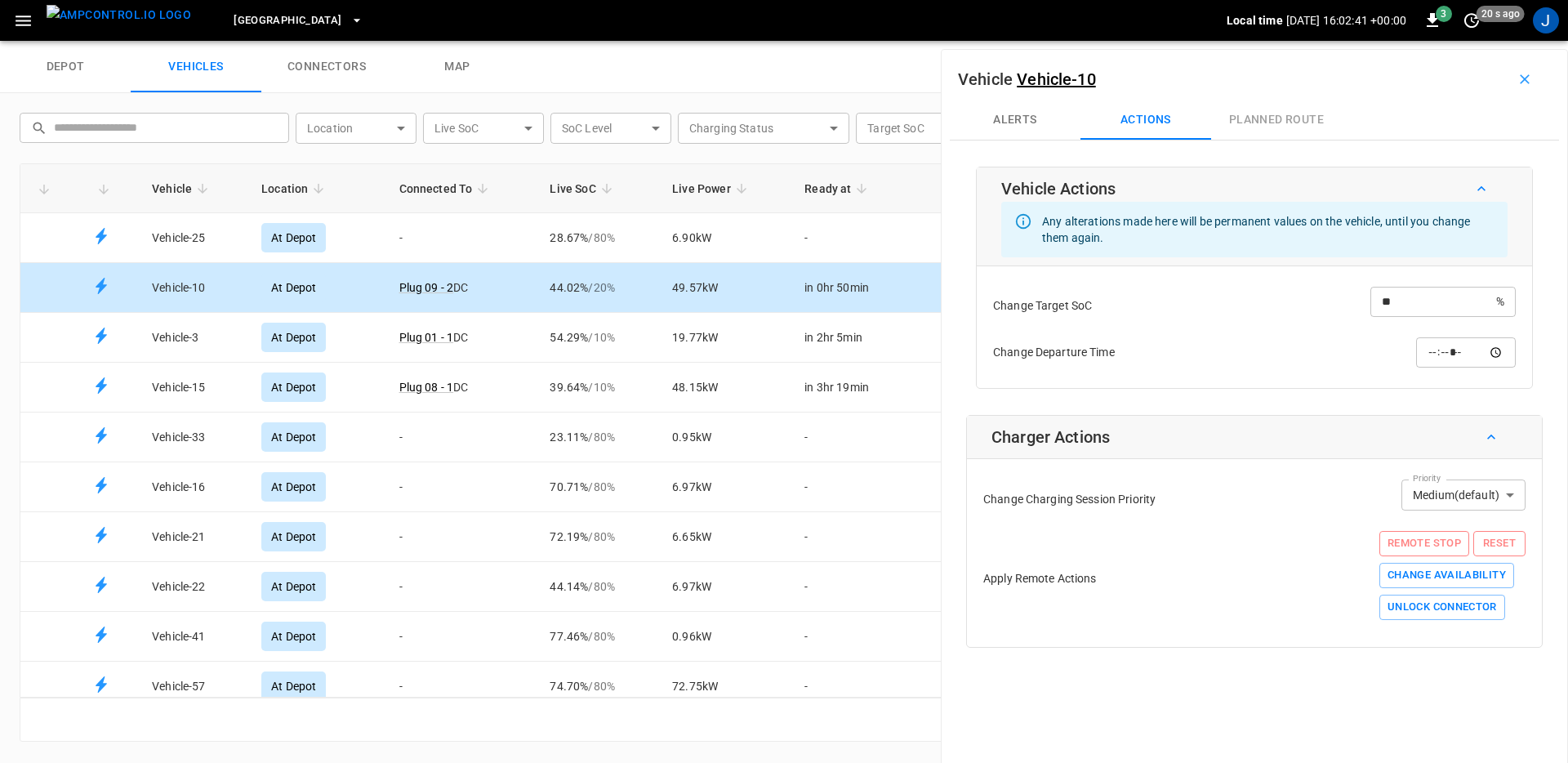
click at [27, 24] on icon "button" at bounding box center [23, 21] width 16 height 11
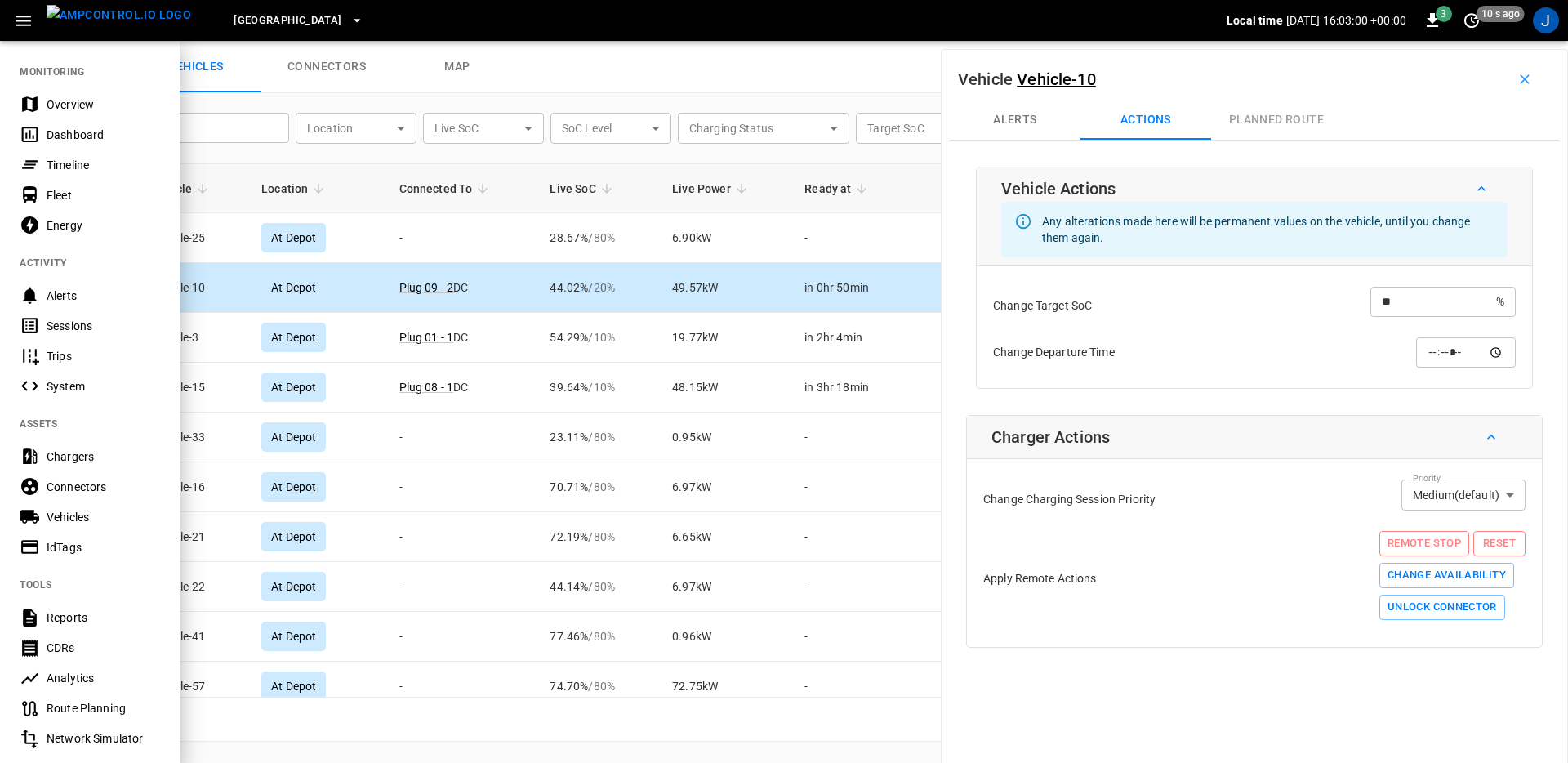
click at [1515, 82] on div at bounding box center [784, 381] width 1568 height 763
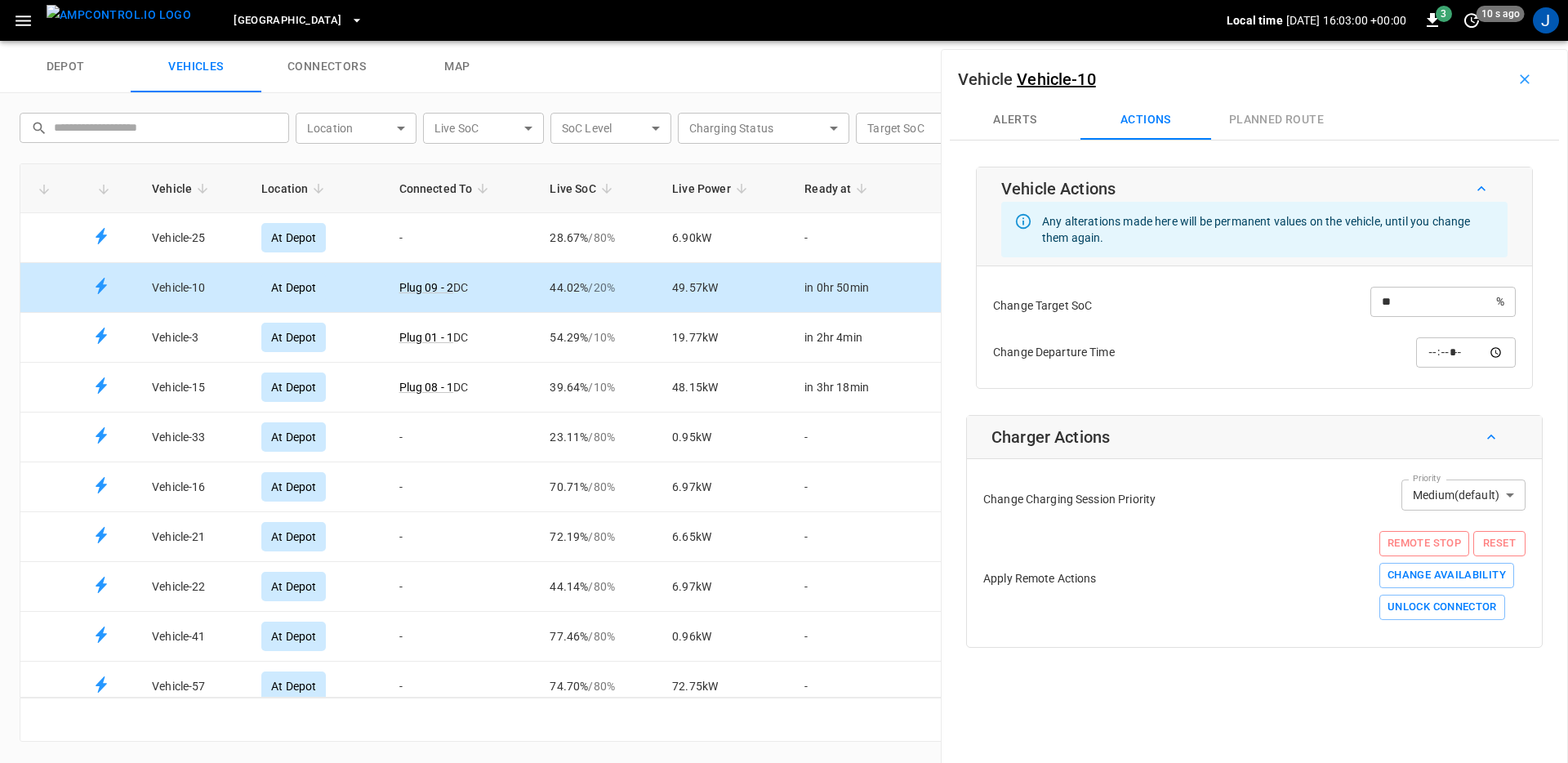
click at [1520, 80] on icon "button" at bounding box center [1525, 79] width 10 height 10
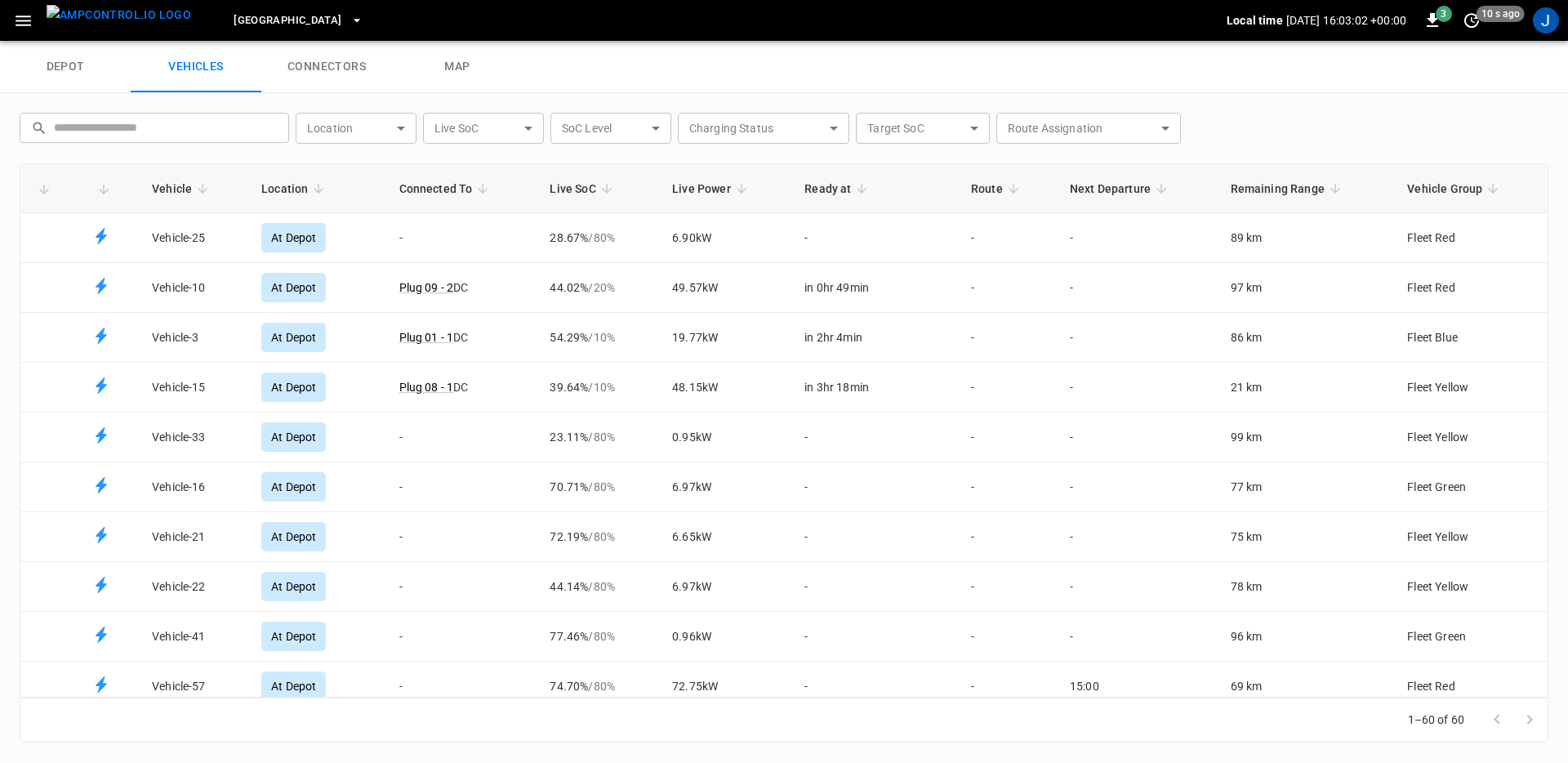
click at [115, 25] on img "menu" at bounding box center [119, 15] width 145 height 21
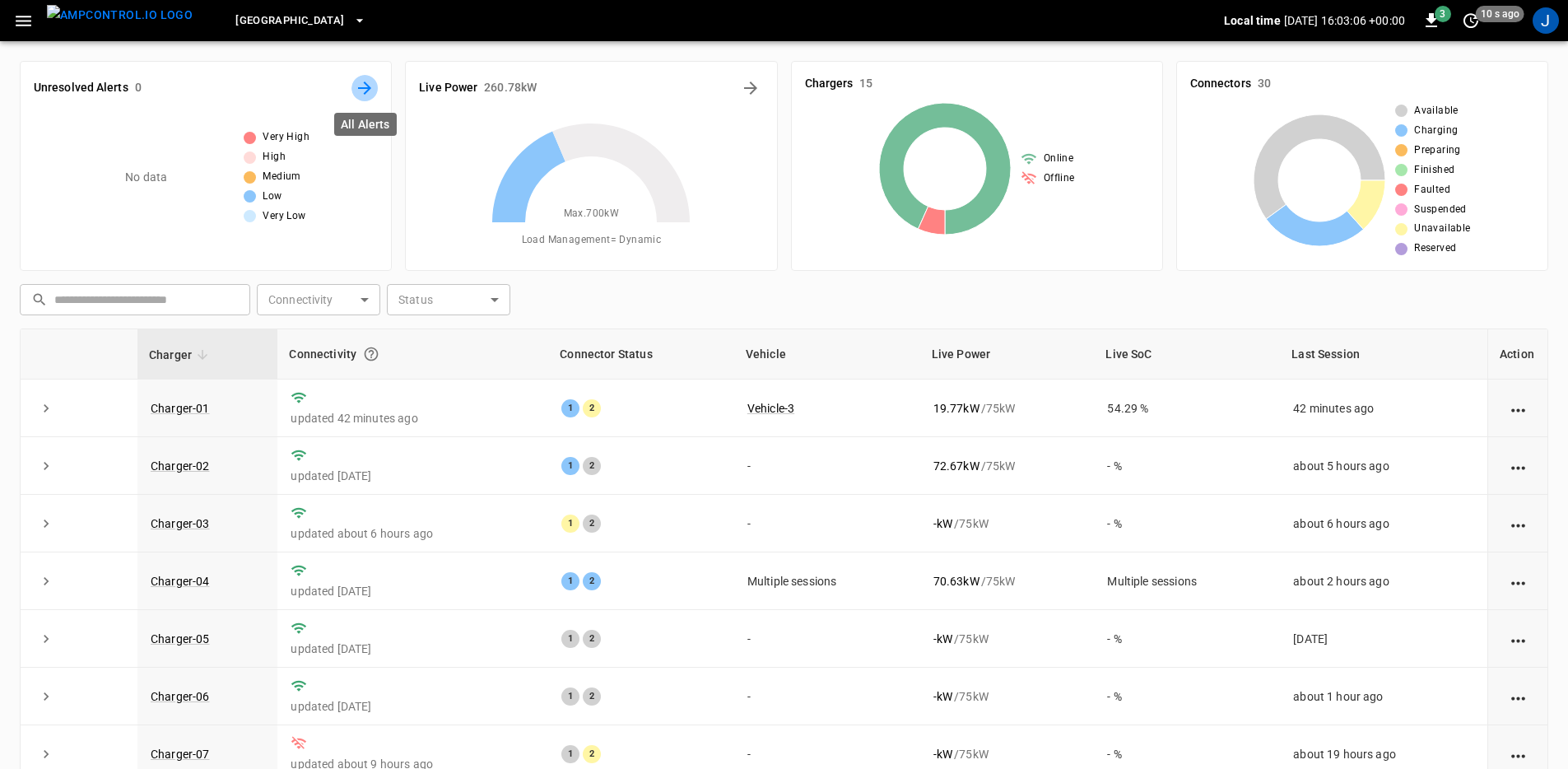
click at [364, 91] on icon "All Alerts" at bounding box center [365, 88] width 20 height 20
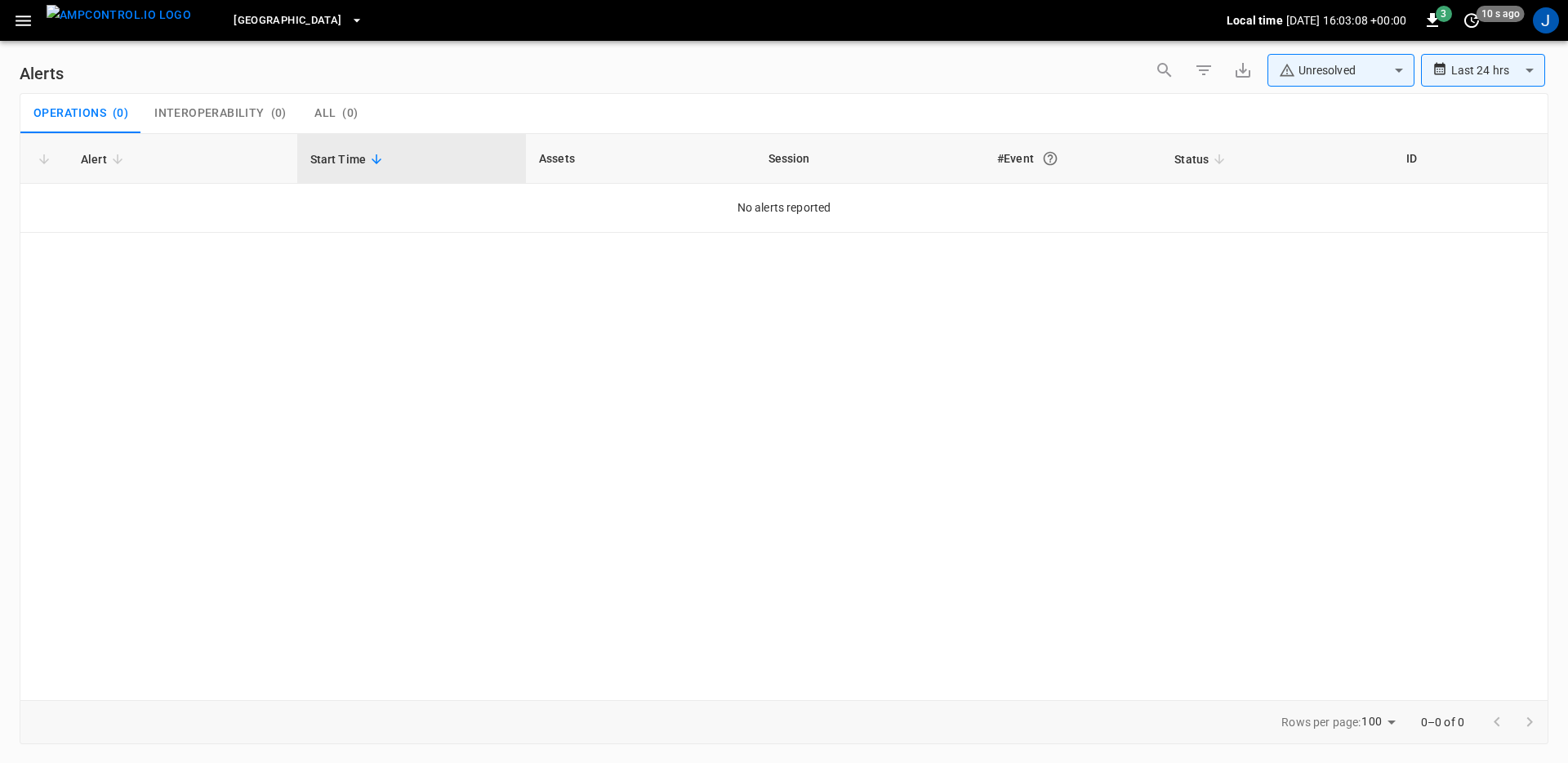
click at [1455, 63] on body "**********" at bounding box center [784, 379] width 1568 height 757
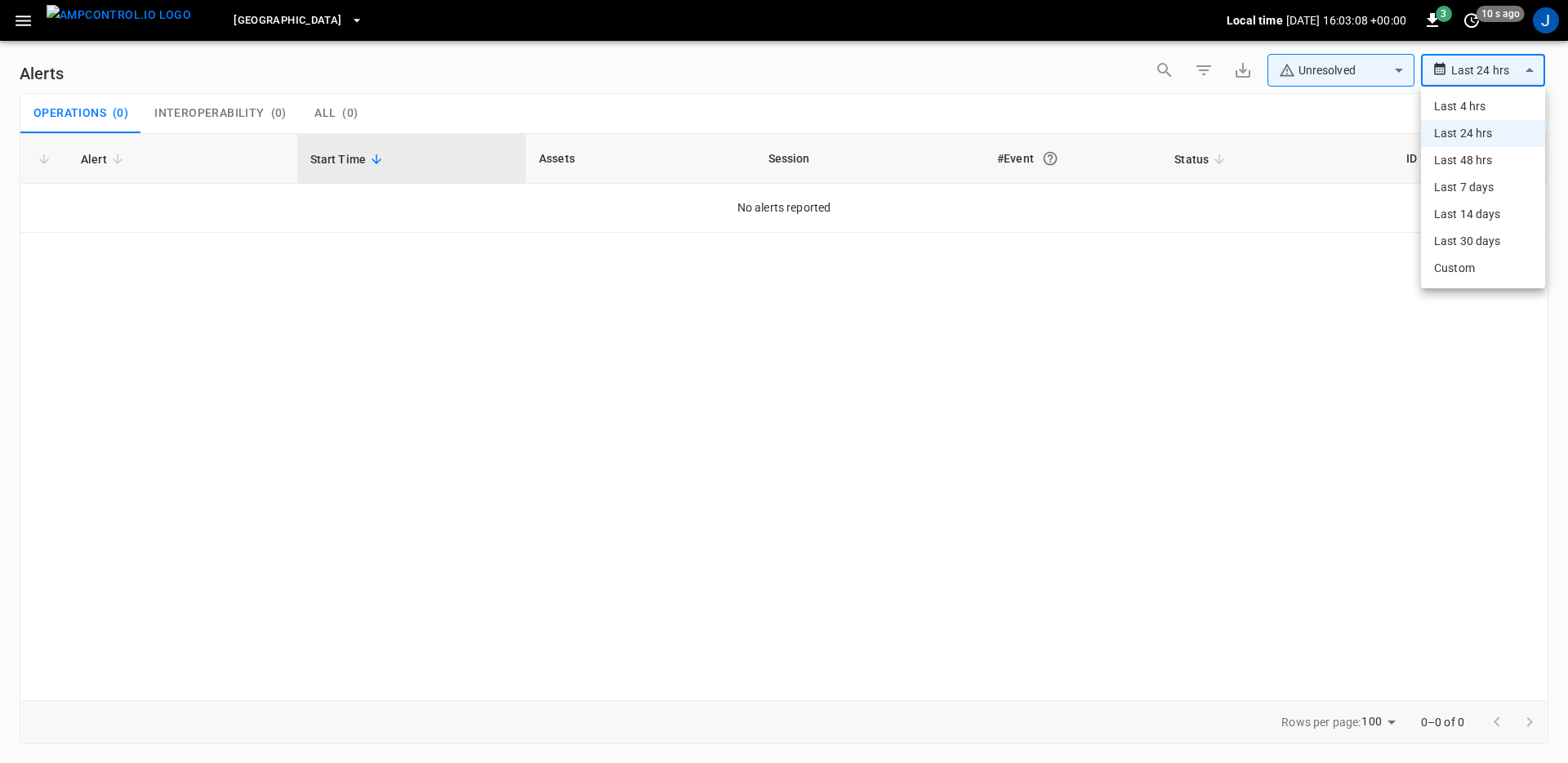
click at [1500, 188] on li "Last 7 days" at bounding box center [1482, 187] width 124 height 27
type input "**********"
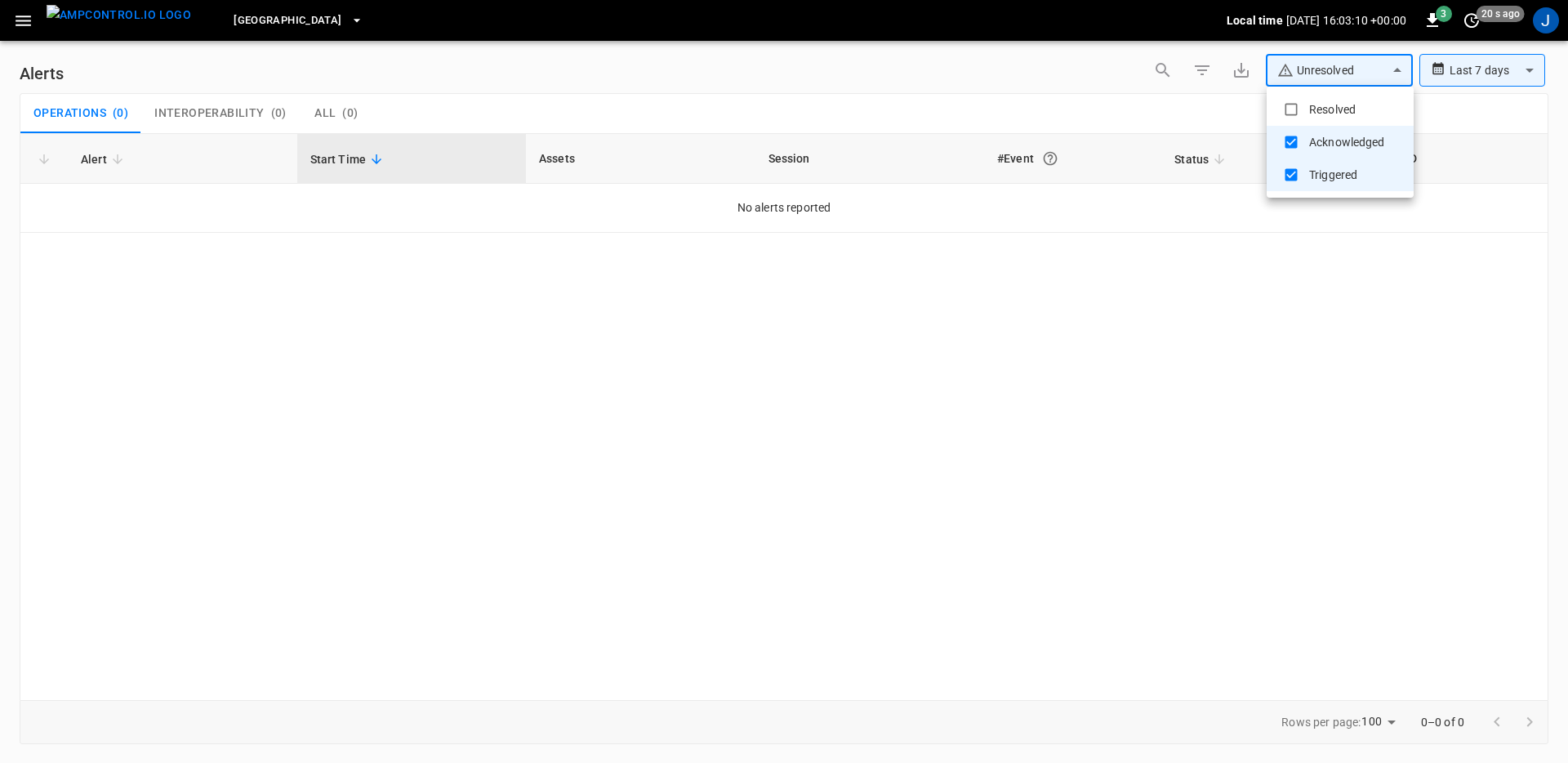
click at [1368, 57] on body "**********" at bounding box center [784, 379] width 1568 height 757
click at [1312, 106] on li "Resolved" at bounding box center [1340, 109] width 147 height 32
type input "**********"
click at [861, 96] on div at bounding box center [784, 381] width 1568 height 763
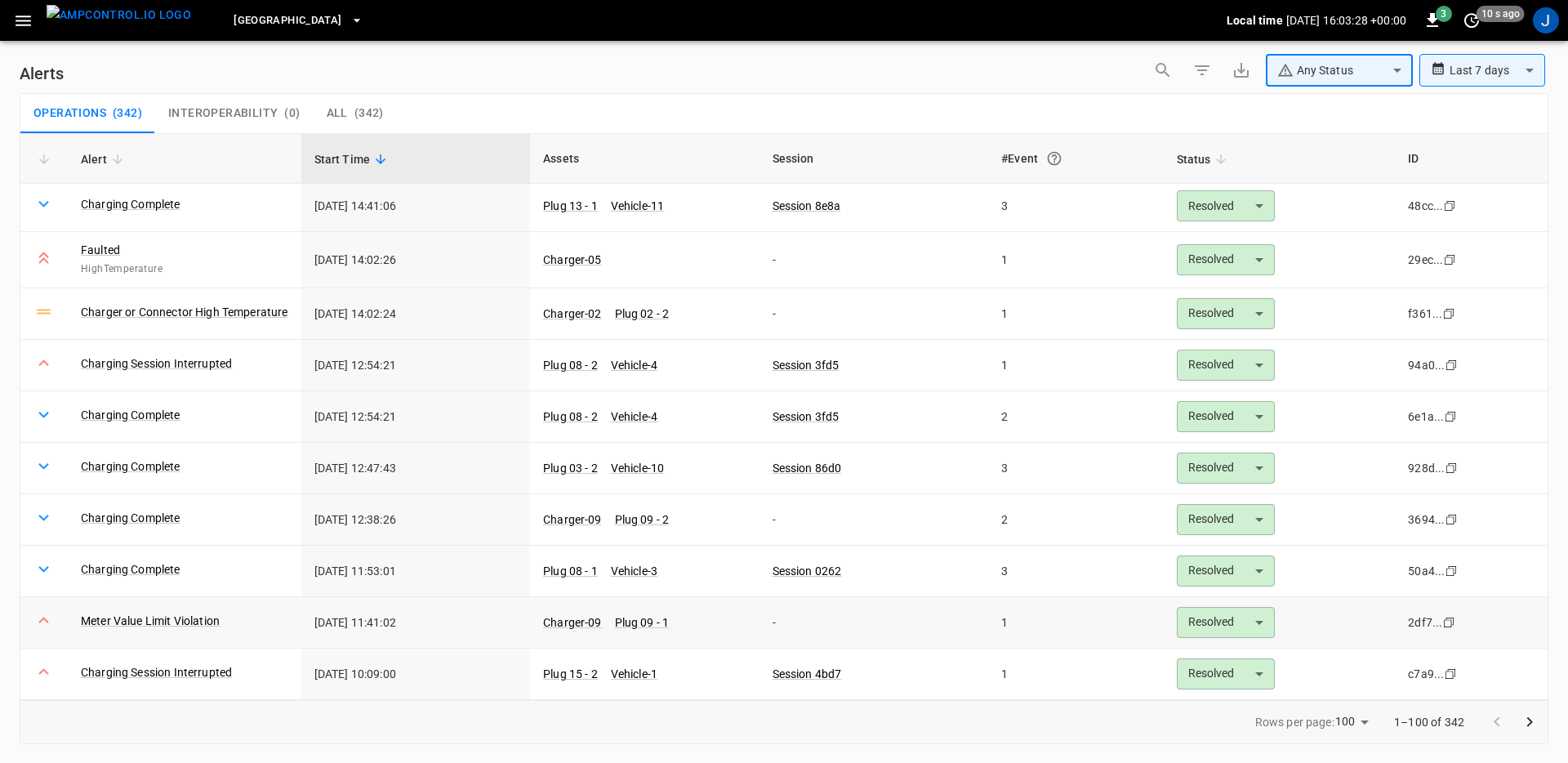
scroll to position [72, 0]
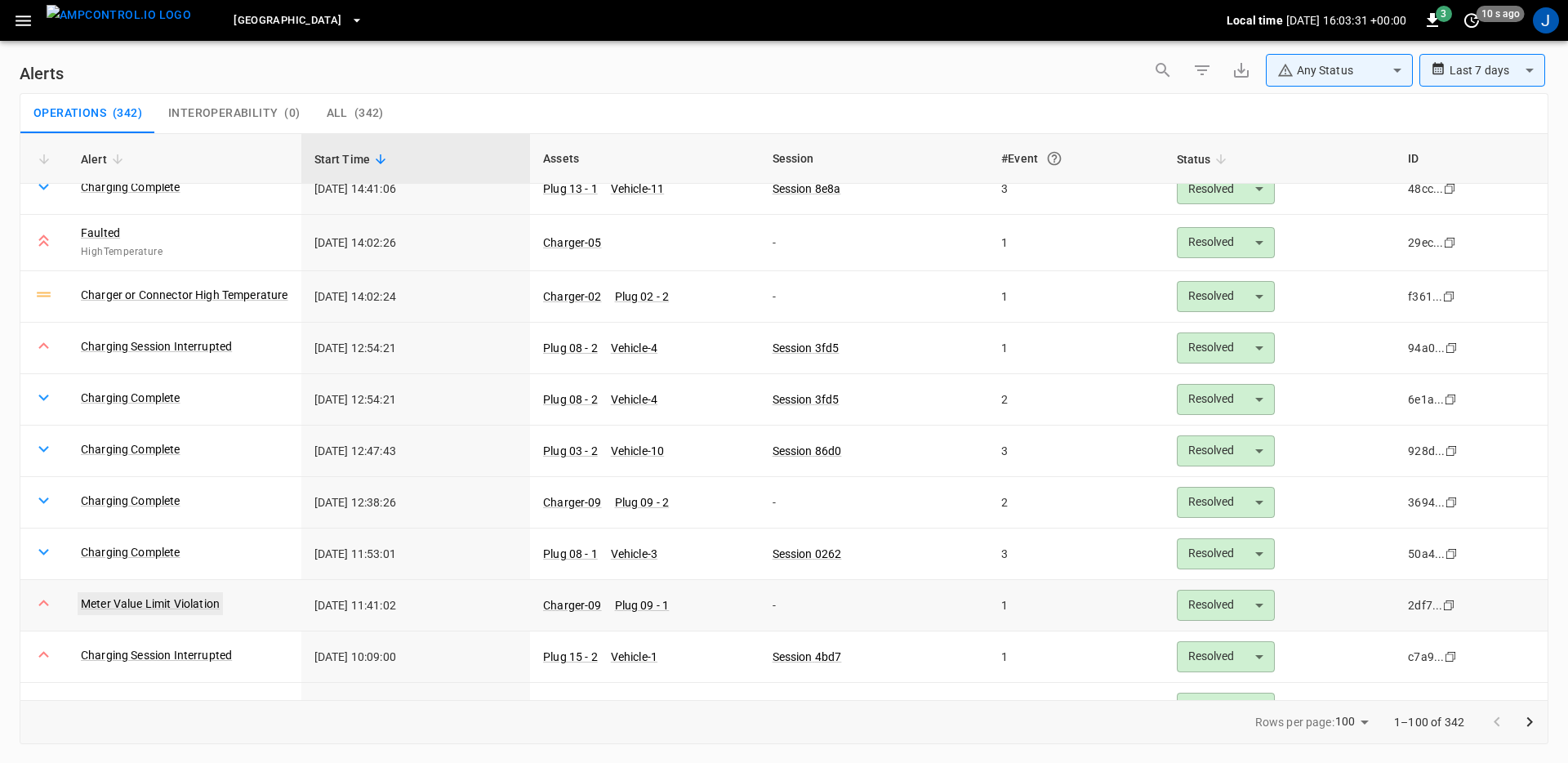
click at [217, 605] on link "Meter Value Limit Violation" at bounding box center [149, 604] width 145 height 23
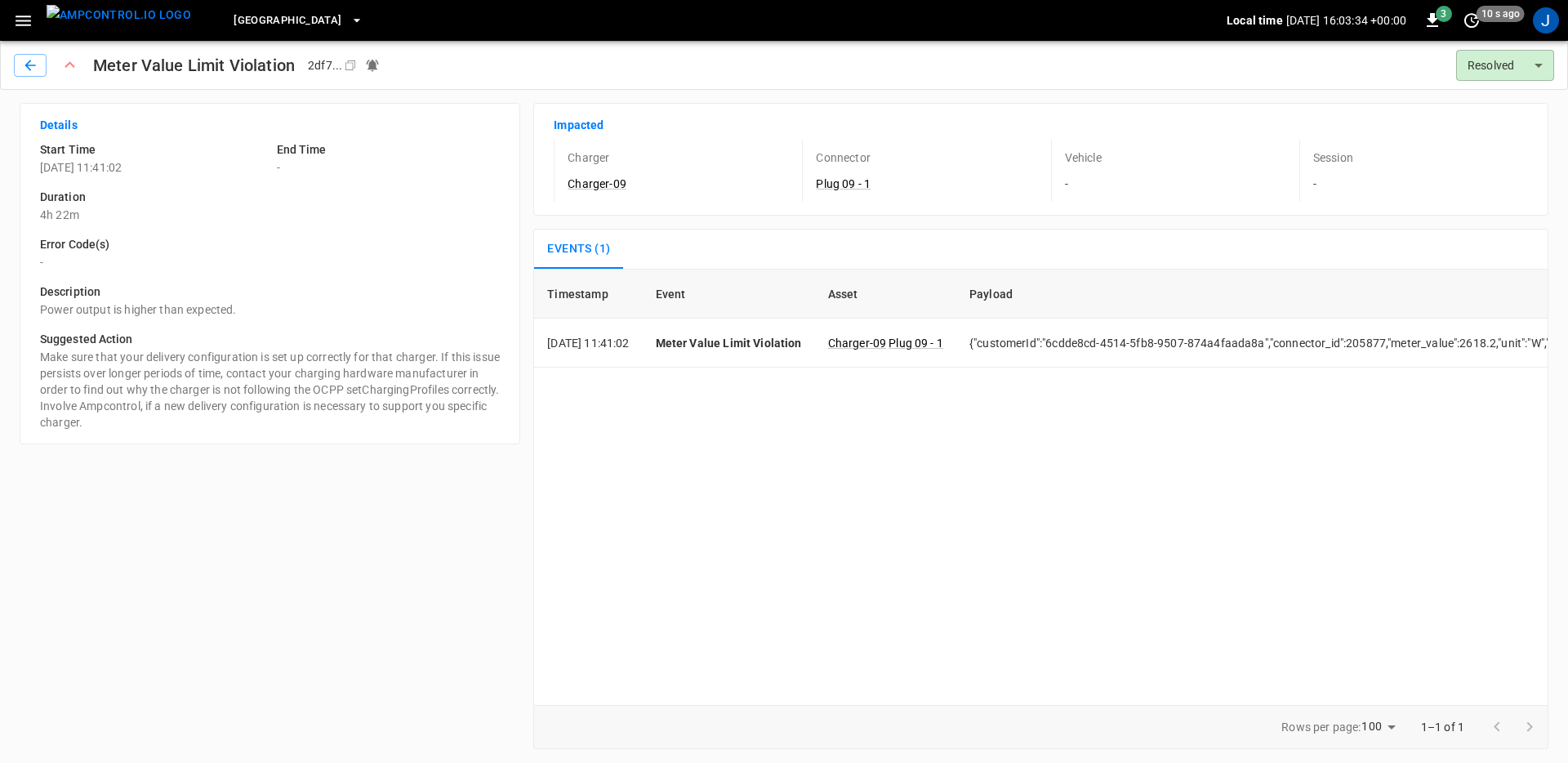
click at [119, 323] on div "Suggested Action Make sure that your delivery configuration is set up correctly…" at bounding box center [262, 374] width 473 height 113
click at [135, 306] on p "Power output is higher than expected." at bounding box center [270, 310] width 460 height 17
click at [806, 589] on div "Timestamp Event Asset Payload [DATE] 11:41:02 Meter Value Limit Violation Charg…" at bounding box center [1041, 487] width 1015 height 436
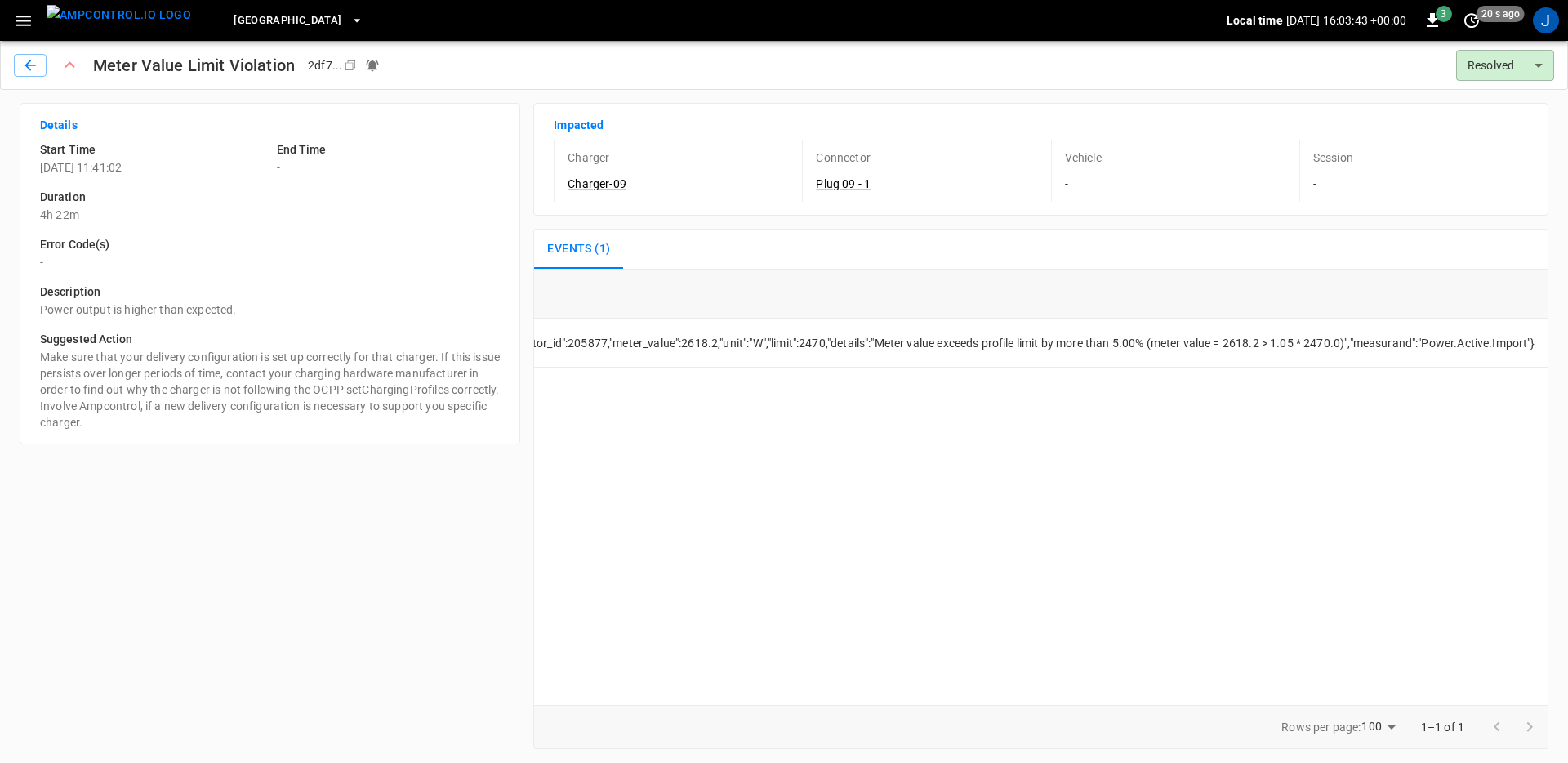
scroll to position [0, 788]
drag, startPoint x: 890, startPoint y: 344, endPoint x: 1156, endPoint y: 340, distance: 266.0
click at [1156, 340] on td "{"customerId":"6cdde8cd-4514-5fb8-9507-874a4faada8a","connector_id":205877,"met…" at bounding box center [863, 343] width 1370 height 49
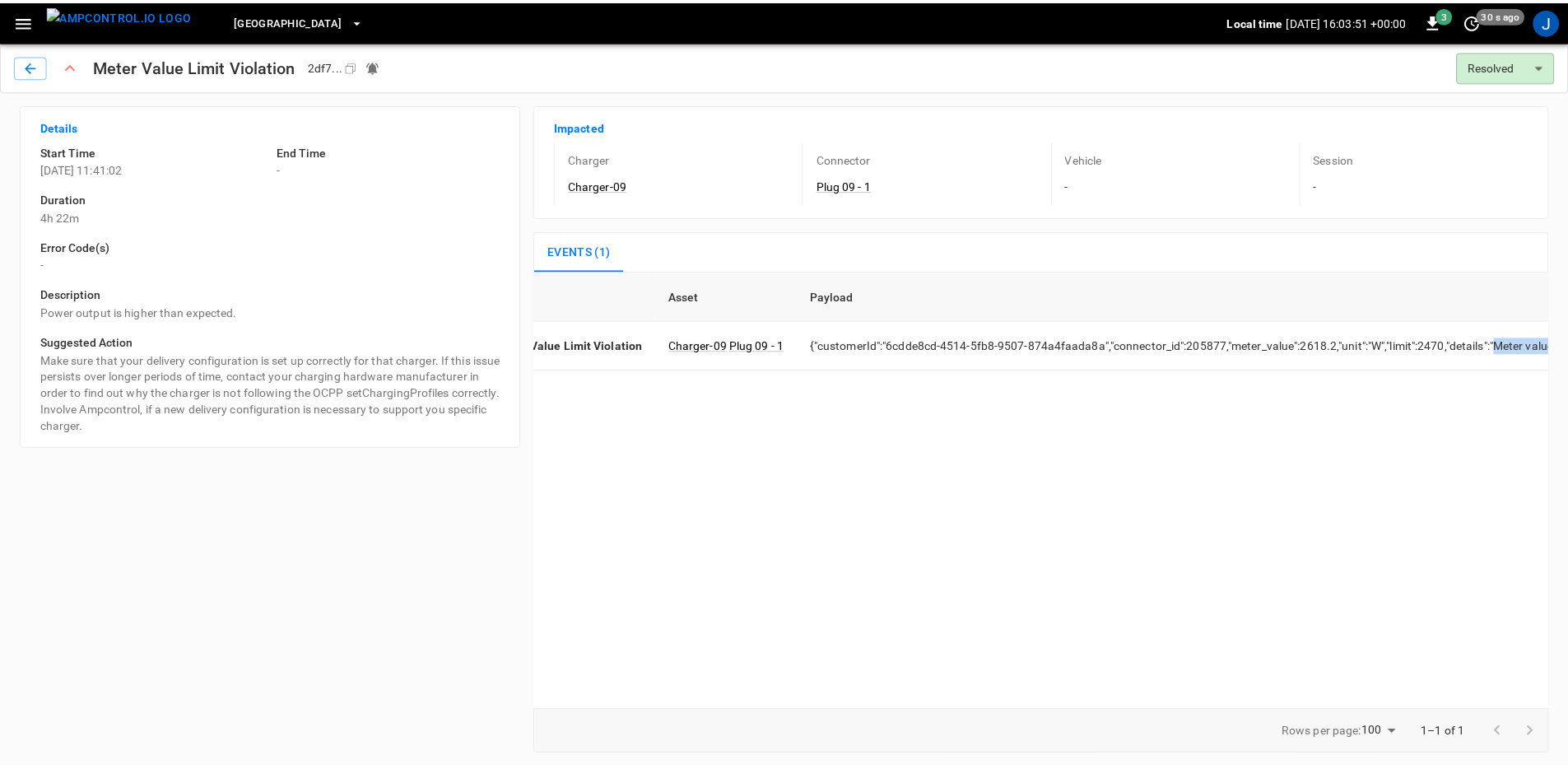
scroll to position [0, 0]
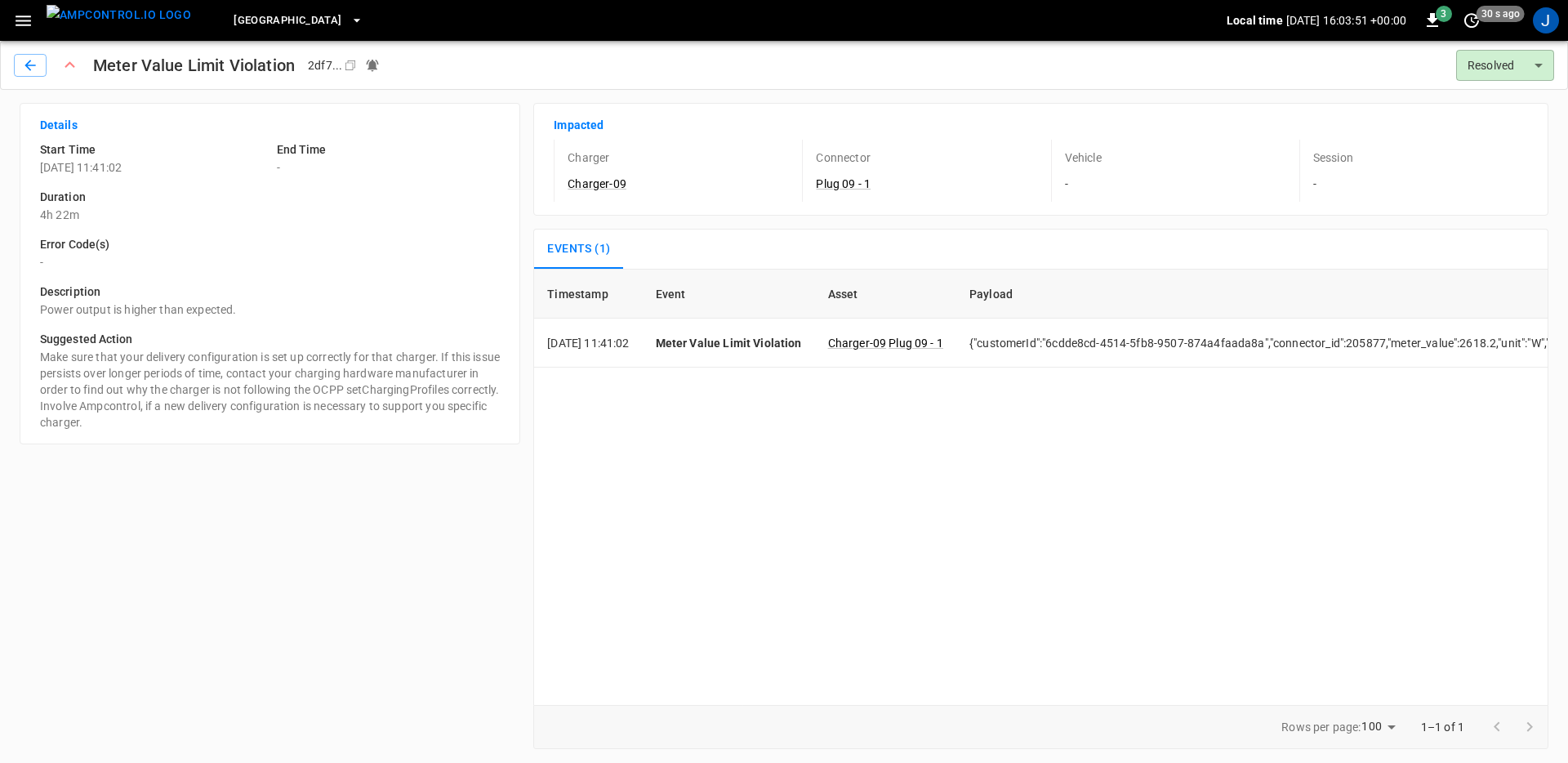
click at [342, 585] on div "Details Start Time [DATE] 11:41:02 End Time - Duration 4h 22m Error Code(s) - D…" at bounding box center [263, 419] width 514 height 659
click at [123, 15] on img "menu" at bounding box center [119, 15] width 145 height 21
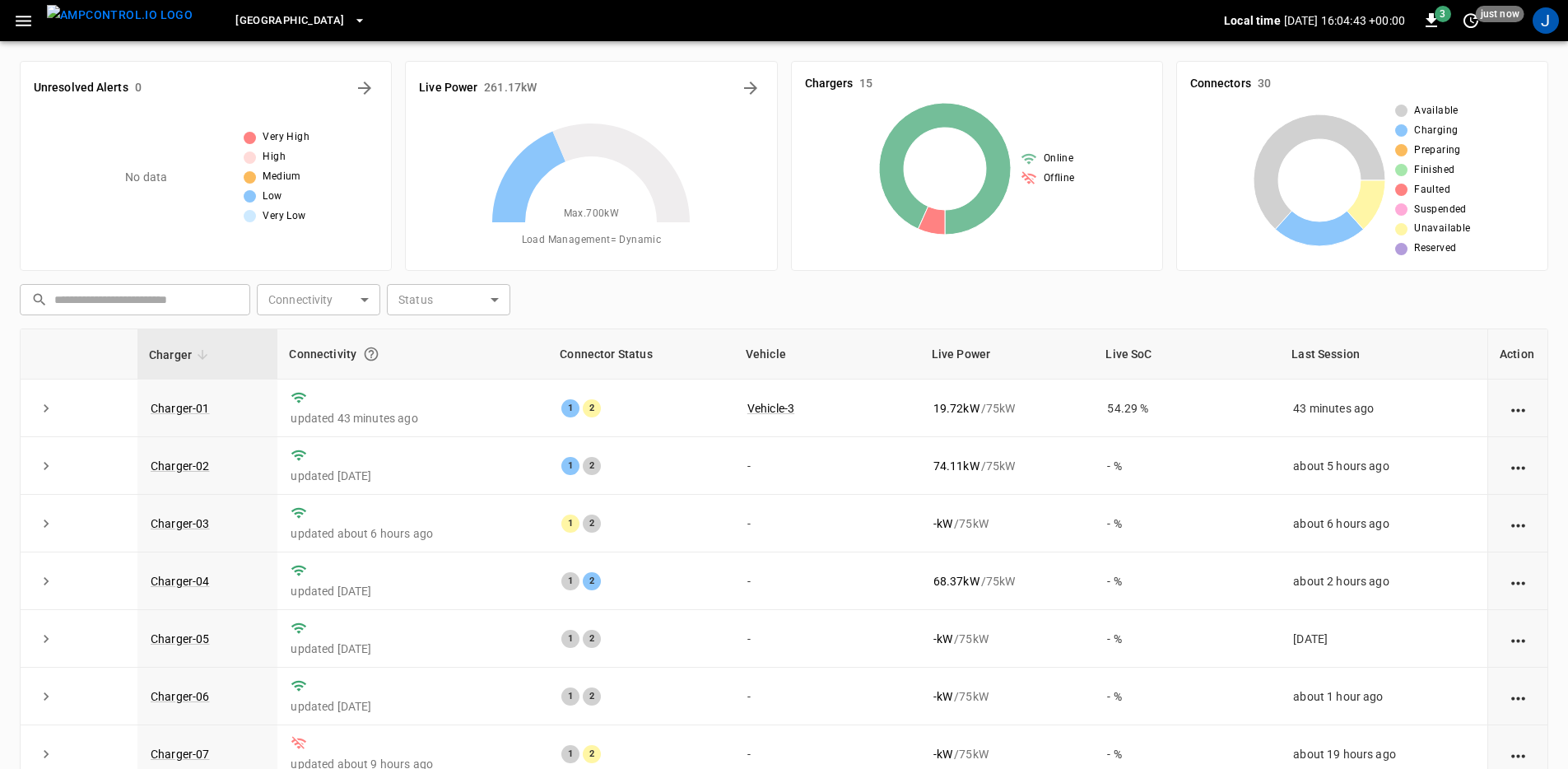
click at [750, 305] on div "​ ​ Connectivity ​ Connectivity Status ​ Status" at bounding box center [781, 295] width 1535 height 38
click at [825, 315] on div "​ ​ Connectivity ​ Connectivity Status ​ Status Charger Connectivity Connector …" at bounding box center [784, 593] width 1529 height 633
click at [823, 291] on div "​ ​ Connectivity ​ Connectivity Status ​ Status" at bounding box center [781, 295] width 1535 height 38
click at [969, 322] on div "​ ​ Connectivity ​ Connectivity Status ​ Status Charger Connectivity Connector …" at bounding box center [784, 593] width 1529 height 633
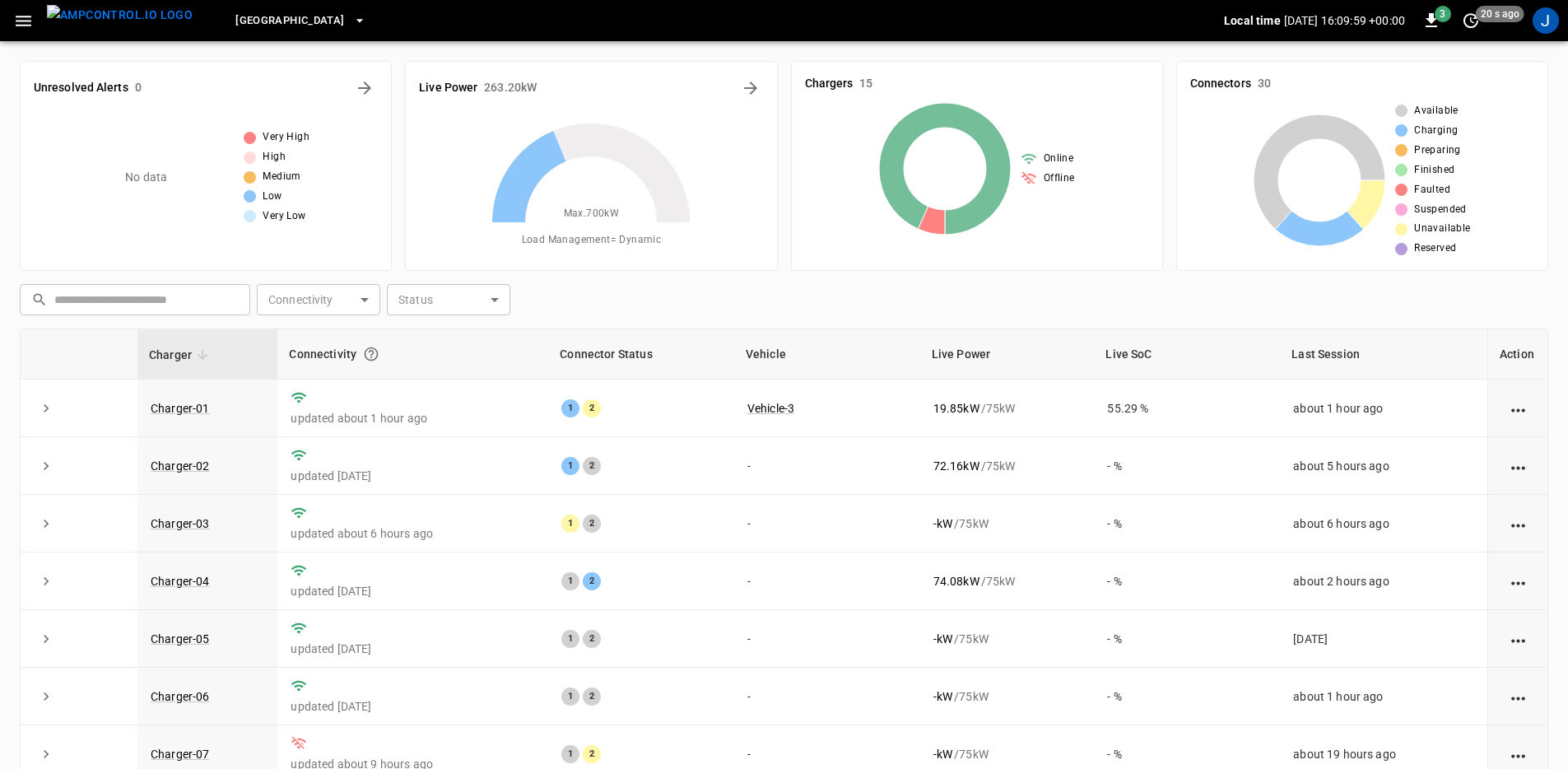
click at [885, 303] on div "​ ​ Connectivity ​ Connectivity Status ​ Status" at bounding box center [781, 295] width 1535 height 38
